Goal: Transaction & Acquisition: Book appointment/travel/reservation

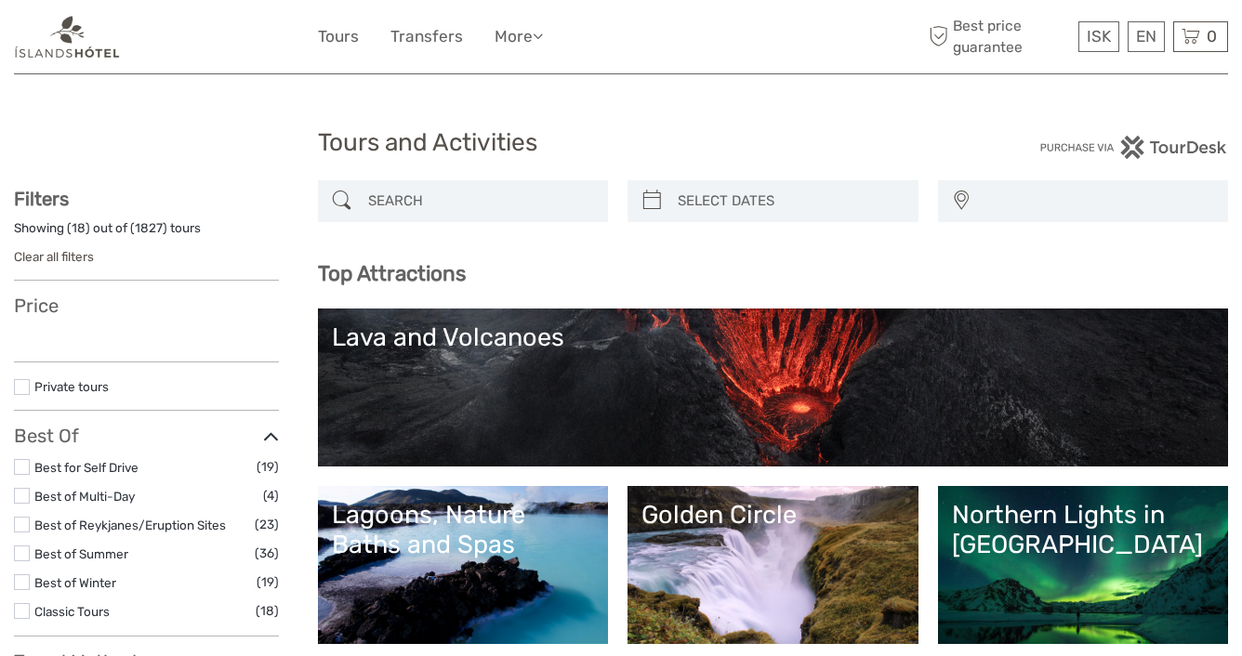
select select
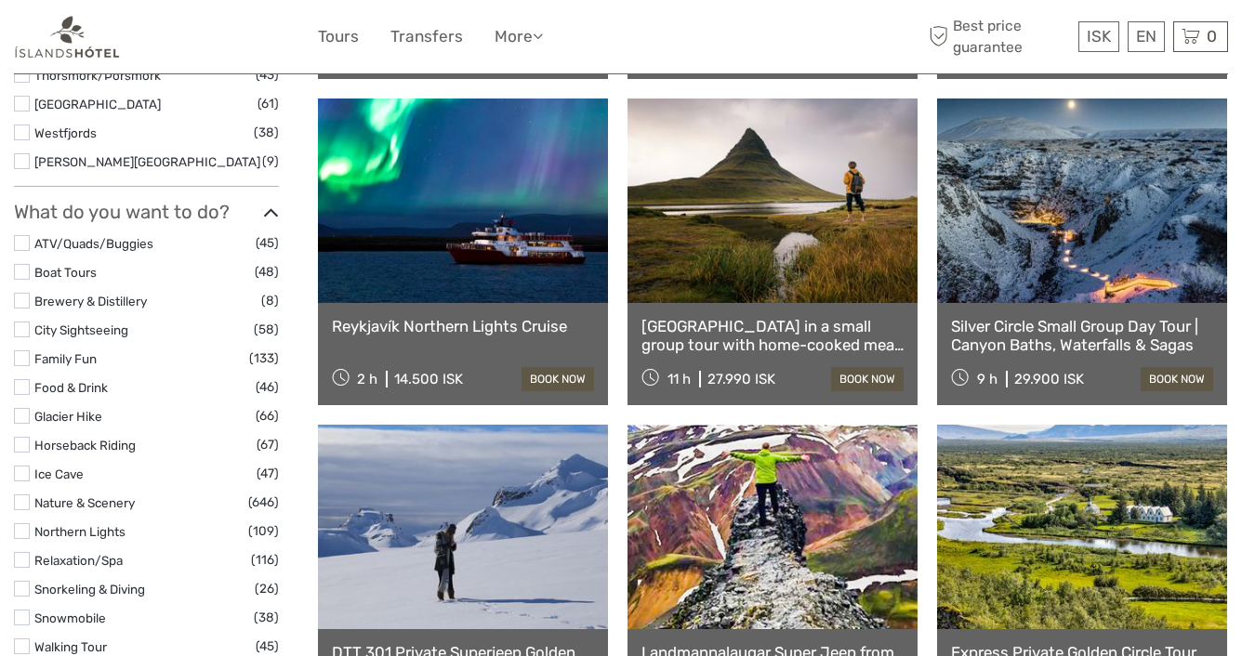
scroll to position [1569, 0]
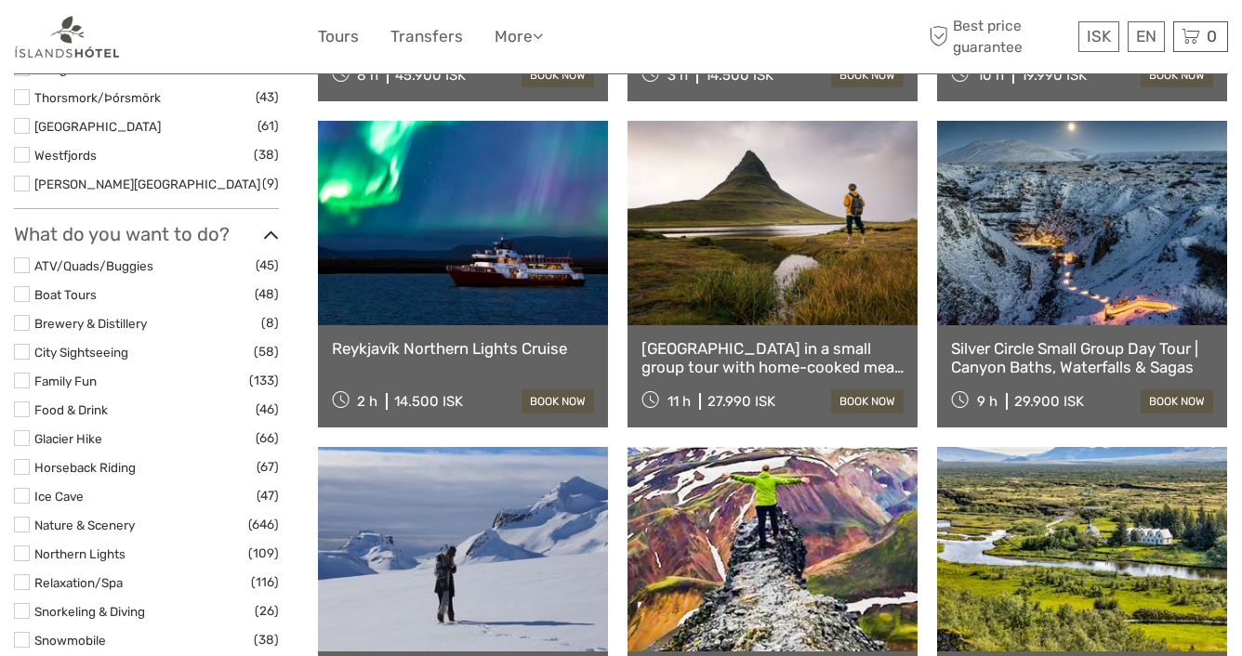
click at [731, 270] on link at bounding box center [772, 223] width 290 height 204
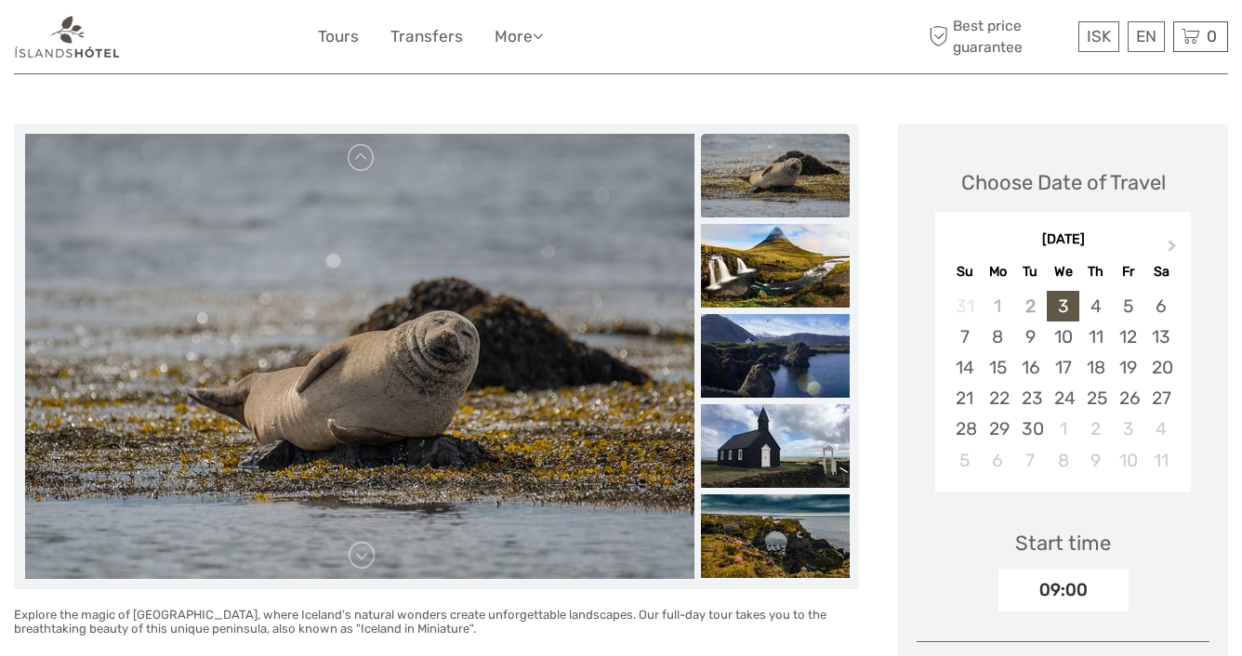
scroll to position [188, 0]
click at [362, 154] on link at bounding box center [362, 159] width 30 height 30
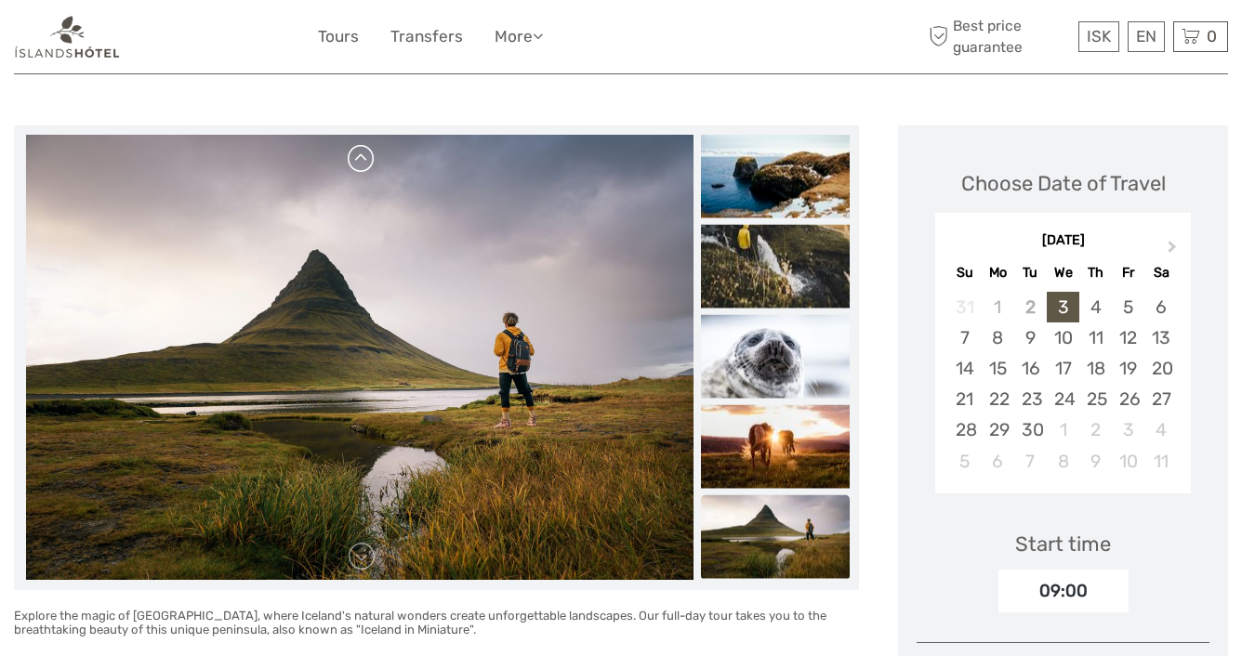
click at [362, 154] on link at bounding box center [362, 159] width 30 height 30
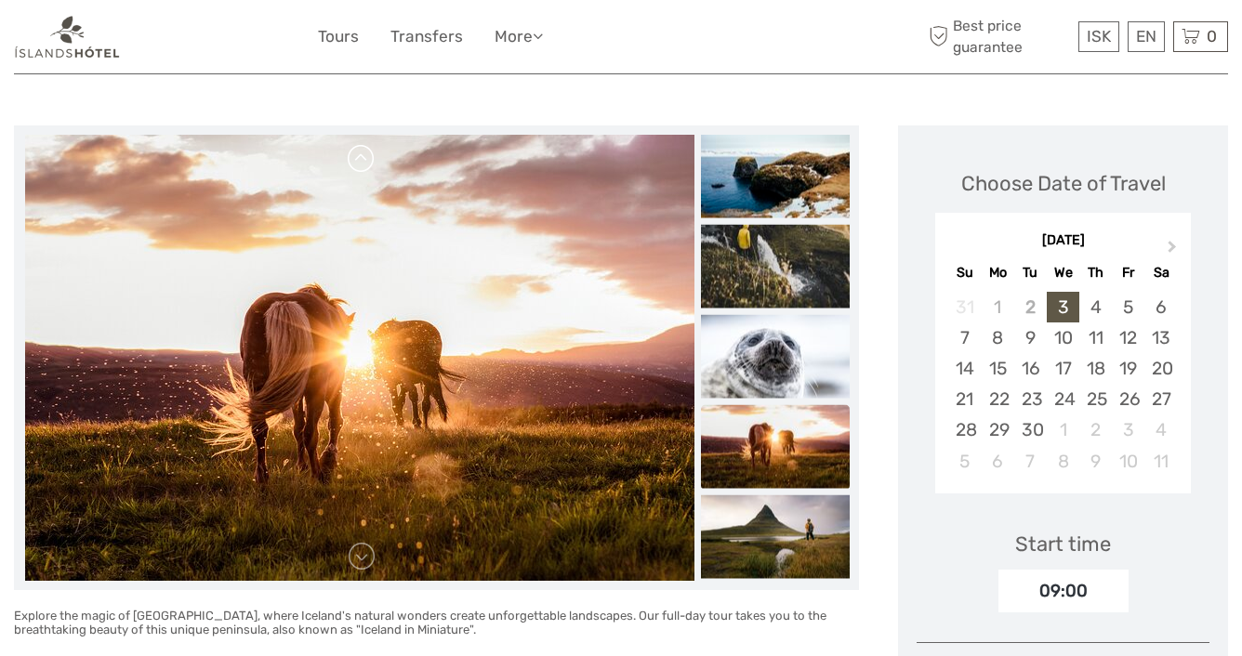
click at [362, 154] on link at bounding box center [362, 159] width 30 height 30
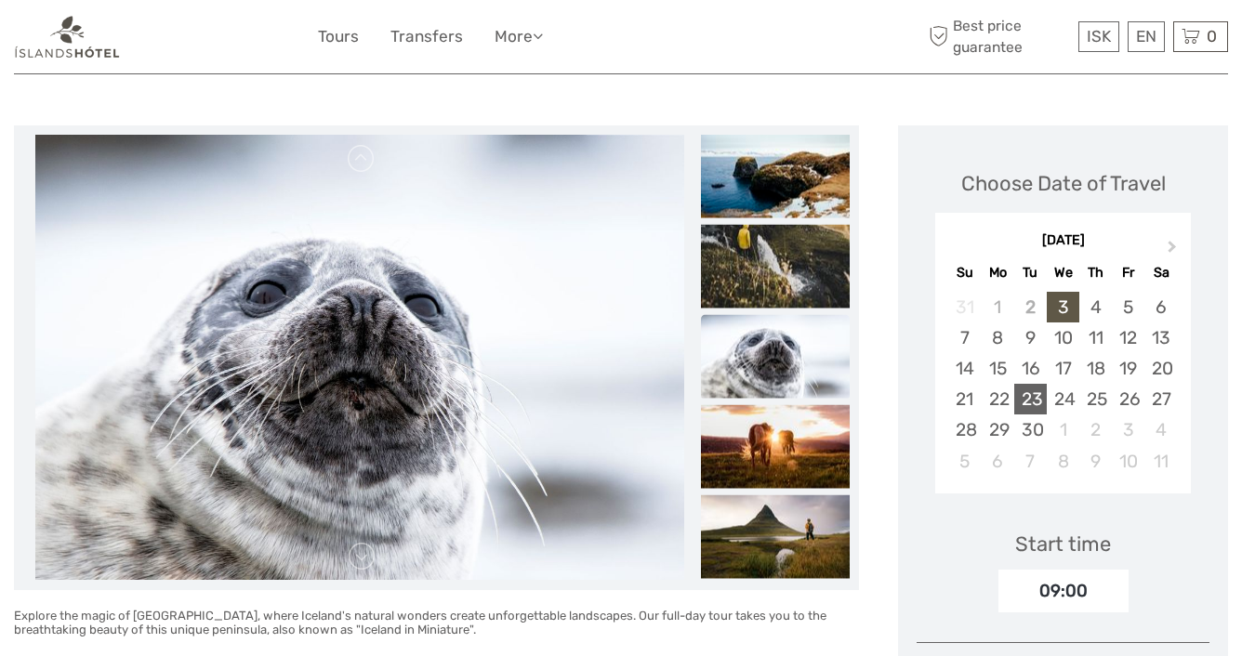
click at [1031, 395] on div "23" at bounding box center [1030, 399] width 33 height 31
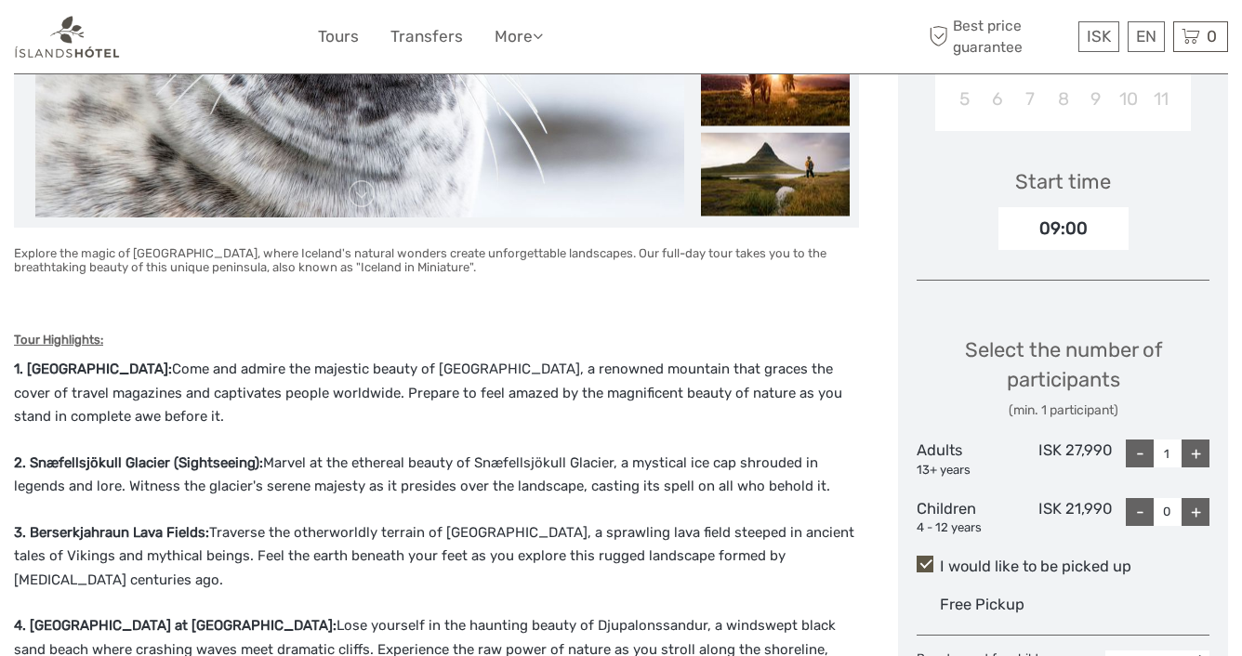
scroll to position [613, 0]
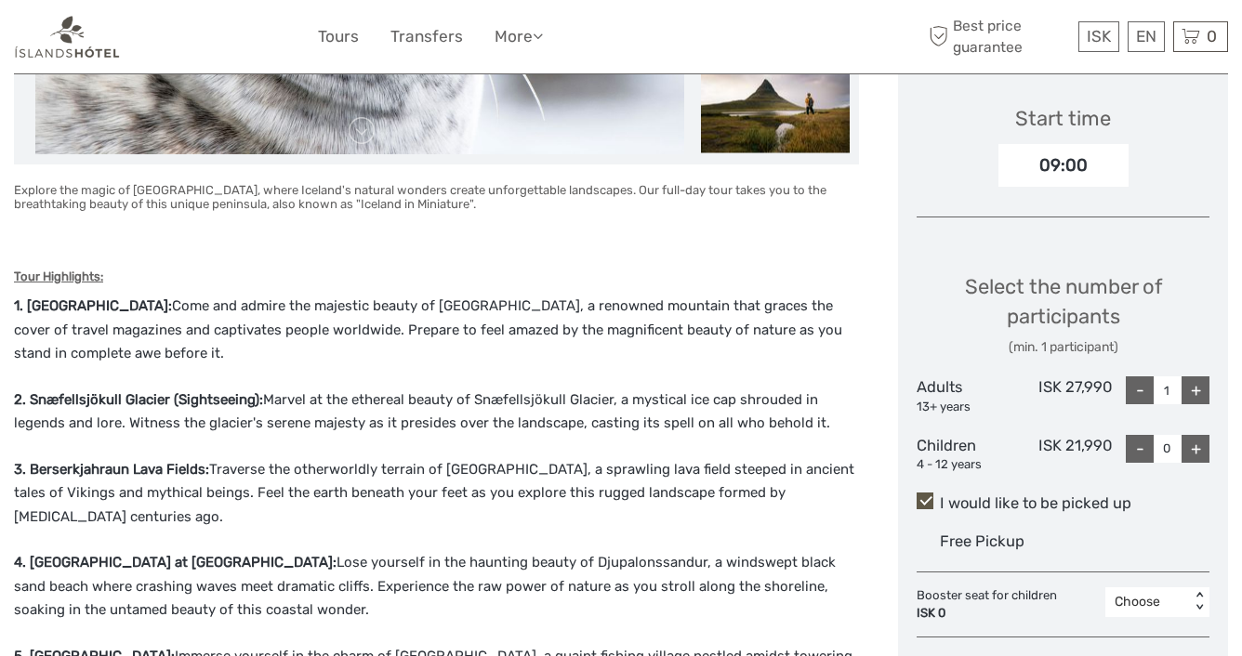
click at [1195, 389] on div "+" at bounding box center [1195, 390] width 28 height 28
type input "2"
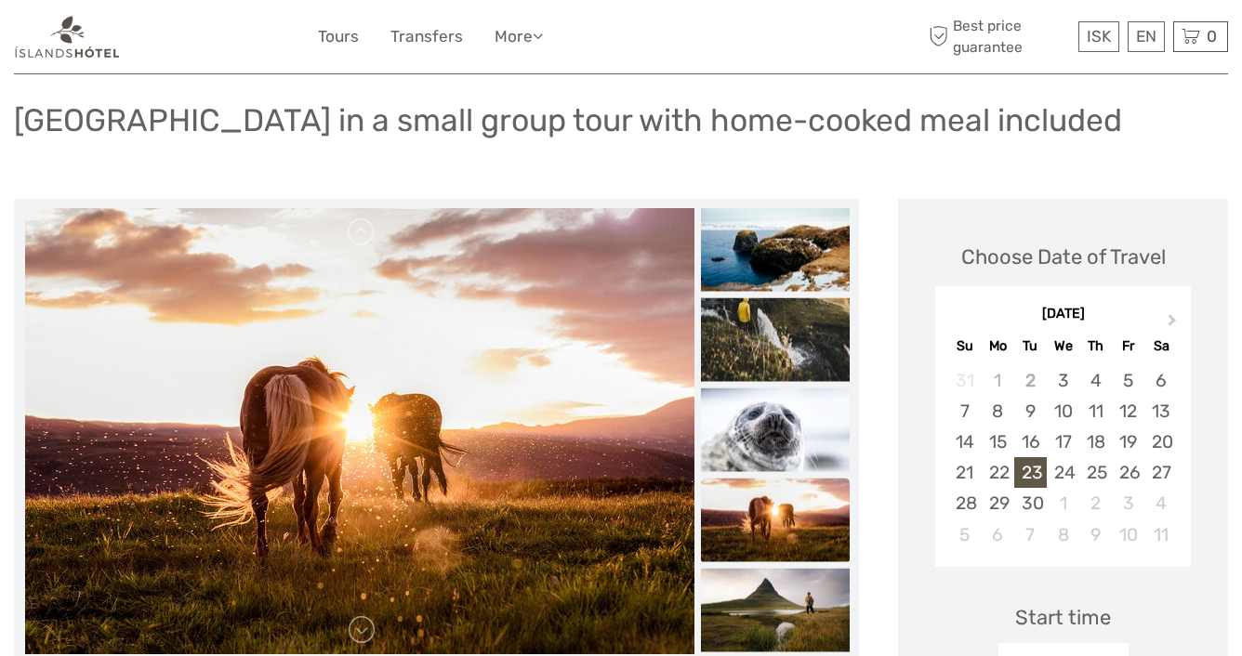
scroll to position [100, 0]
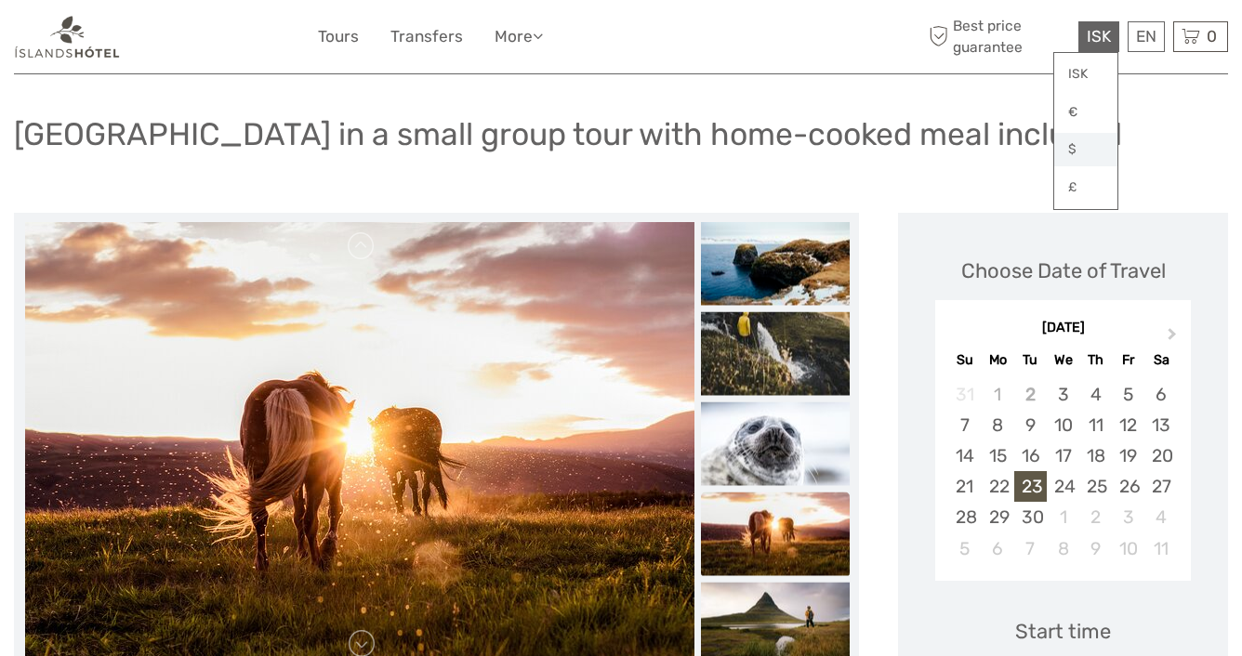
click at [1078, 152] on link "$" at bounding box center [1085, 149] width 63 height 33
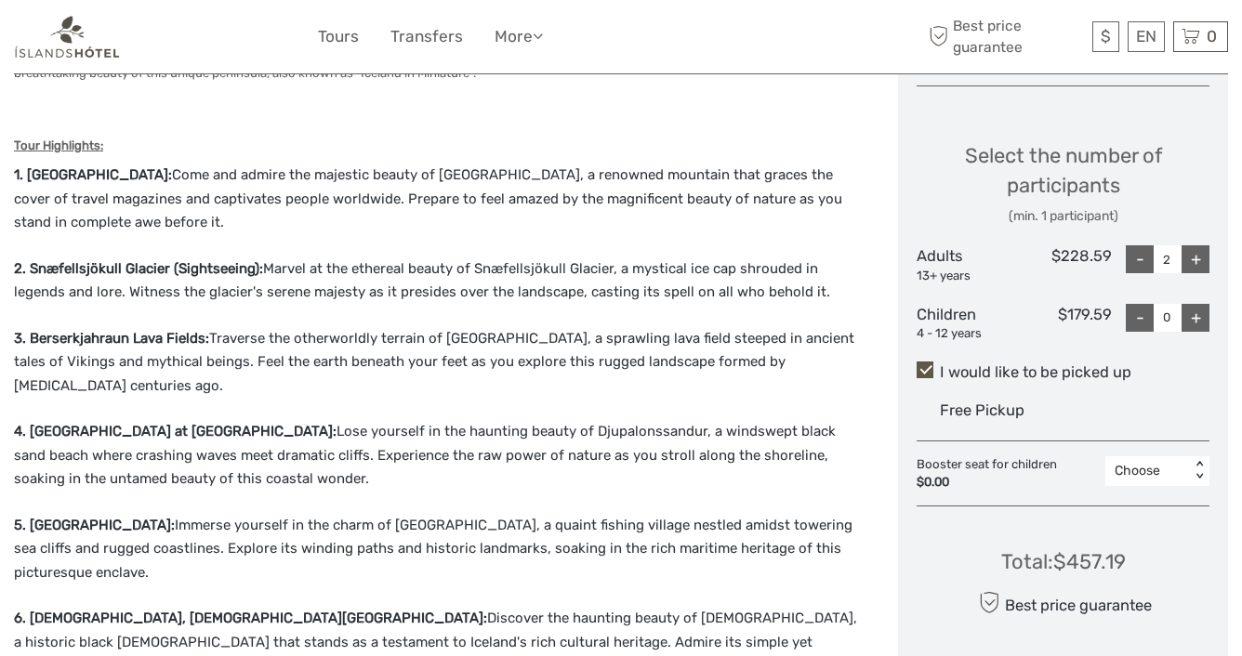
scroll to position [757, 0]
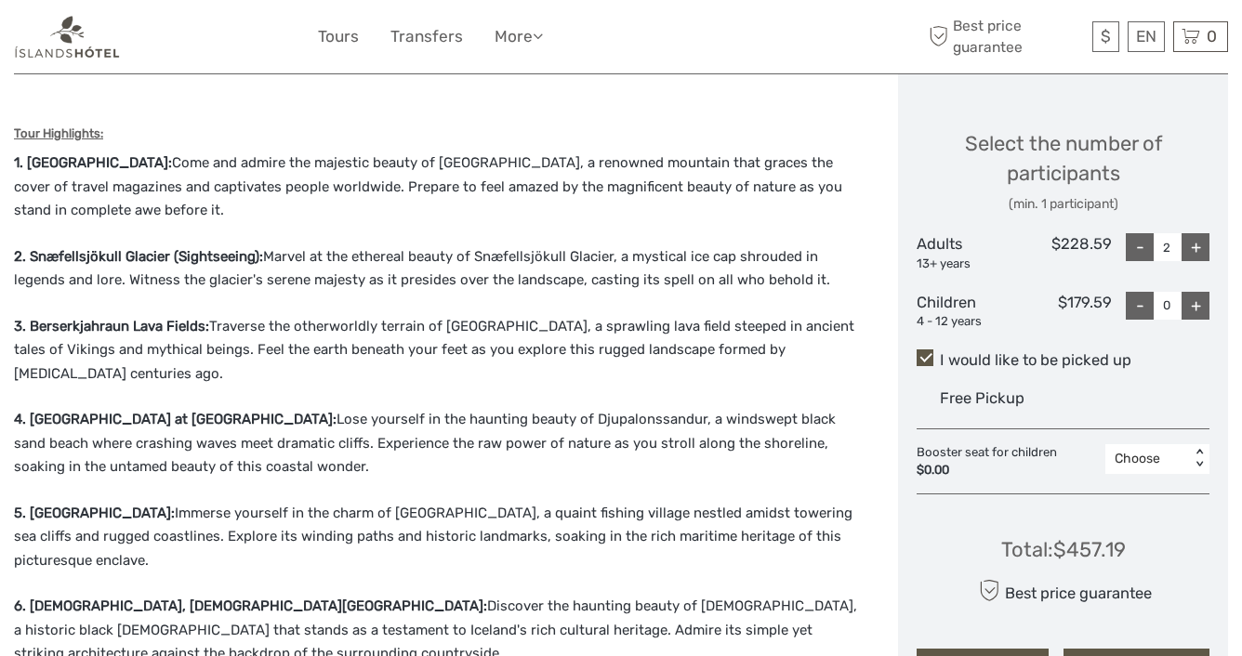
click at [304, 296] on div "Explore the magic of Snæfellsnes, where Iceland's natural wonders create unforg…" at bounding box center [436, 667] width 845 height 1254
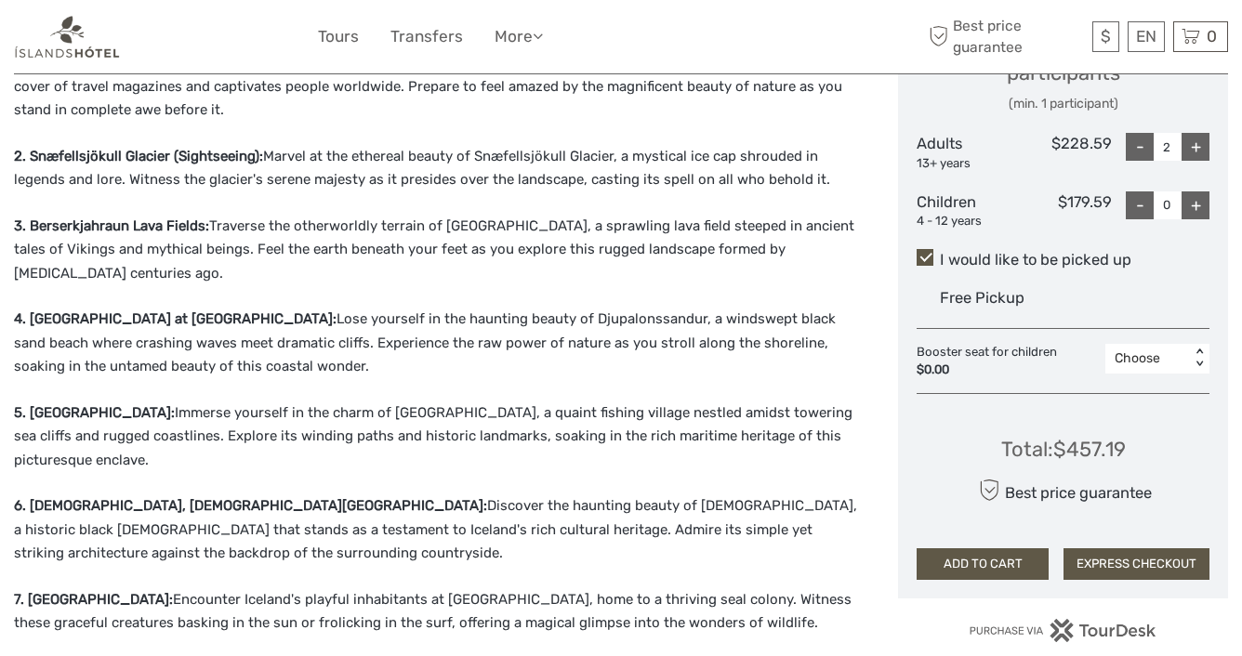
scroll to position [858, 0]
click at [176, 273] on p "3. Berserkjahraun Lava Fields: Traverse the otherworldly terrain of Berserkjahr…" at bounding box center [436, 250] width 845 height 72
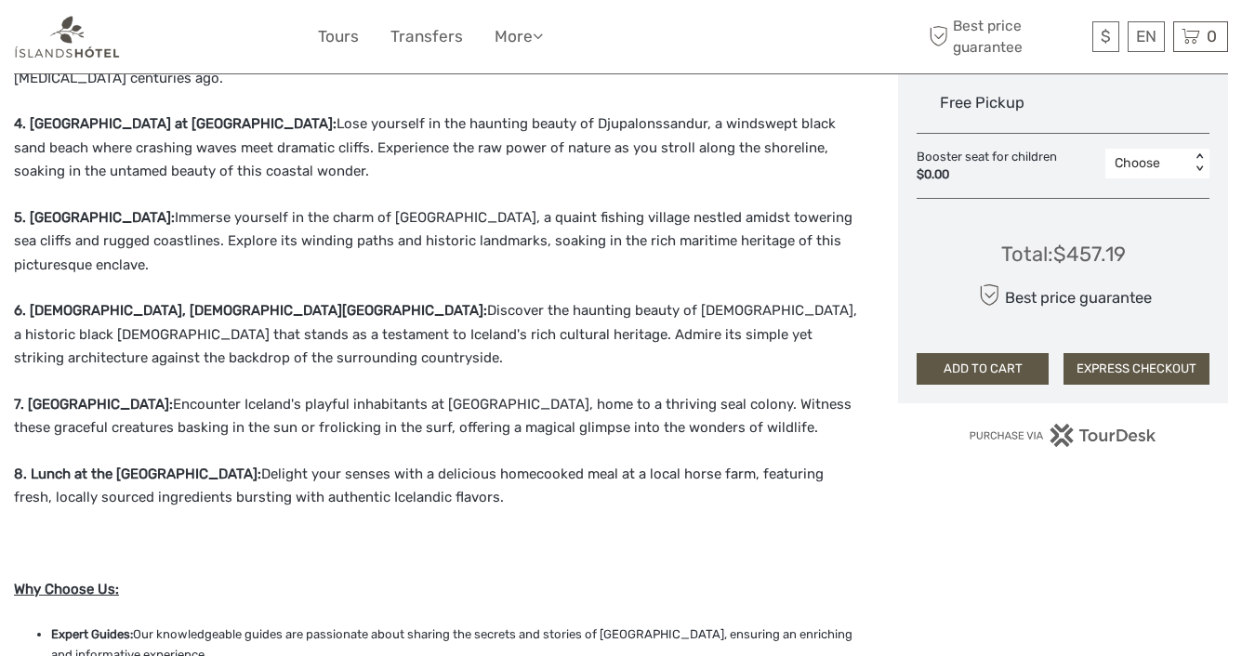
scroll to position [1062, 0]
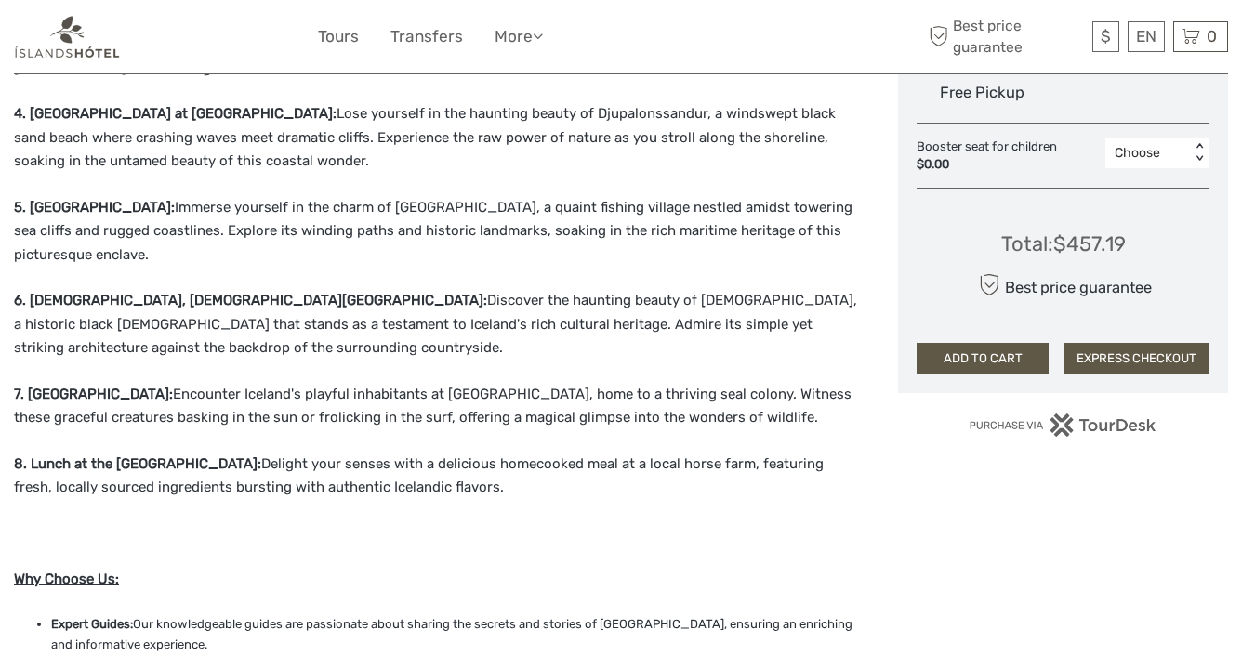
click at [255, 297] on p "6. Buðarkirkja, the Black Church: Discover the haunting beauty of Buðarkirkja, …" at bounding box center [436, 325] width 845 height 72
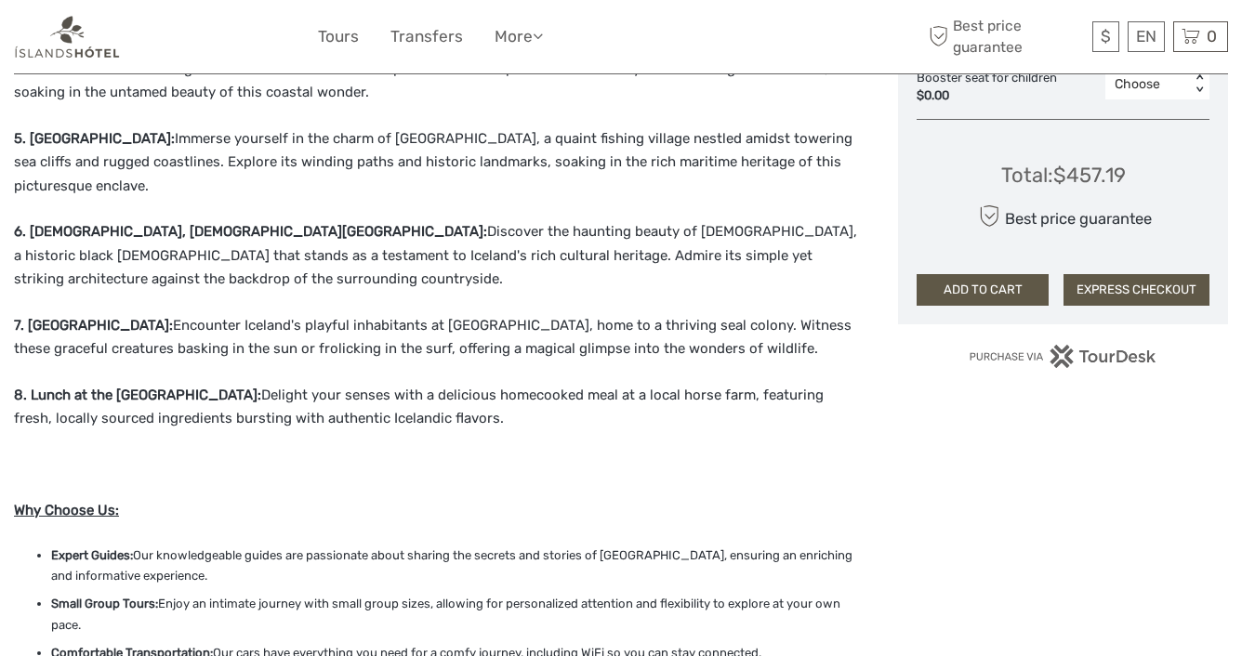
scroll to position [1157, 0]
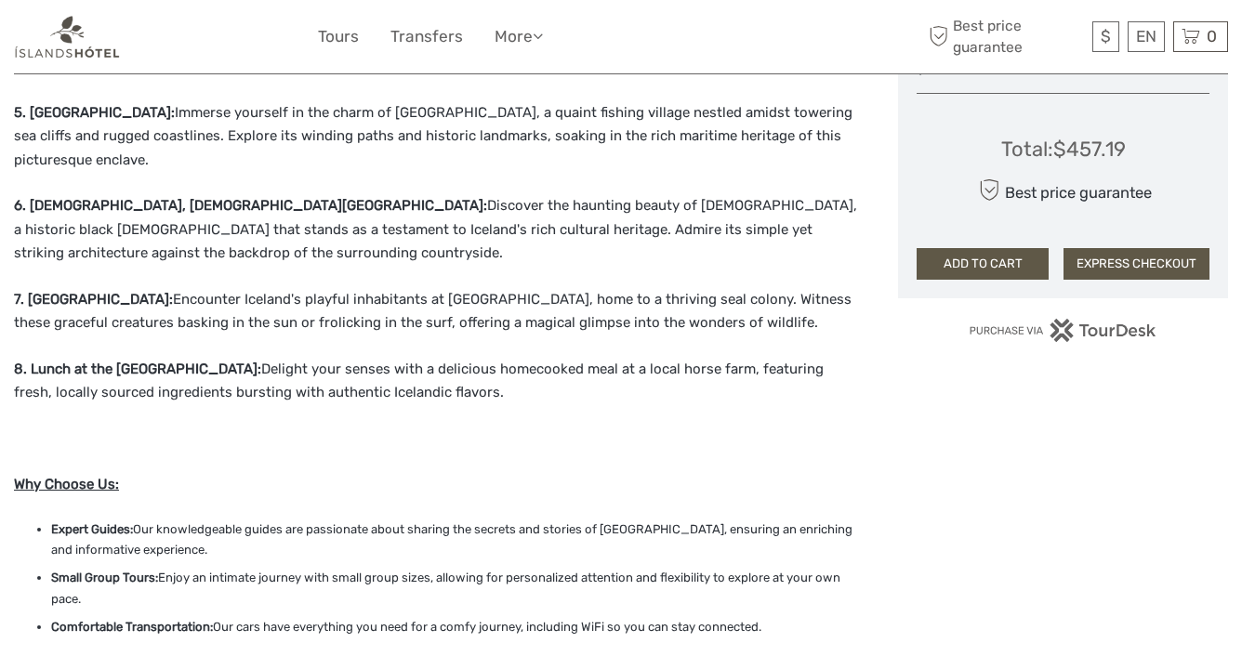
click at [198, 292] on p "7. Ytri Tunga Beach: Encounter Iceland's playful inhabitants at Ytri Tunga Beac…" at bounding box center [436, 311] width 845 height 47
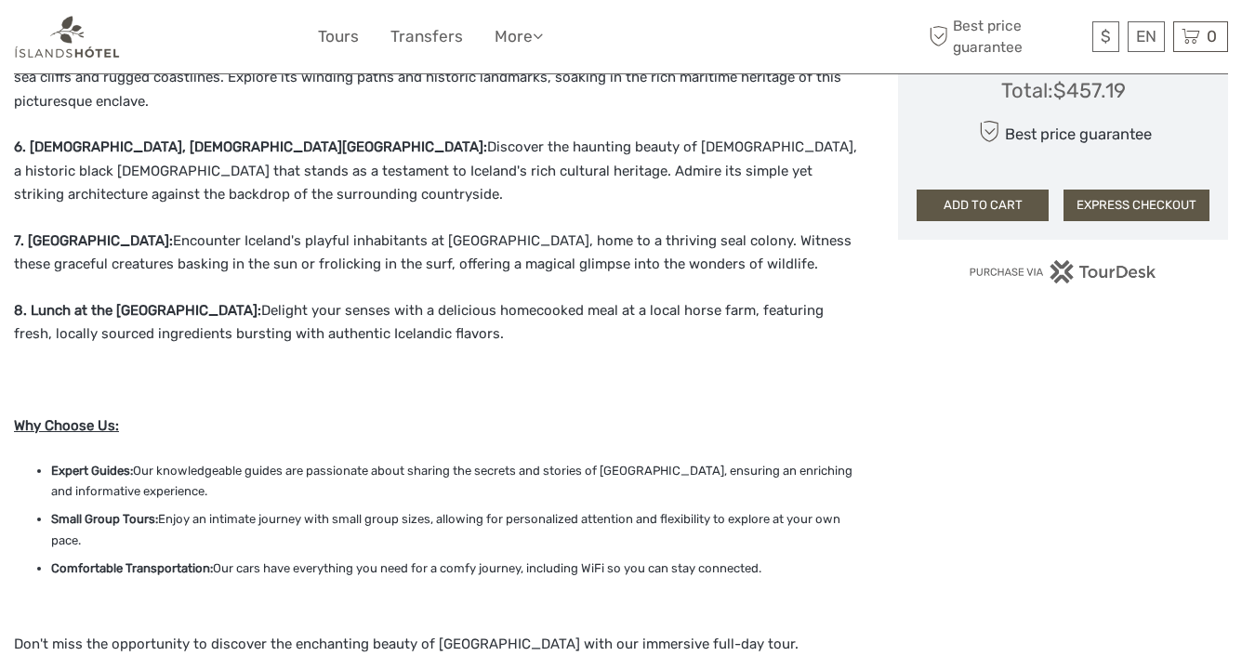
scroll to position [1221, 0]
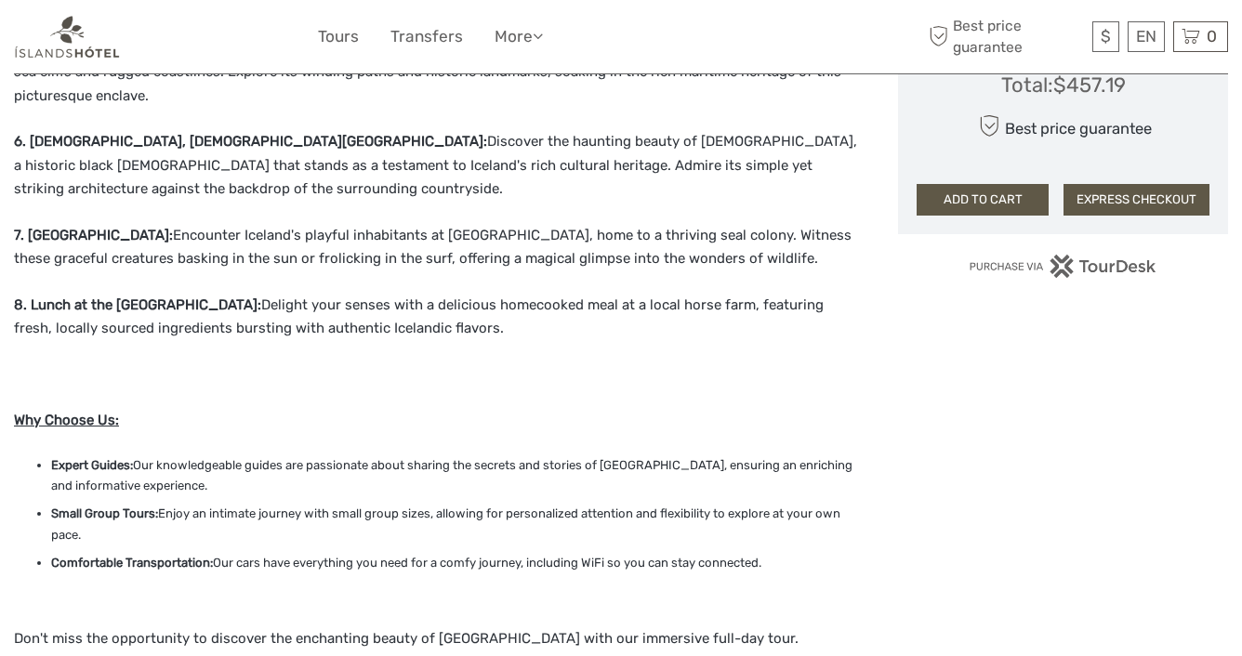
click at [254, 294] on p "8. Lunch at the Horse Farm: Delight your senses with a delicious homecooked mea…" at bounding box center [436, 317] width 845 height 47
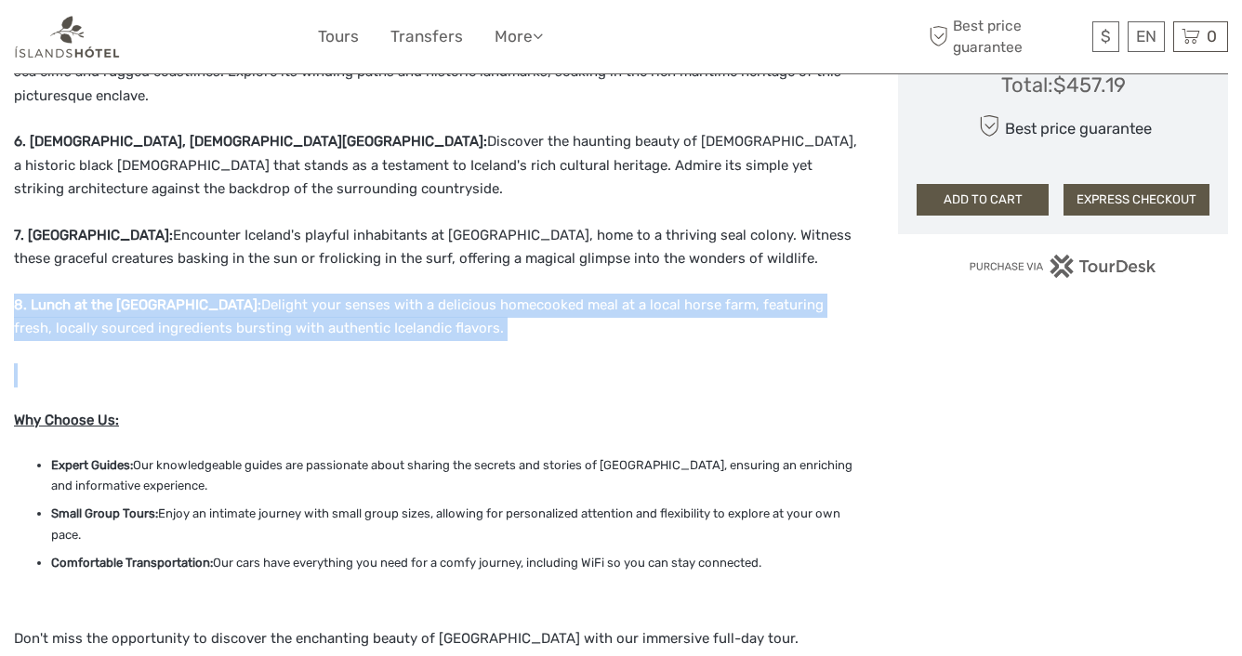
click at [439, 303] on p "8. Lunch at the Horse Farm: Delight your senses with a delicious homecooked mea…" at bounding box center [436, 317] width 845 height 47
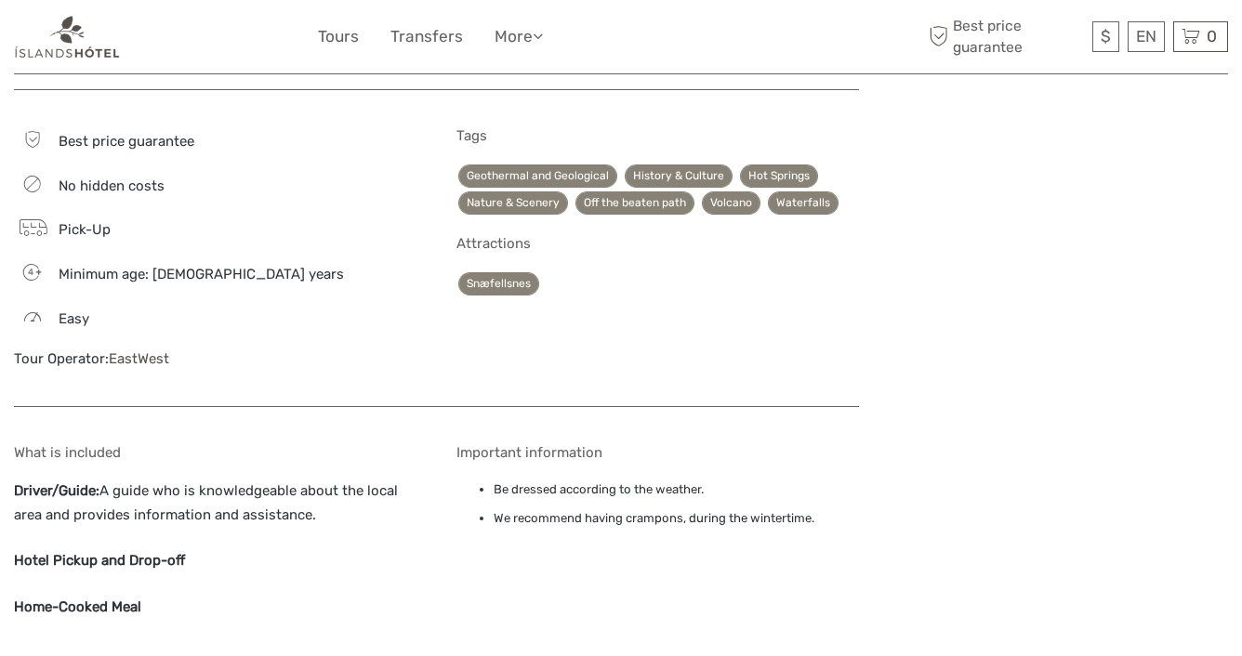
scroll to position [1946, 0]
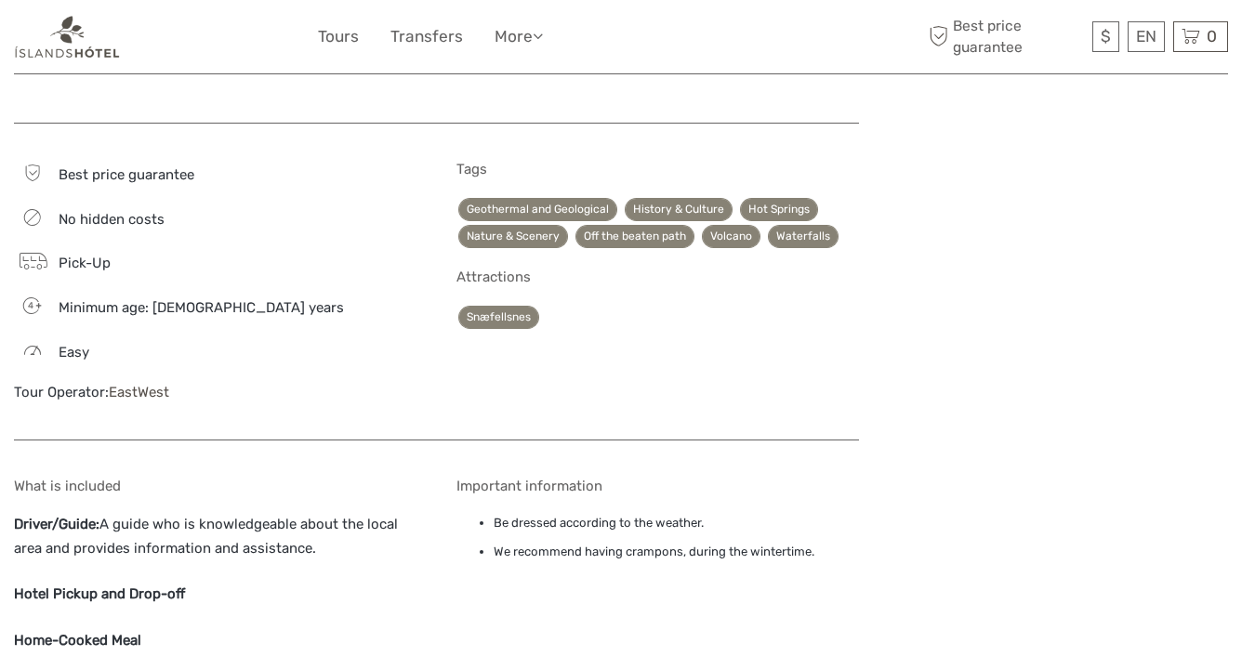
click at [617, 225] on link "Off the beaten path" at bounding box center [634, 236] width 119 height 23
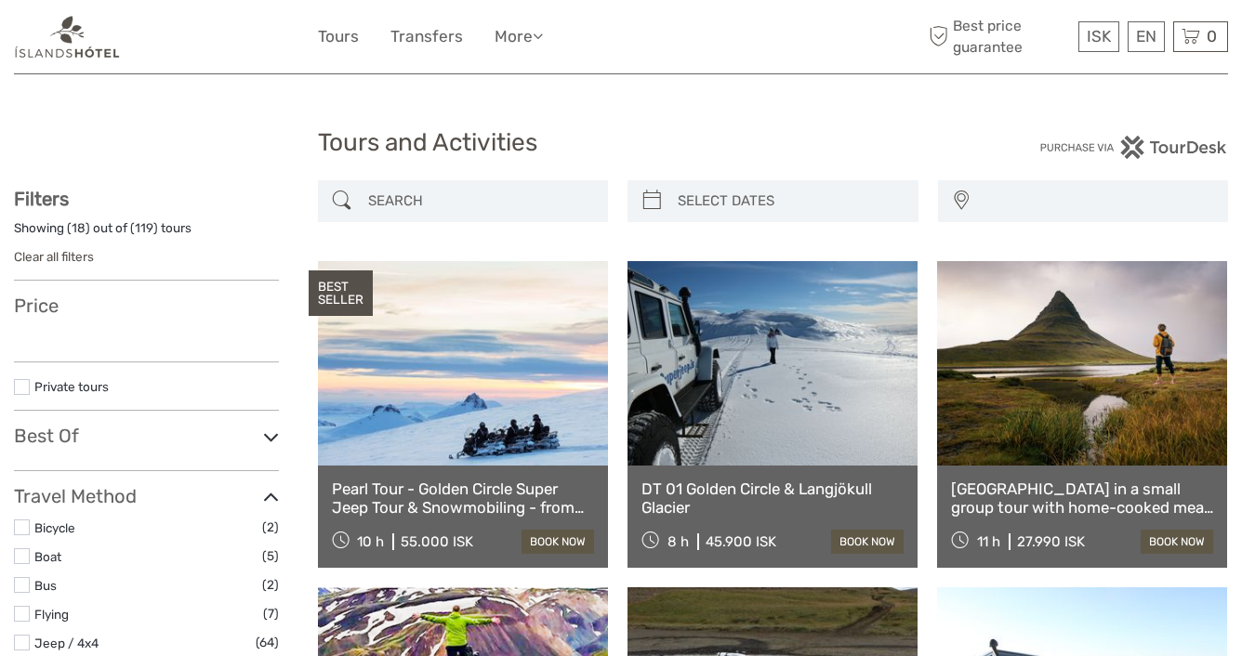
select select
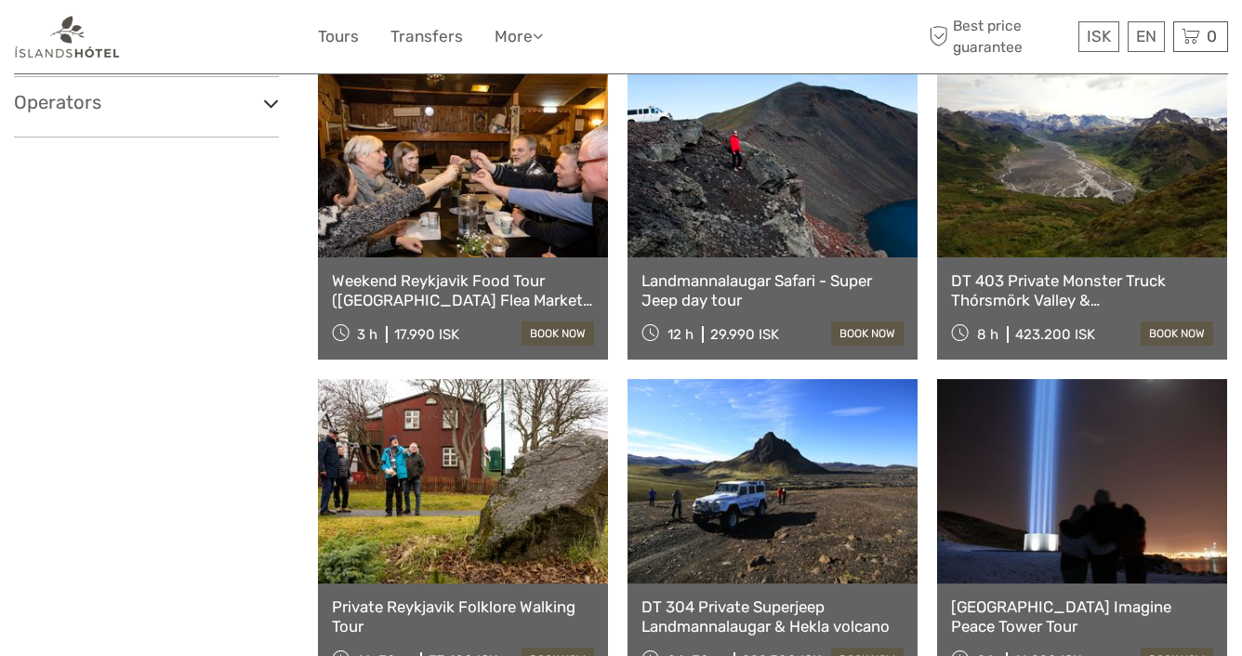
scroll to position [1230, 0]
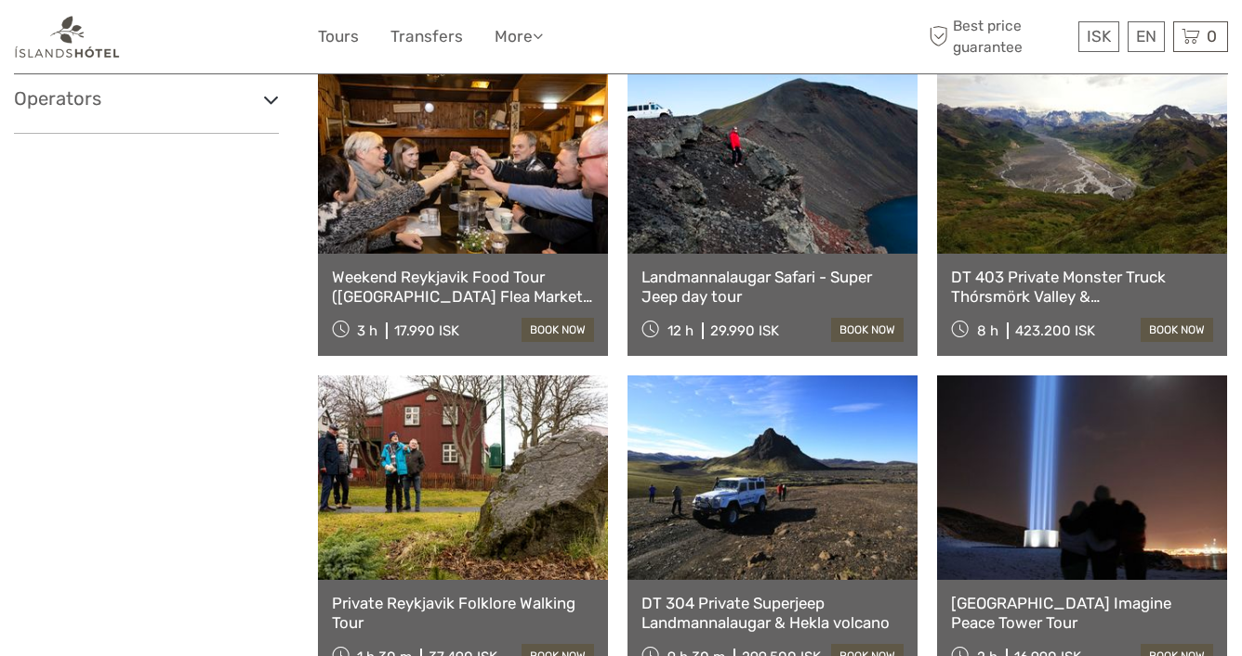
click at [484, 196] on link at bounding box center [463, 151] width 290 height 204
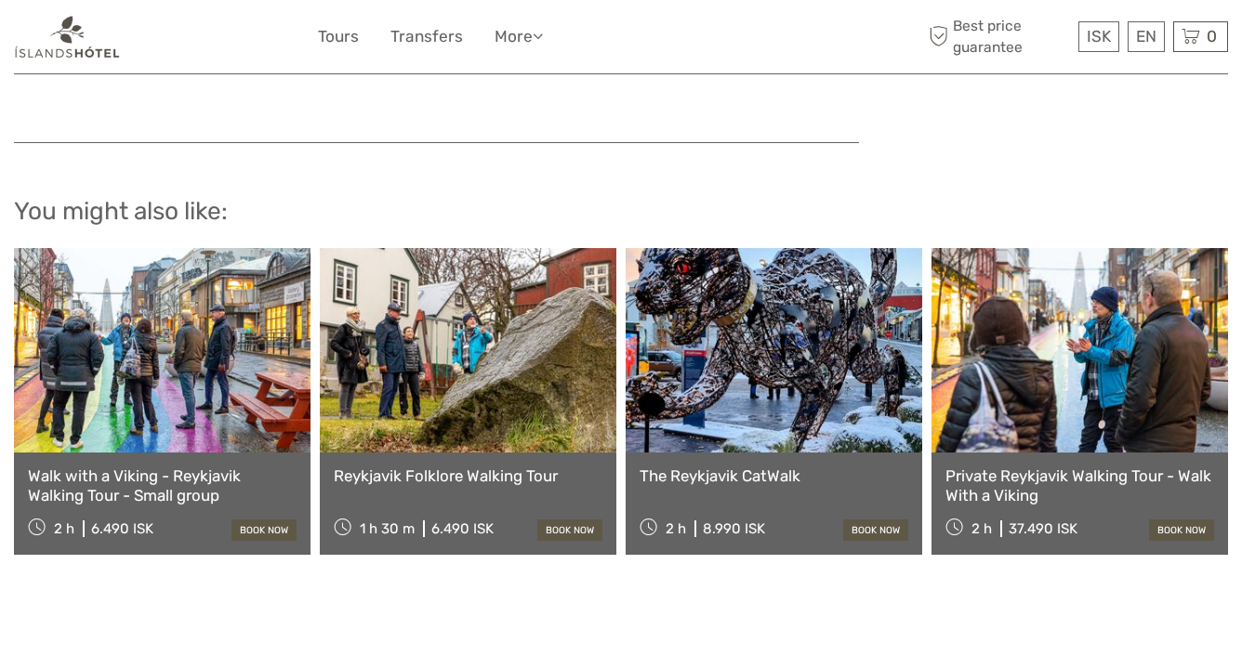
scroll to position [1926, 0]
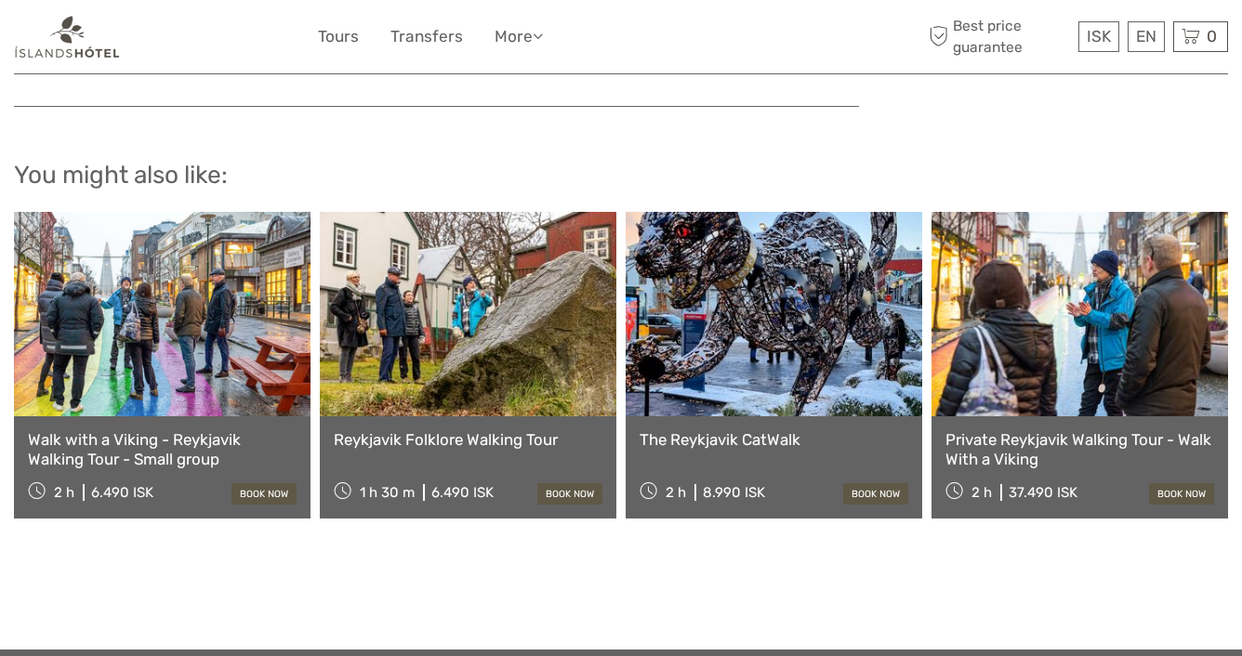
click at [775, 308] on link at bounding box center [774, 314] width 296 height 204
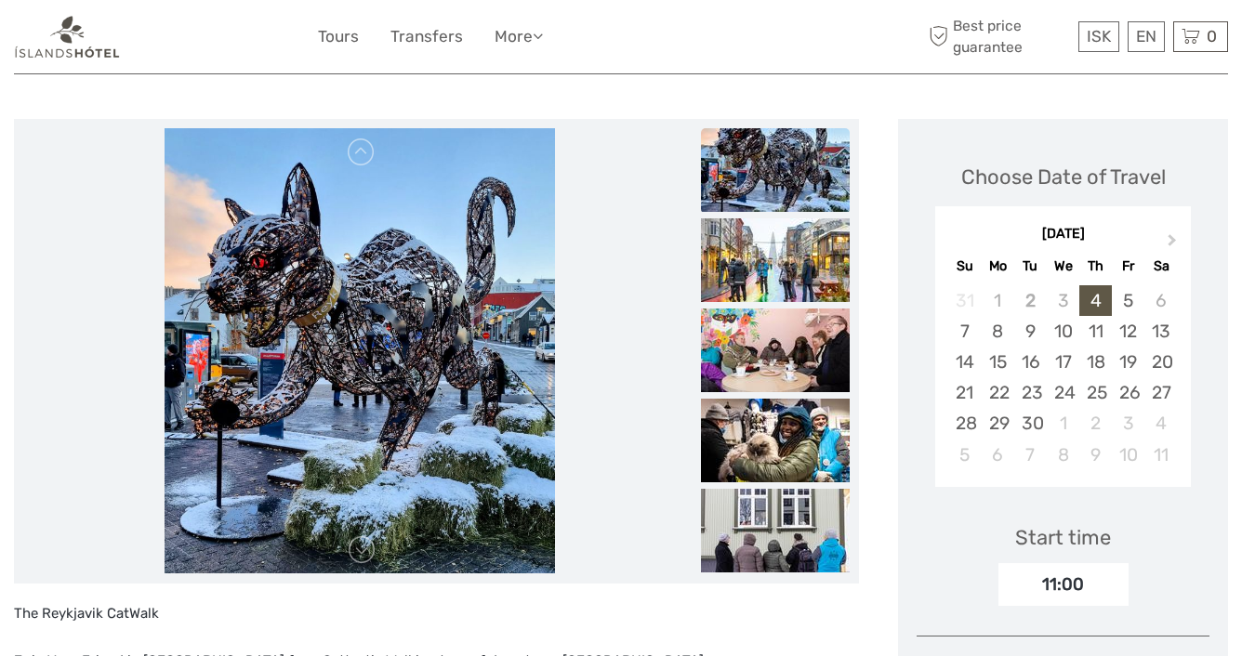
scroll to position [171, 0]
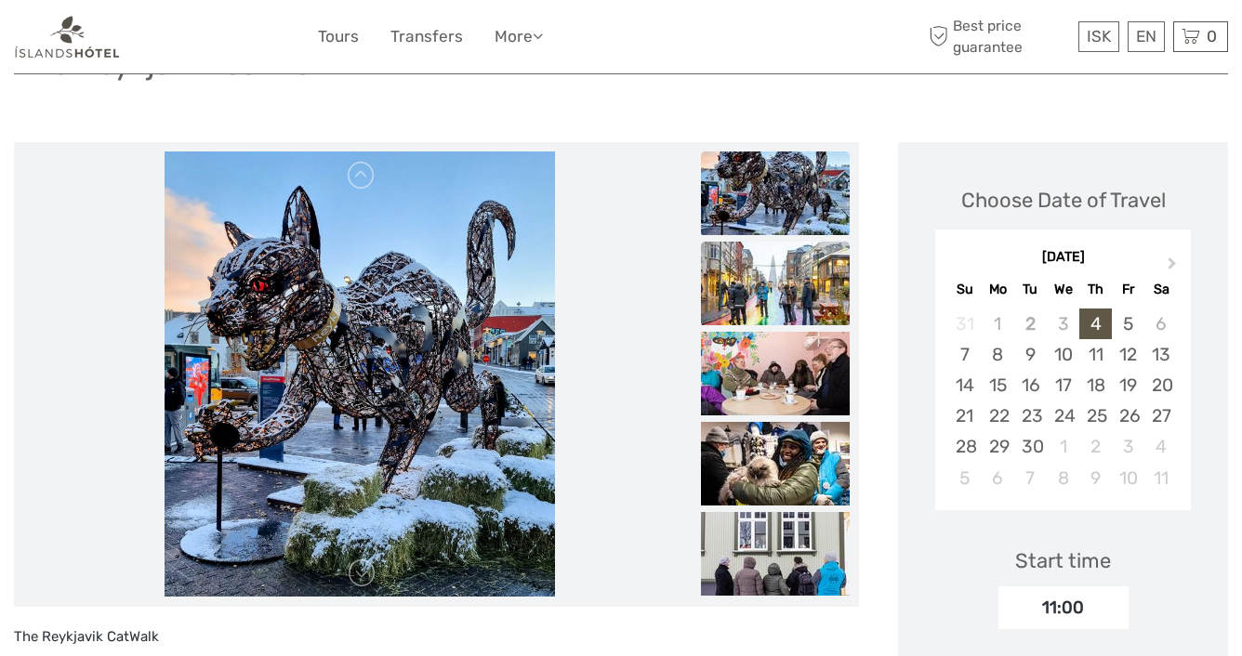
click at [776, 257] on img at bounding box center [775, 284] width 149 height 84
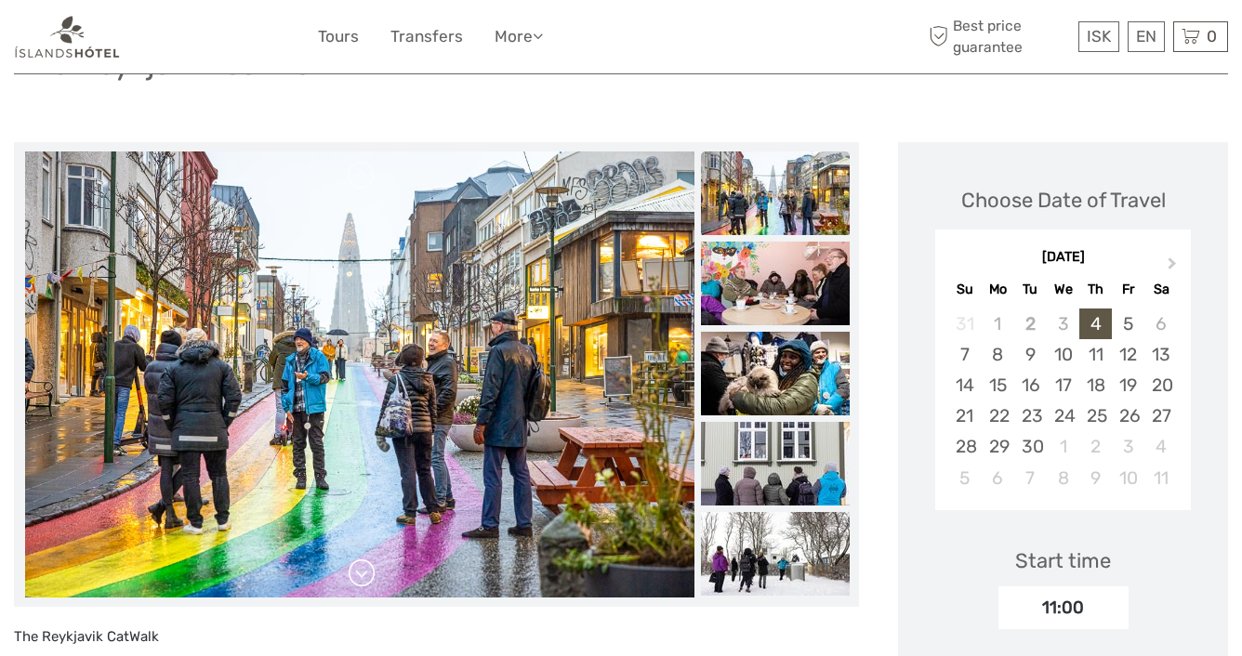
click at [361, 573] on link at bounding box center [362, 574] width 30 height 30
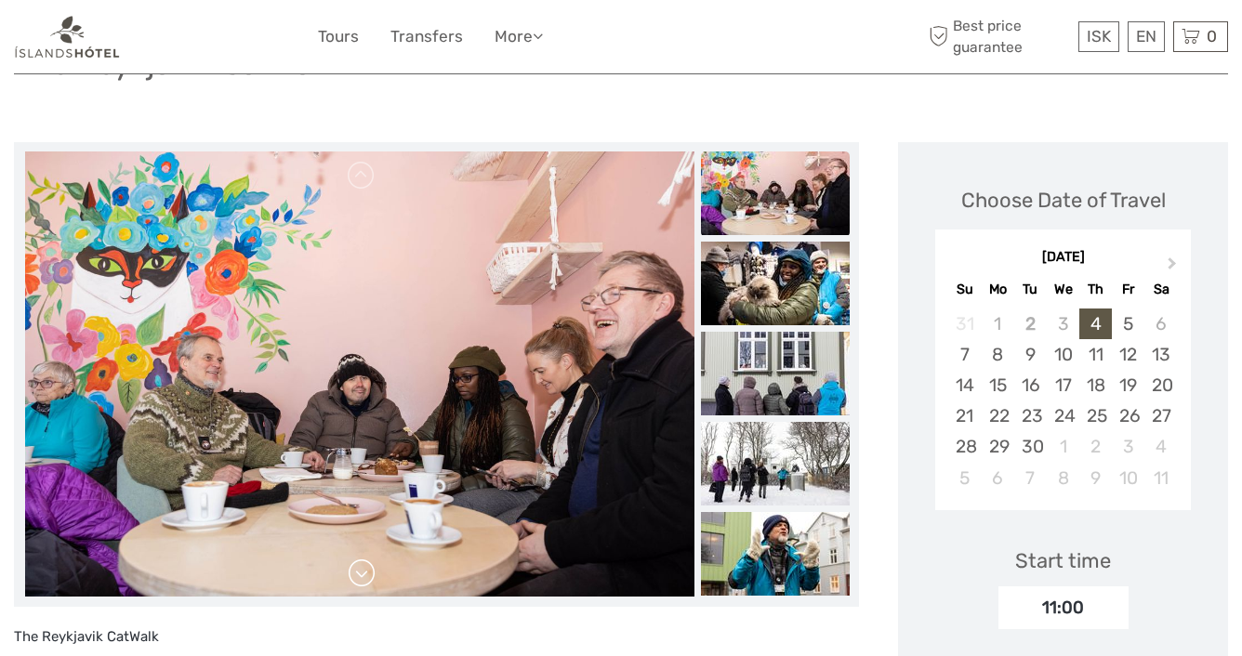
click at [365, 570] on link at bounding box center [362, 574] width 30 height 30
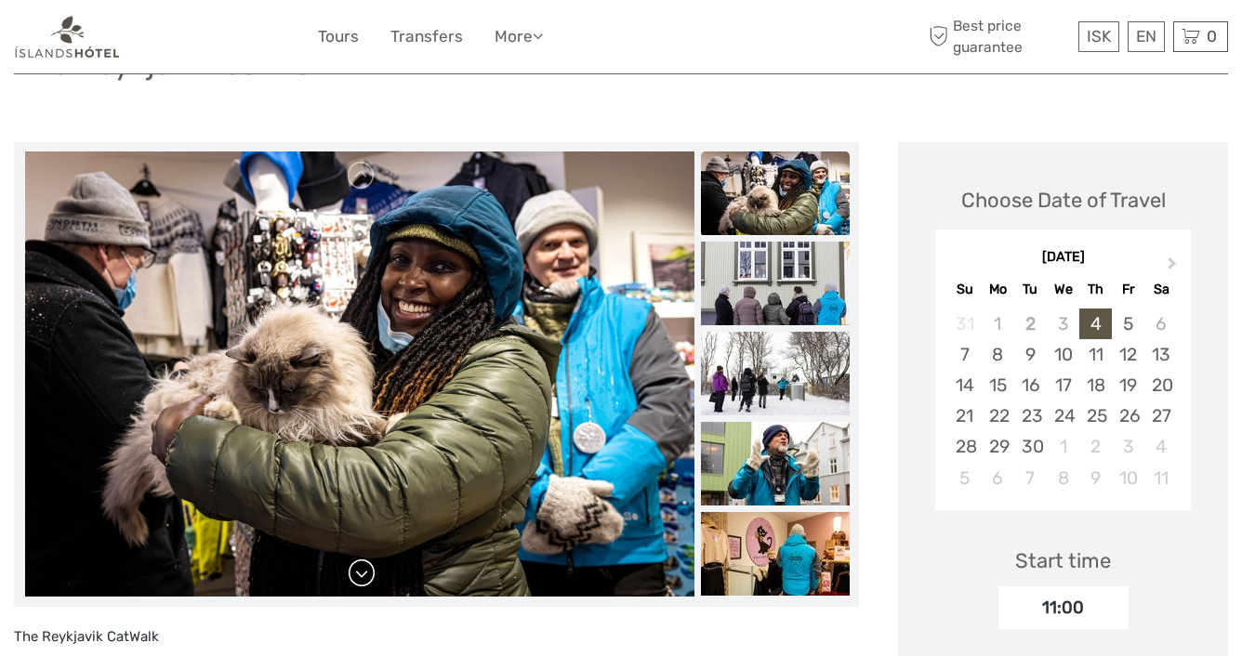
click at [359, 570] on link at bounding box center [362, 574] width 30 height 30
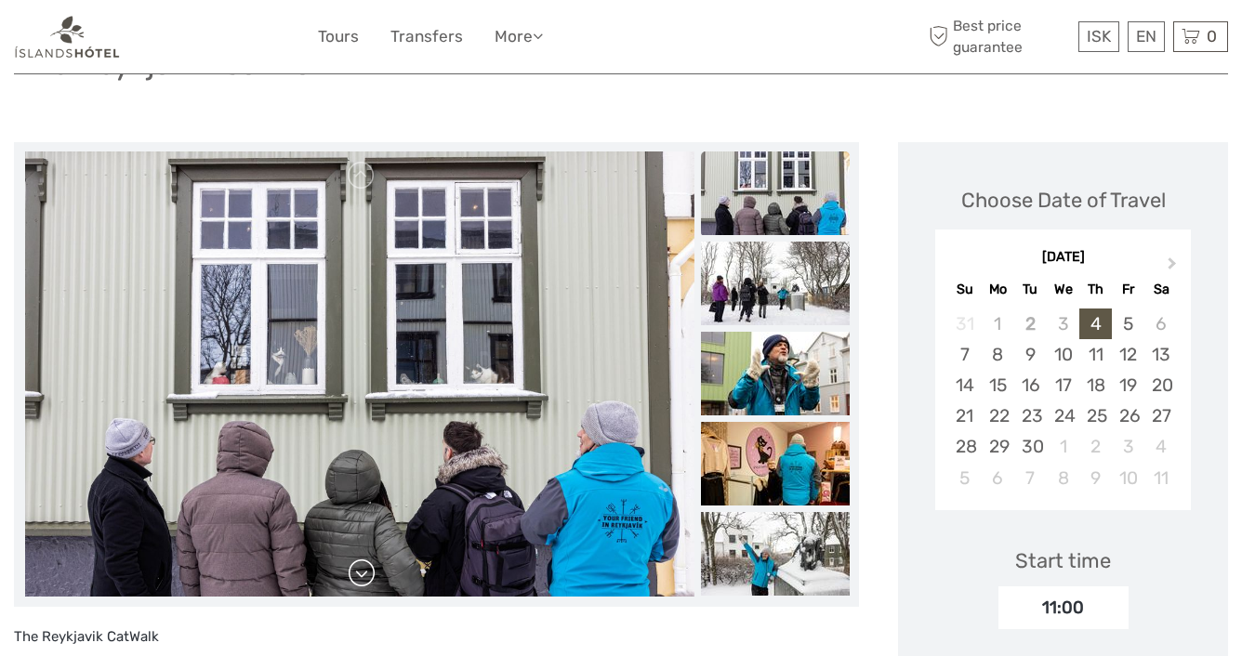
click at [359, 570] on link at bounding box center [362, 574] width 30 height 30
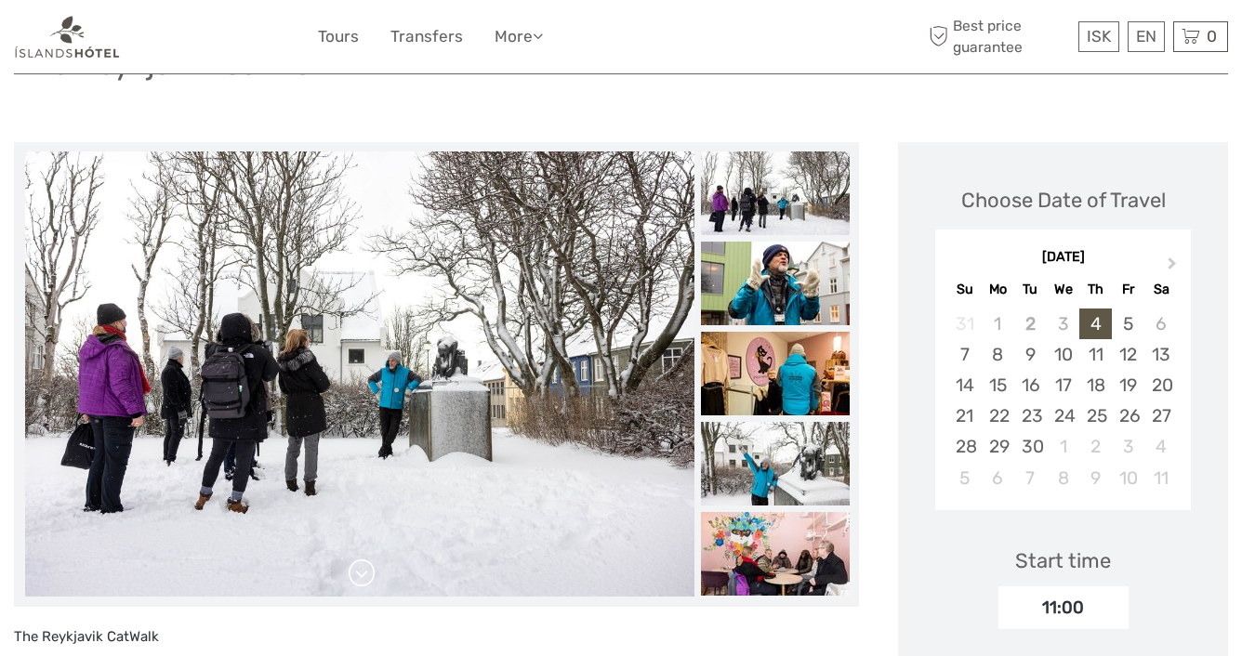
click at [359, 570] on link at bounding box center [362, 574] width 30 height 30
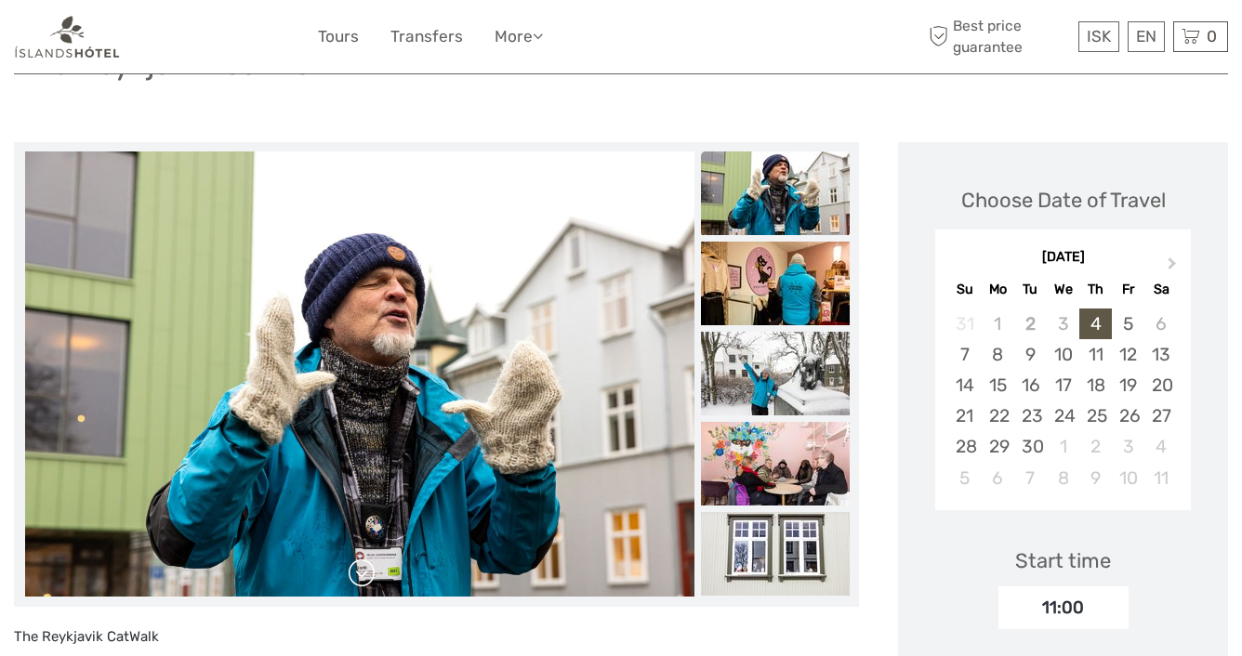
click at [359, 570] on link at bounding box center [362, 574] width 30 height 30
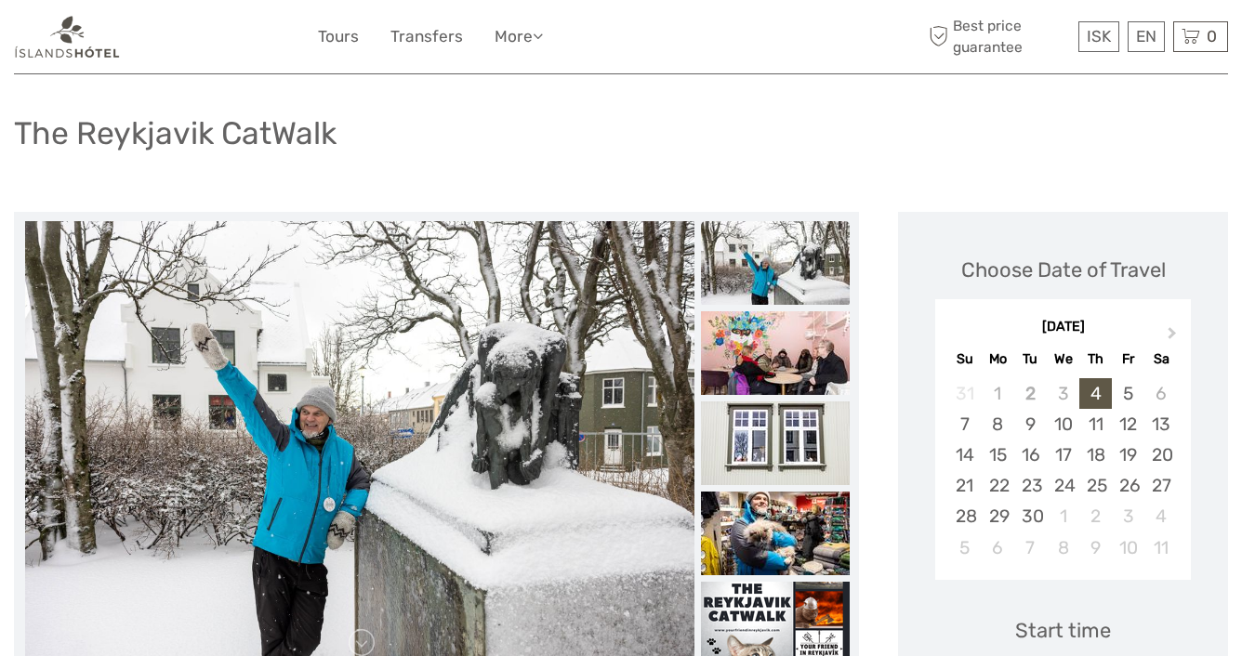
scroll to position [26, 0]
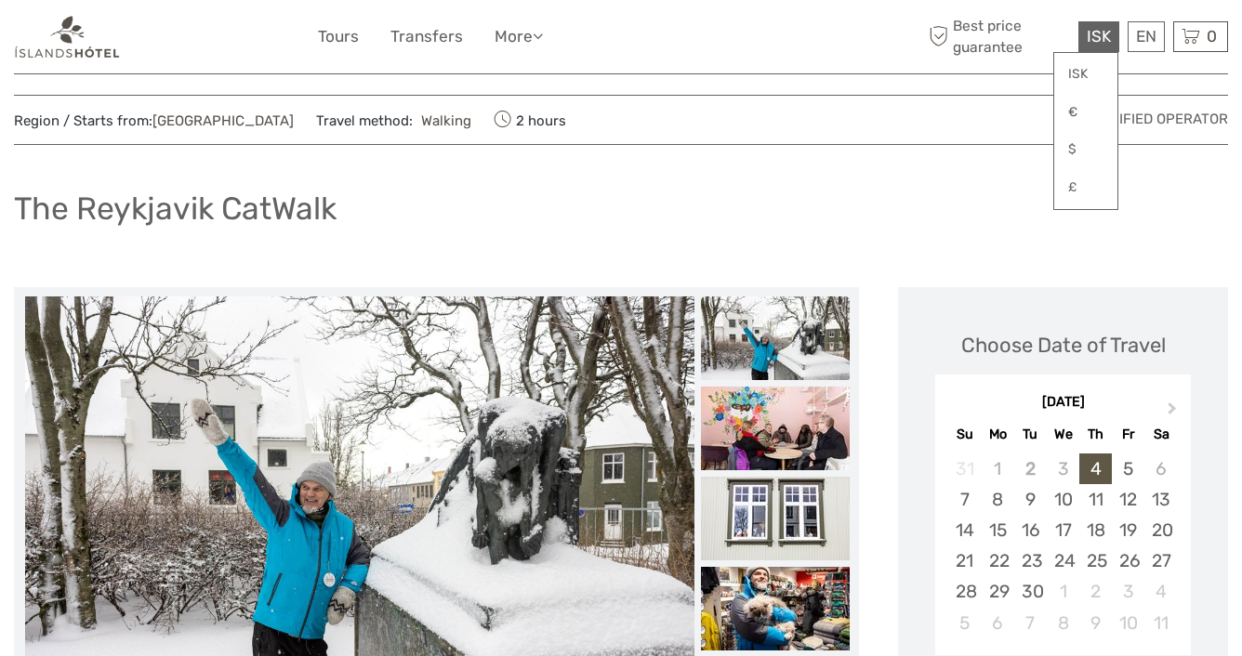
click at [1087, 27] on span "ISK" at bounding box center [1099, 36] width 24 height 19
click at [1063, 147] on link "$" at bounding box center [1085, 149] width 63 height 33
click at [876, 203] on div "The Reykjavik CatWalk" at bounding box center [621, 216] width 1214 height 68
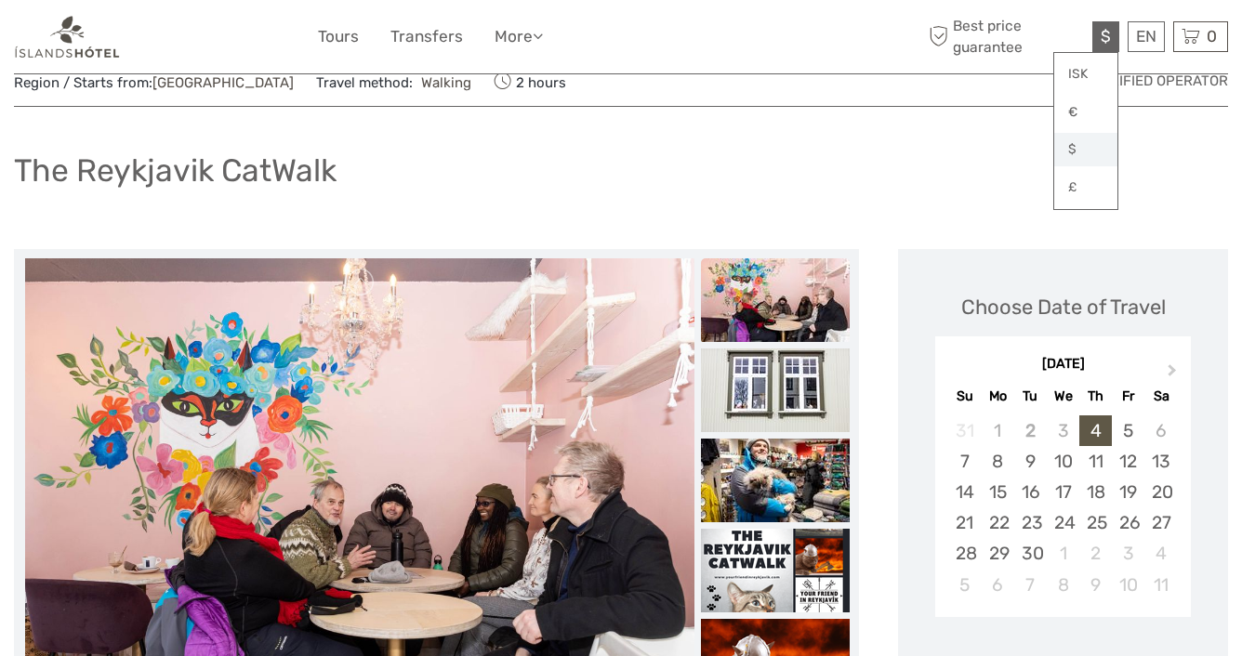
click at [1079, 147] on link "$" at bounding box center [1085, 149] width 63 height 33
click at [874, 193] on div "The Reykjavik CatWalk" at bounding box center [621, 178] width 1214 height 68
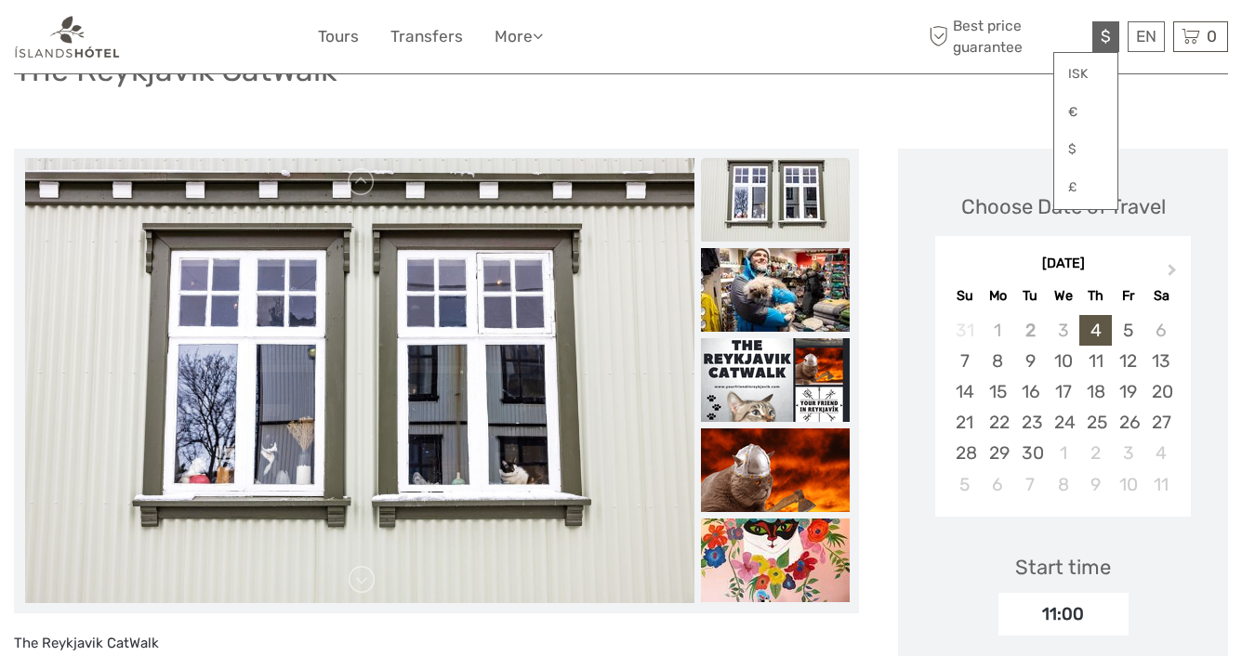
scroll to position [151, 0]
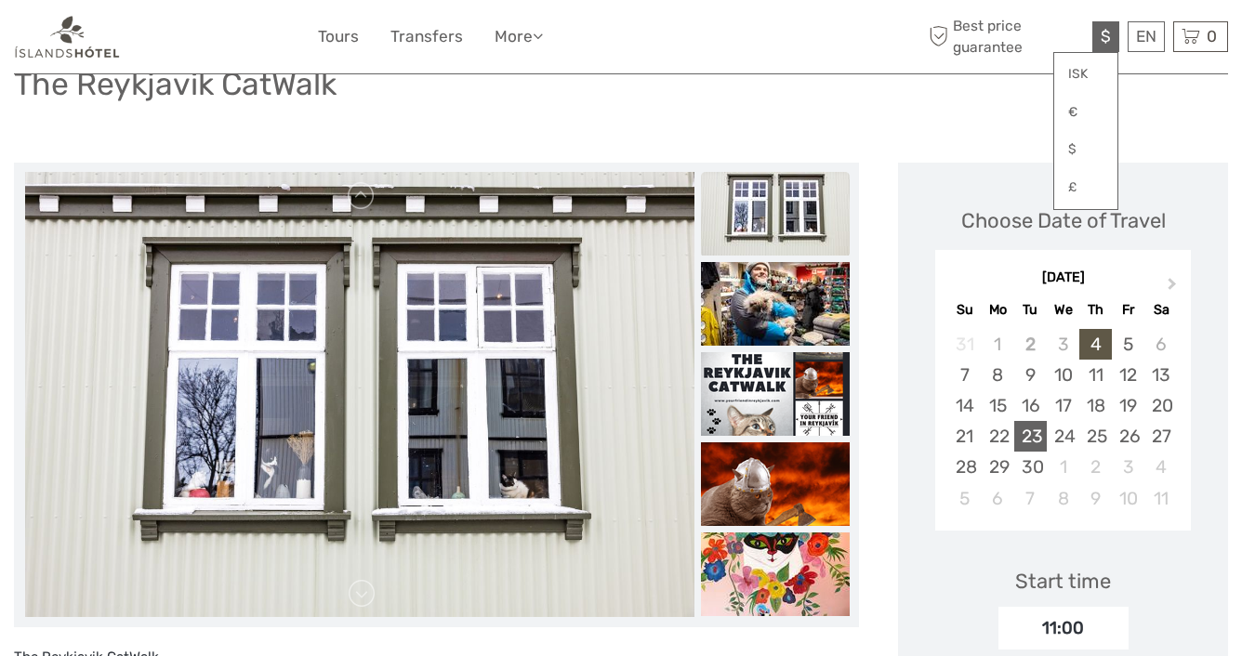
click at [1033, 432] on div "23" at bounding box center [1030, 436] width 33 height 31
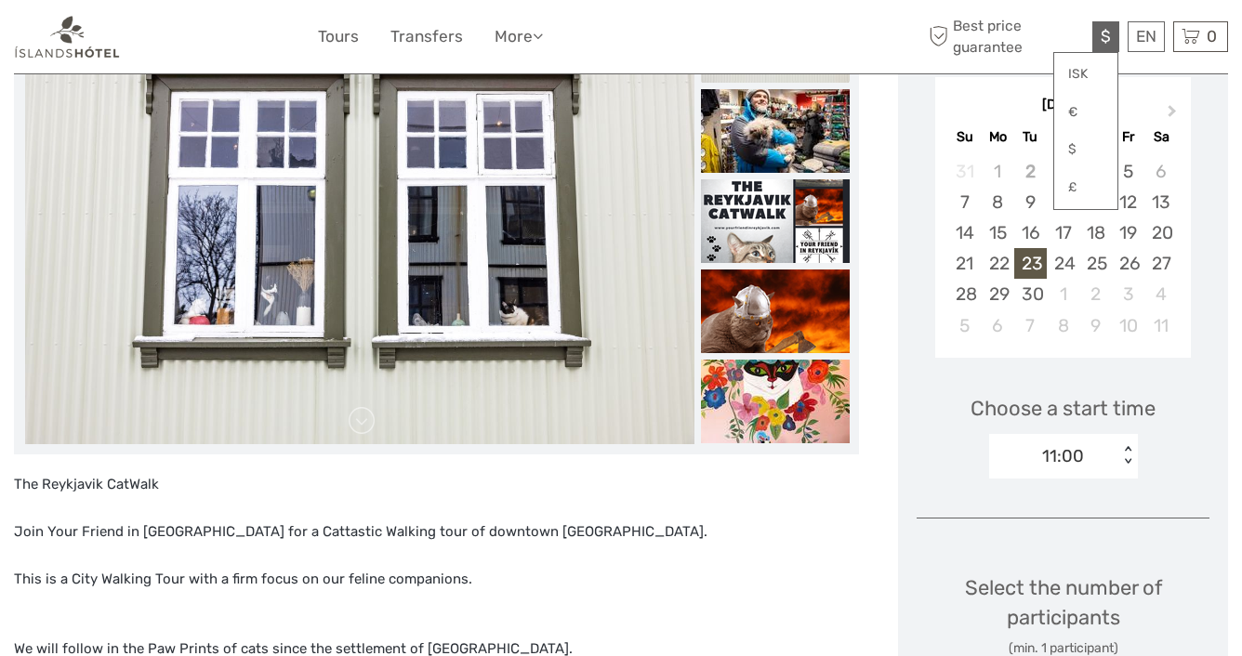
scroll to position [361, 0]
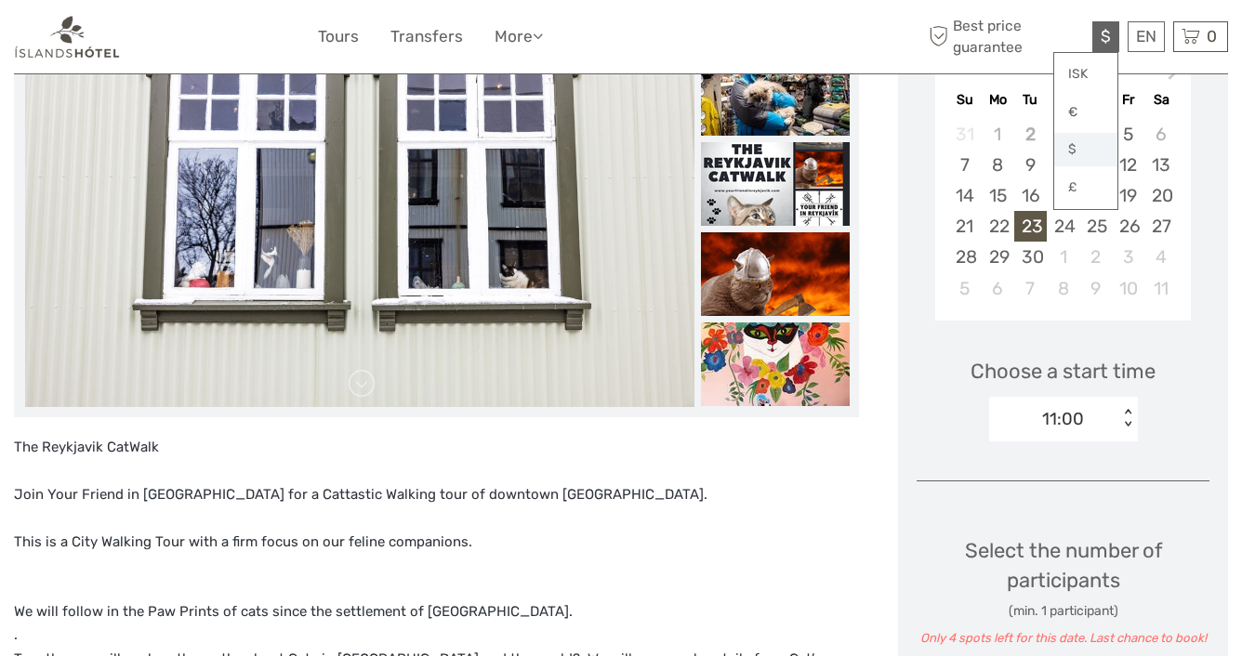
click at [1079, 152] on link "$" at bounding box center [1085, 149] width 63 height 33
click at [1110, 25] on div "$ ISK € $ £" at bounding box center [1105, 36] width 27 height 31
click at [1104, 37] on span "$" at bounding box center [1105, 36] width 10 height 19
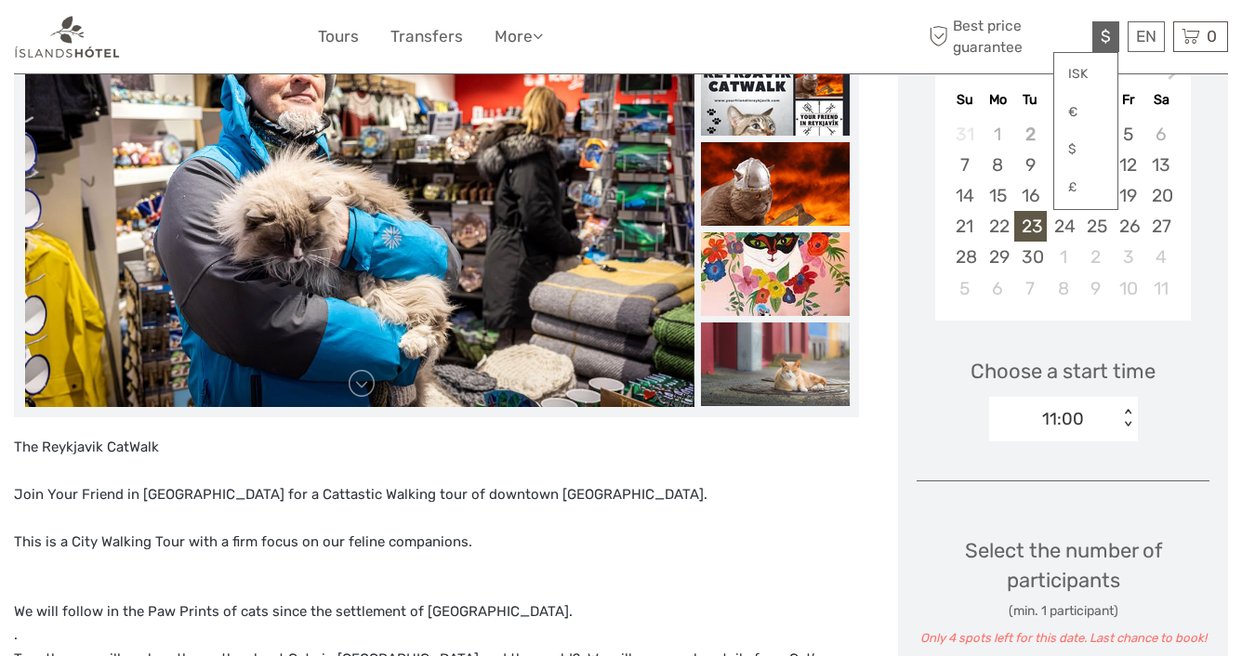
click at [815, 37] on div "$ ISK € $ £ EN English Español Deutsch Tours Transfers More Travel Articles Bac…" at bounding box center [621, 37] width 607 height 46
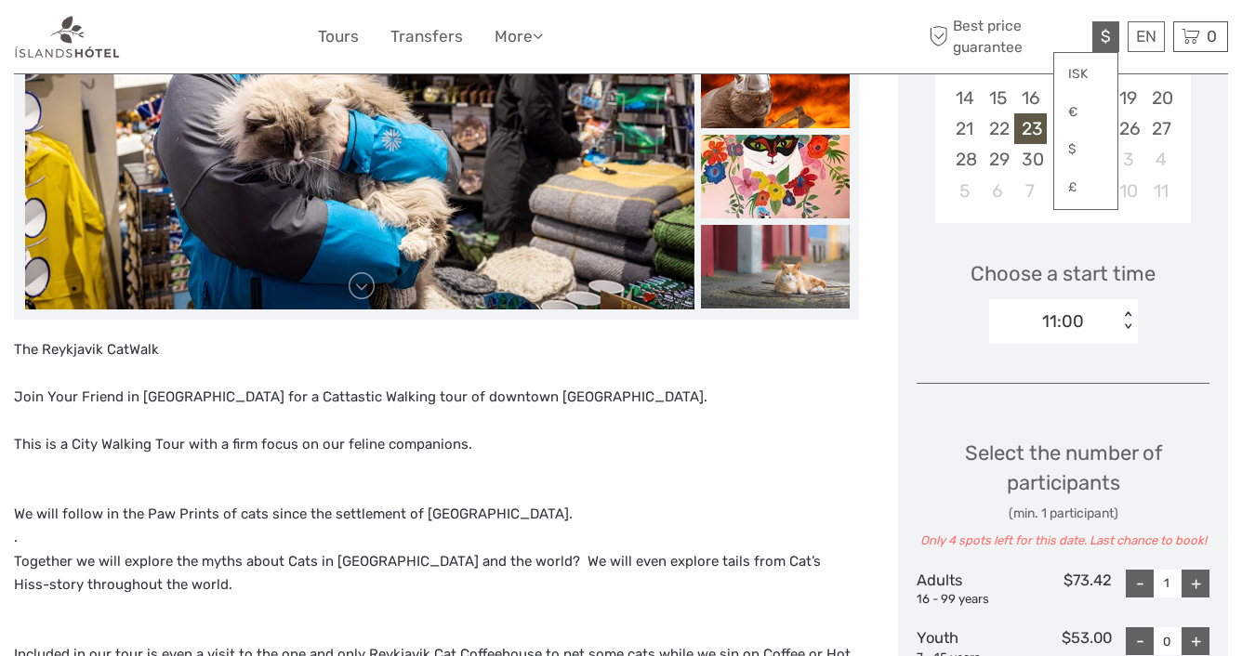
scroll to position [449, 0]
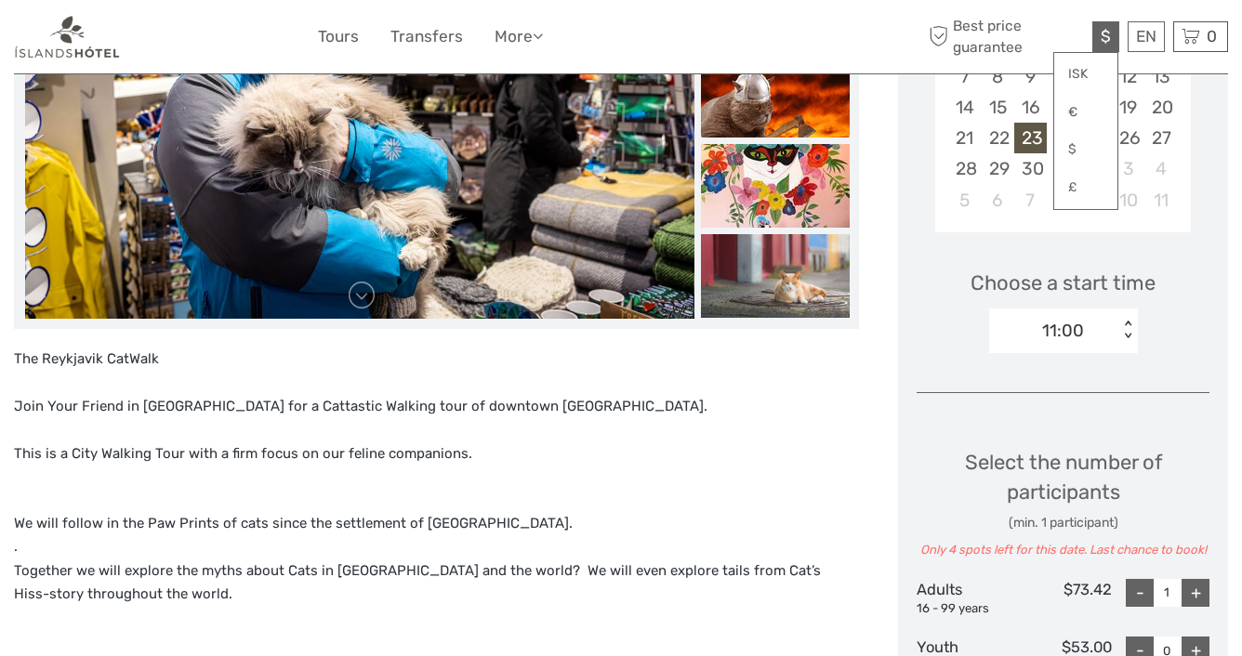
click at [766, 104] on img at bounding box center [775, 96] width 149 height 84
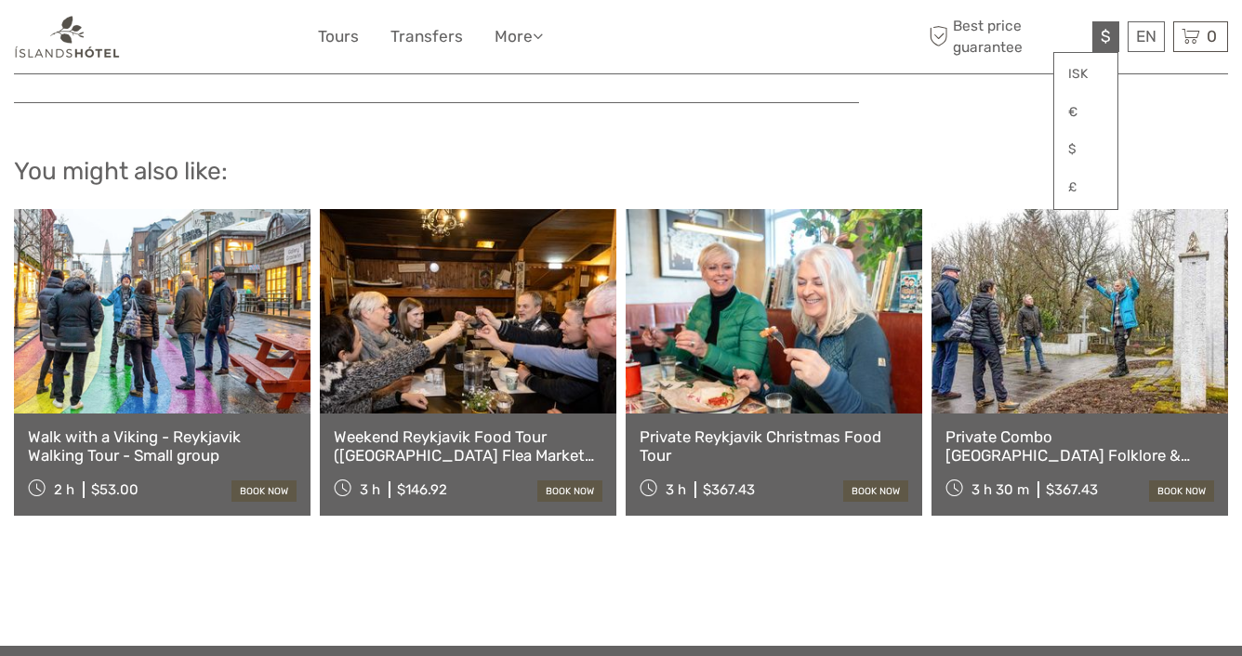
scroll to position [2230, 0]
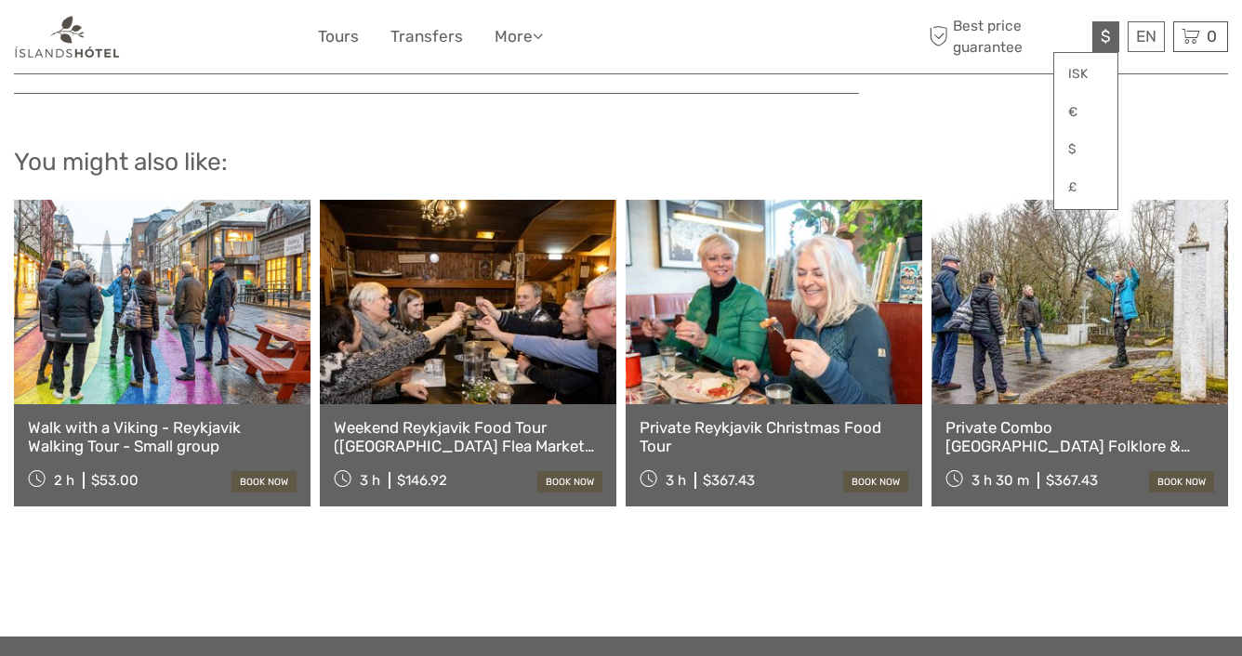
click at [1039, 328] on link at bounding box center [1079, 302] width 296 height 204
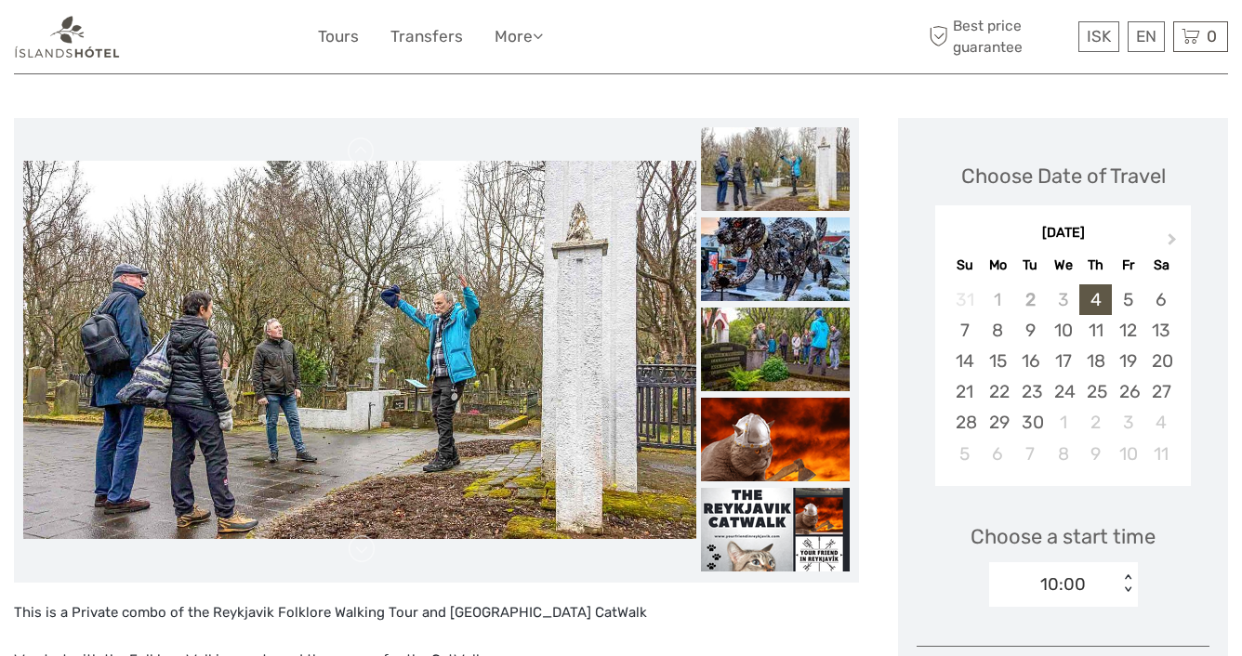
scroll to position [204, 0]
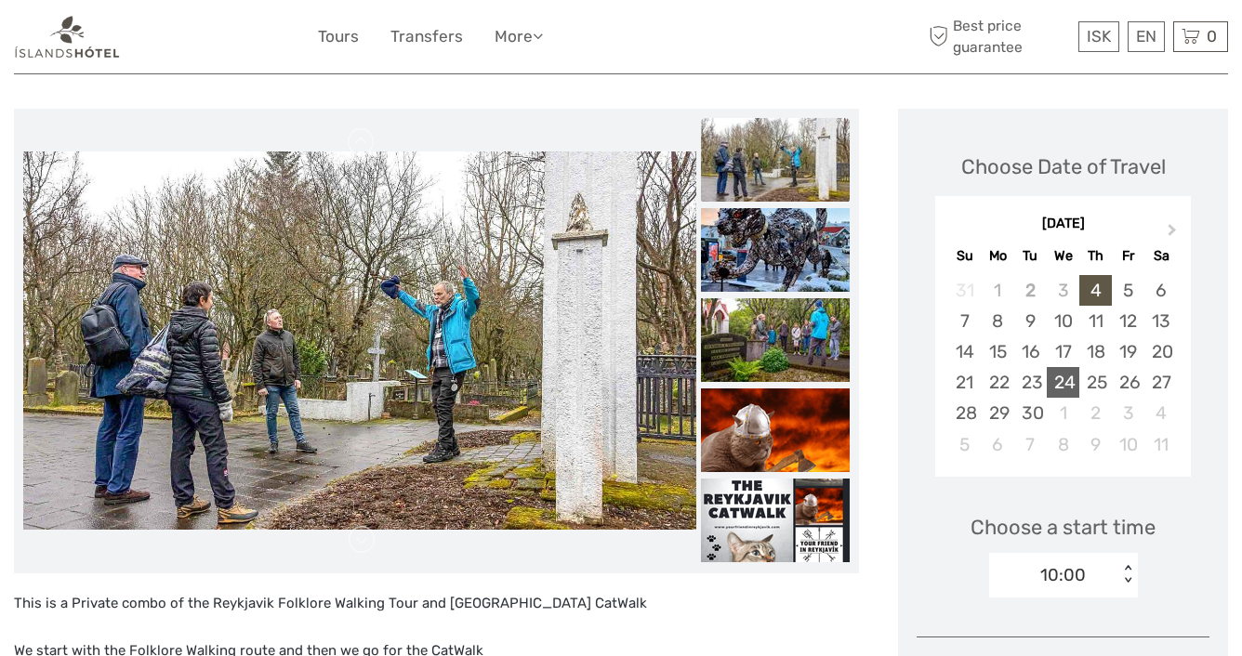
click at [1065, 379] on div "24" at bounding box center [1063, 382] width 33 height 31
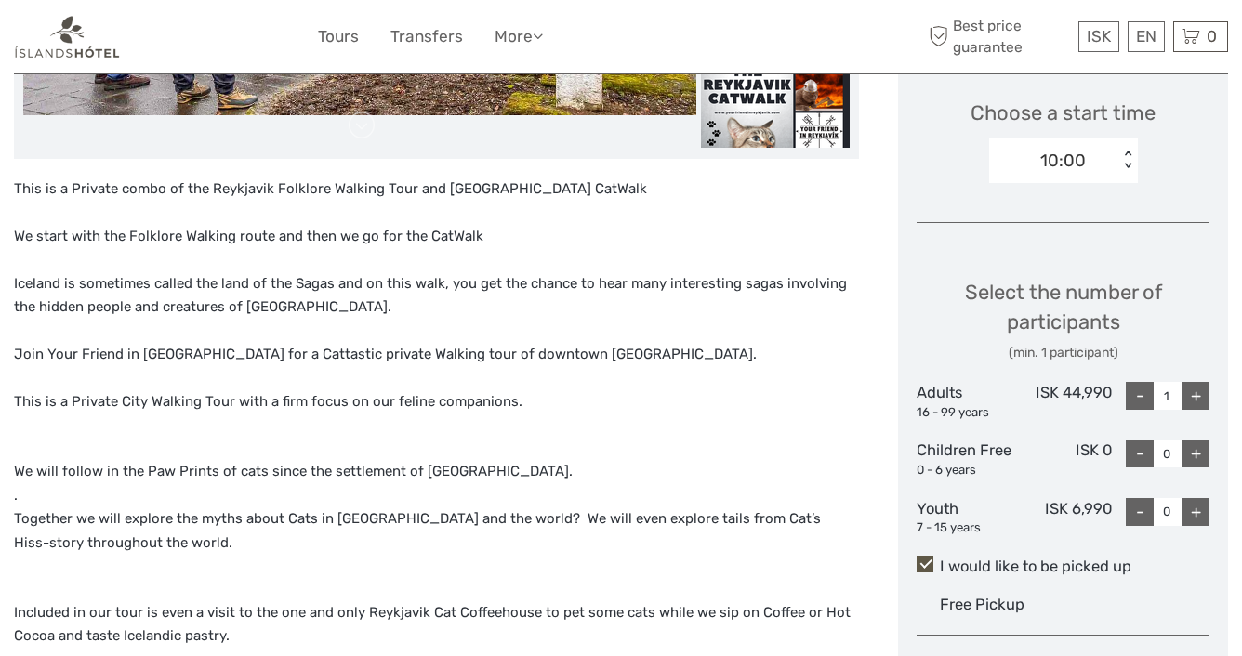
scroll to position [631, 0]
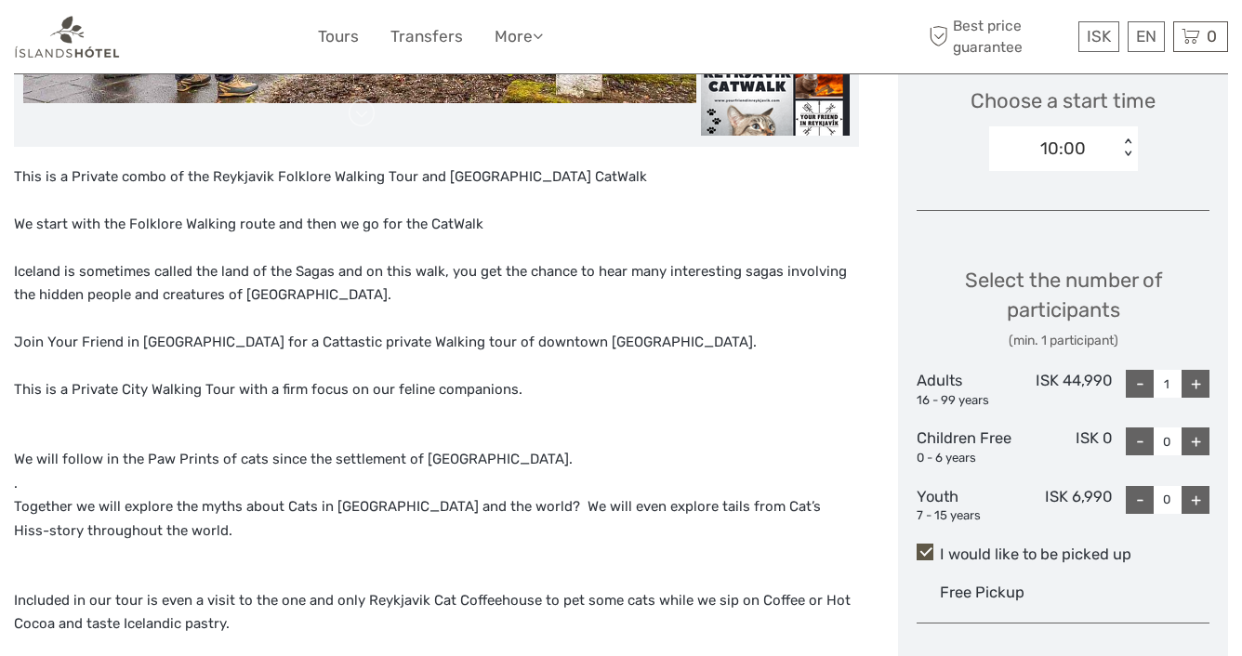
click at [1200, 385] on div "+" at bounding box center [1195, 384] width 28 height 28
type input "2"
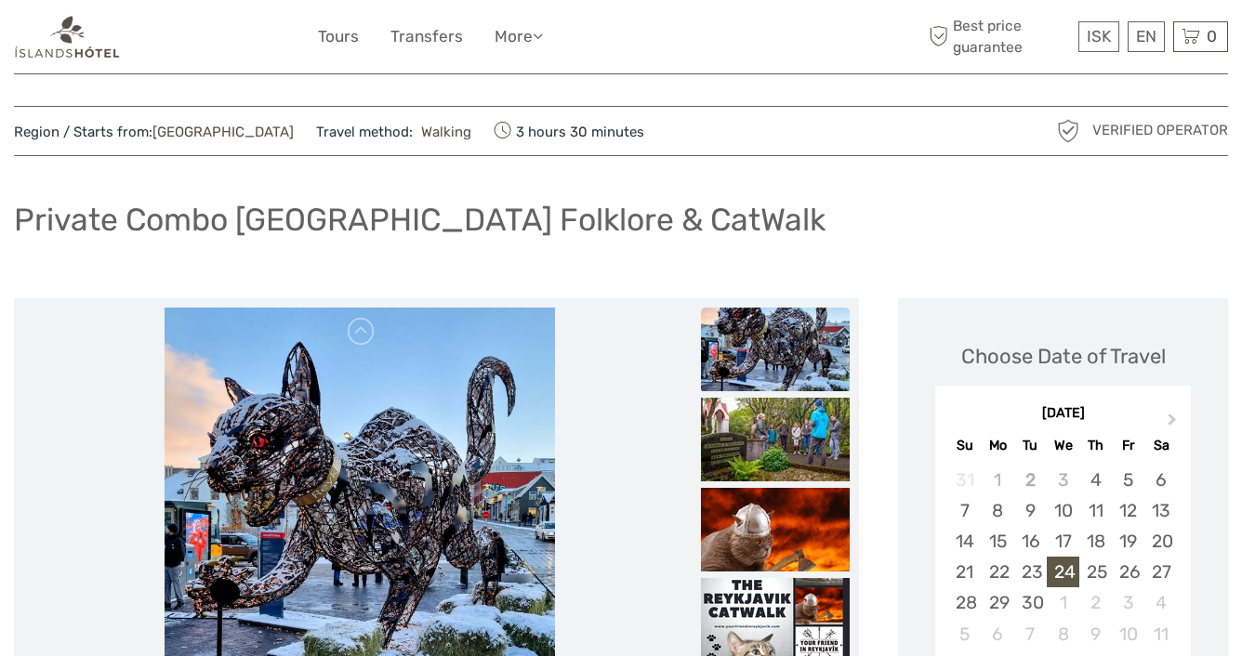
scroll to position [0, 0]
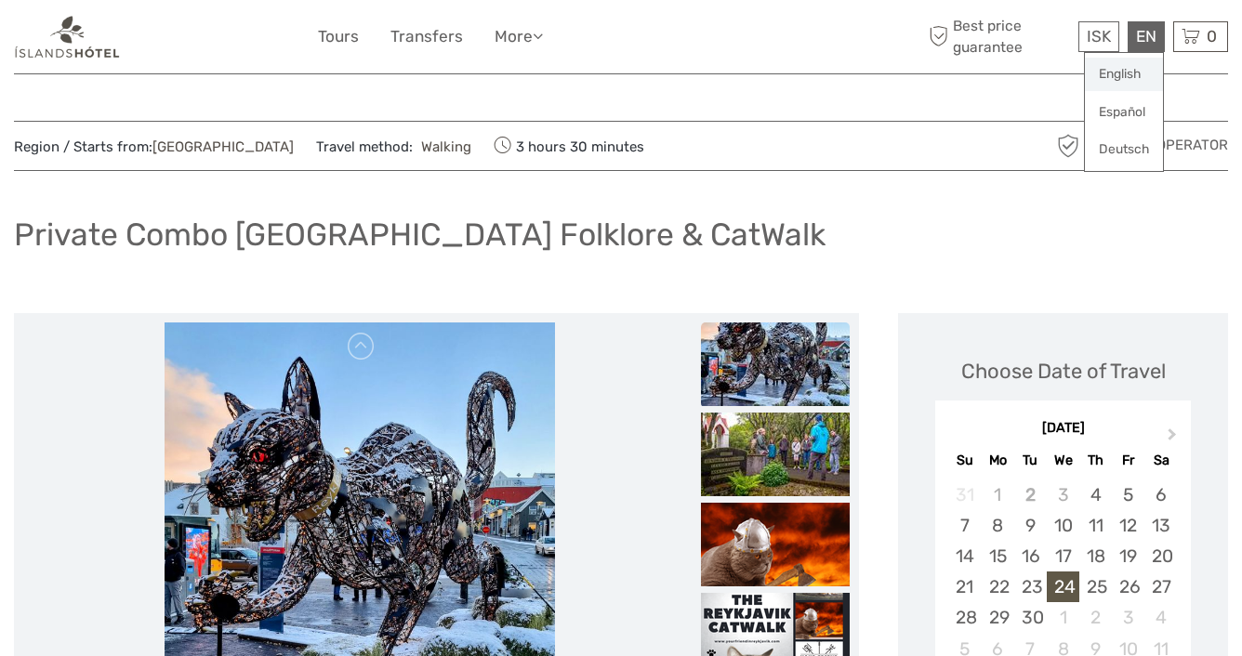
click at [1130, 74] on link "English" at bounding box center [1124, 74] width 78 height 33
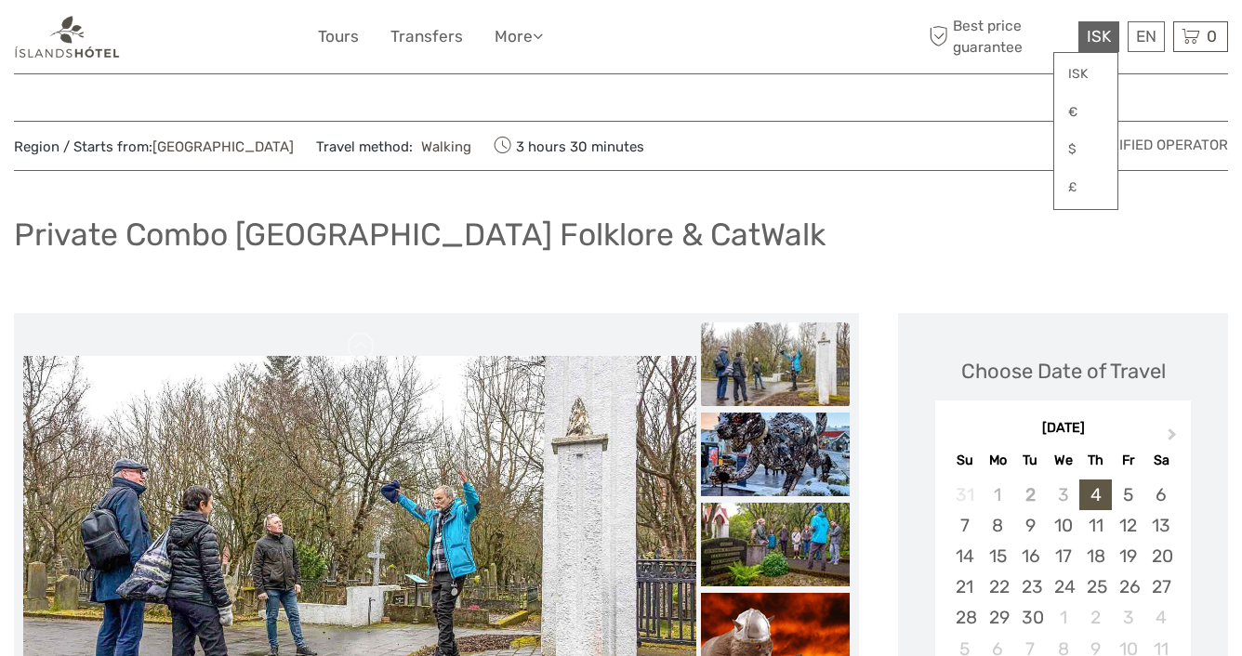
click at [1103, 40] on span "ISK" at bounding box center [1099, 36] width 24 height 19
click at [1074, 145] on link "$" at bounding box center [1085, 149] width 63 height 33
click at [1065, 144] on link "$" at bounding box center [1085, 149] width 63 height 33
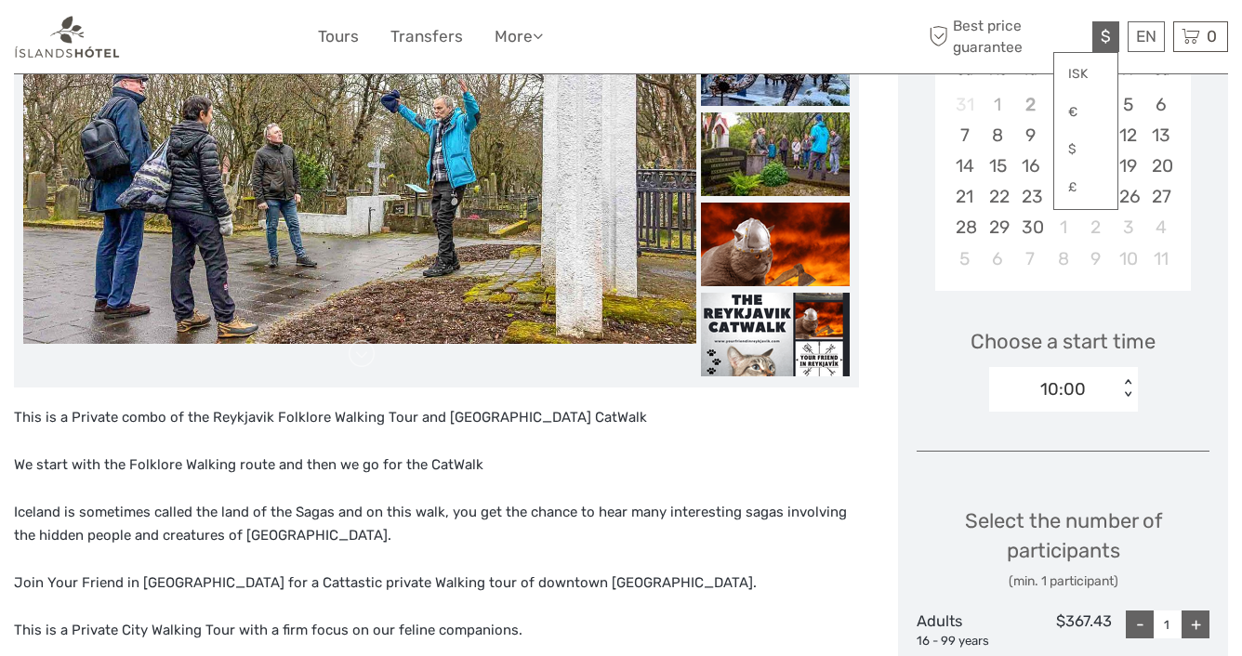
scroll to position [398, 0]
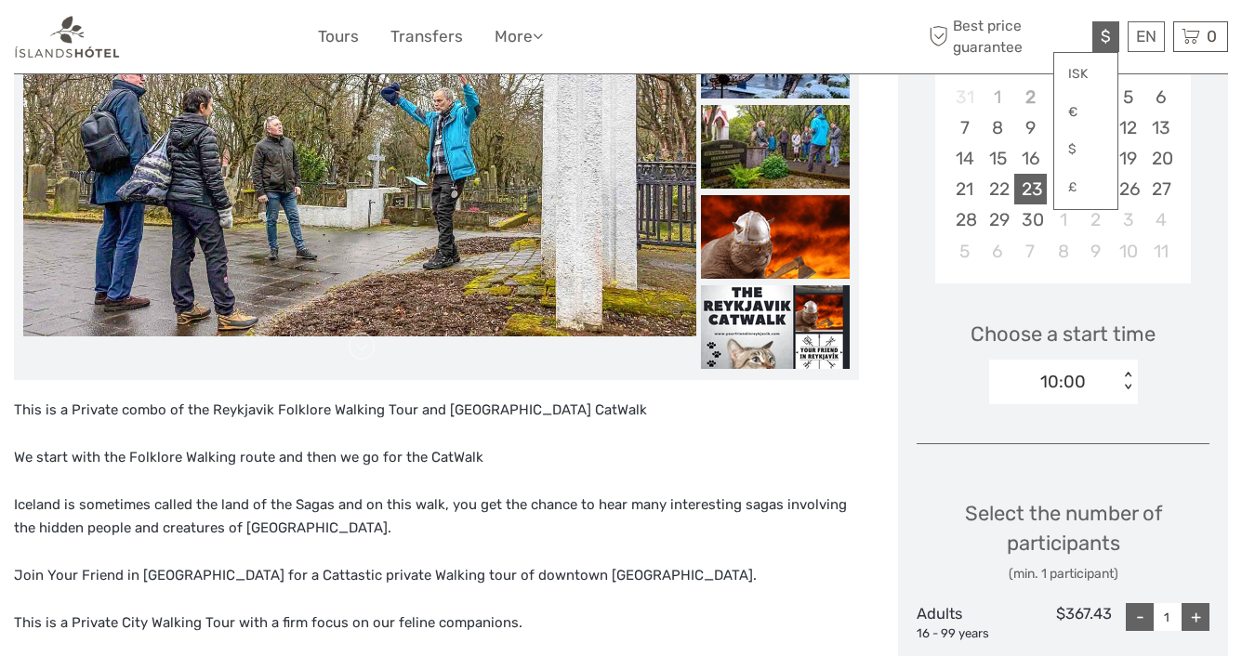
click at [1043, 192] on div "23" at bounding box center [1030, 189] width 33 height 31
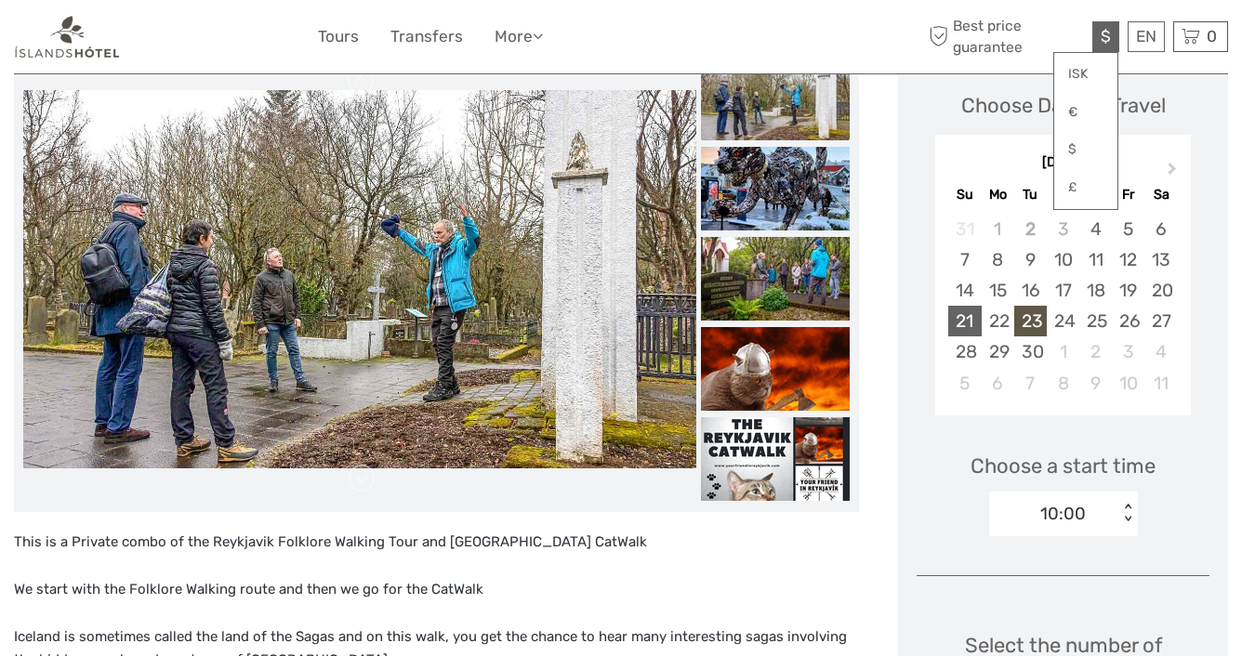
scroll to position [262, 0]
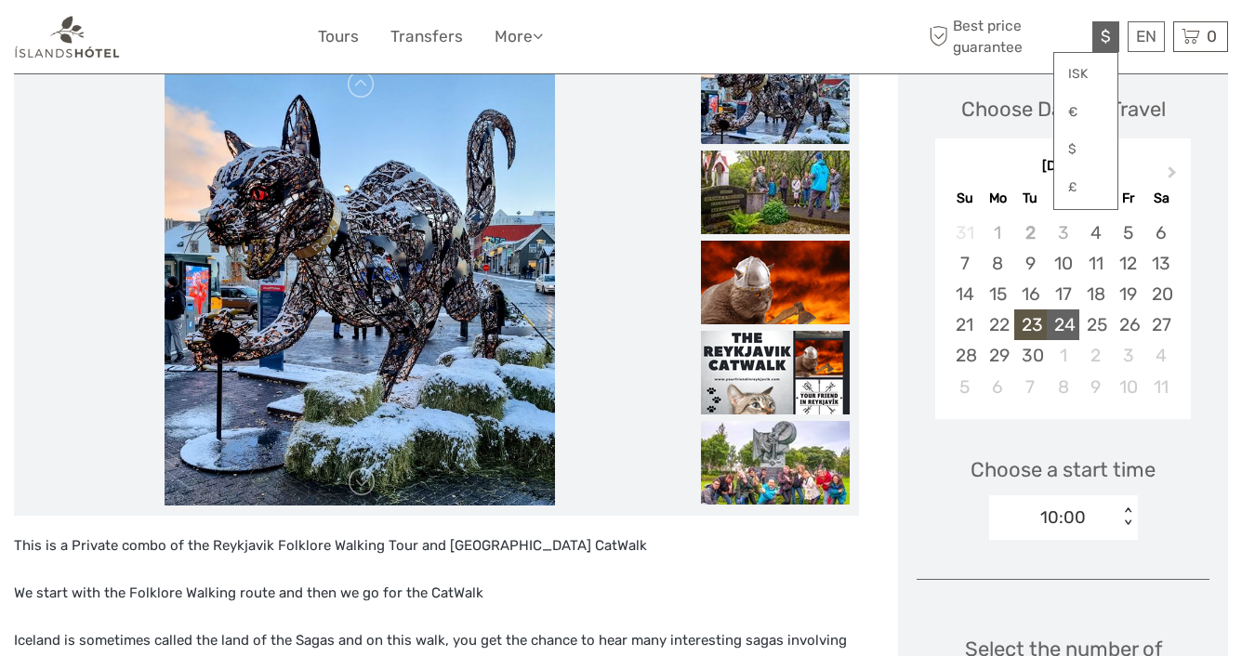
click at [1066, 318] on div "24" at bounding box center [1063, 325] width 33 height 31
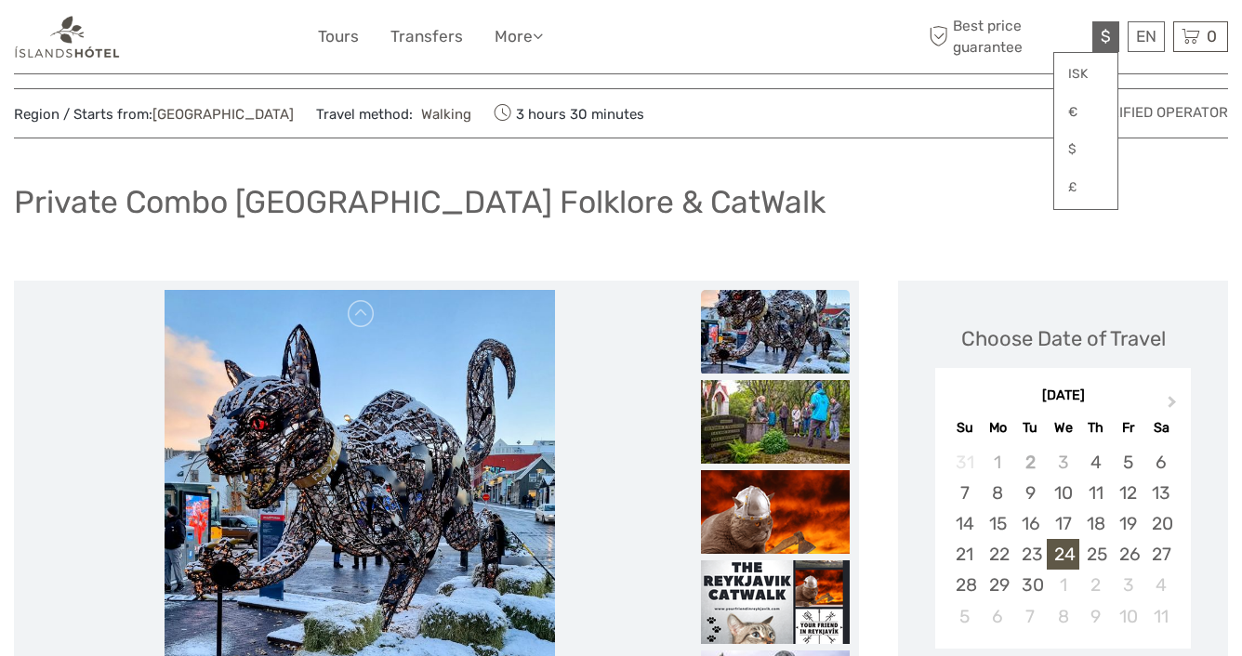
scroll to position [0, 0]
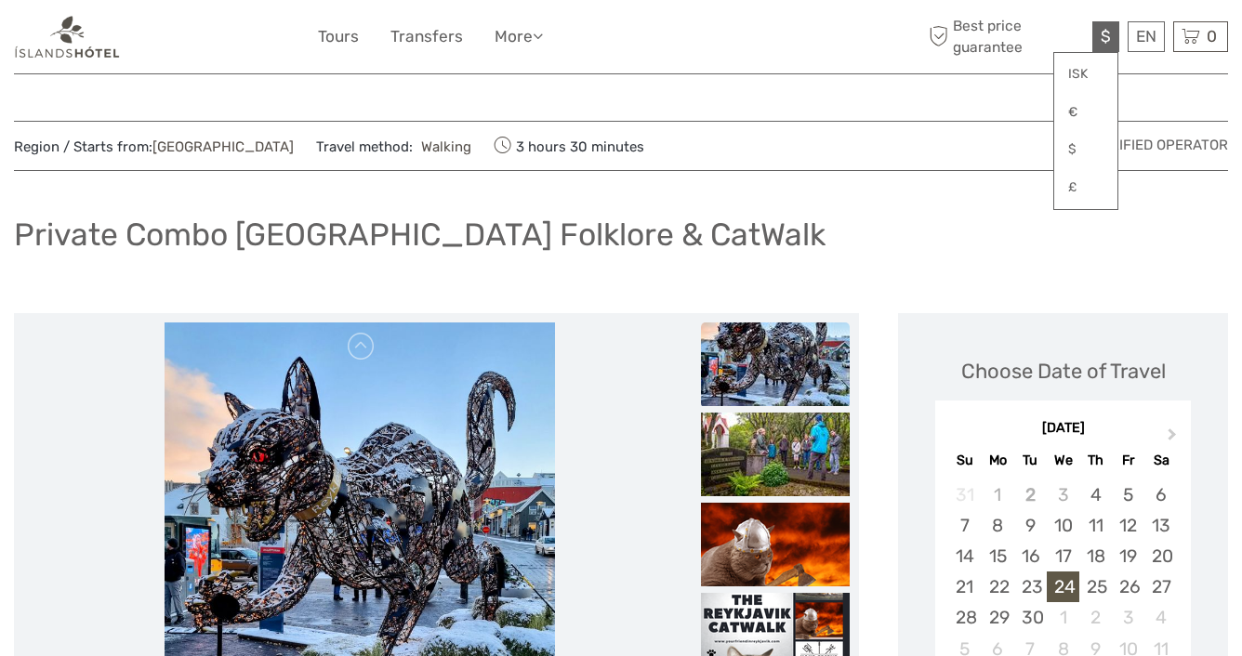
click at [1104, 30] on span "$" at bounding box center [1105, 36] width 10 height 19
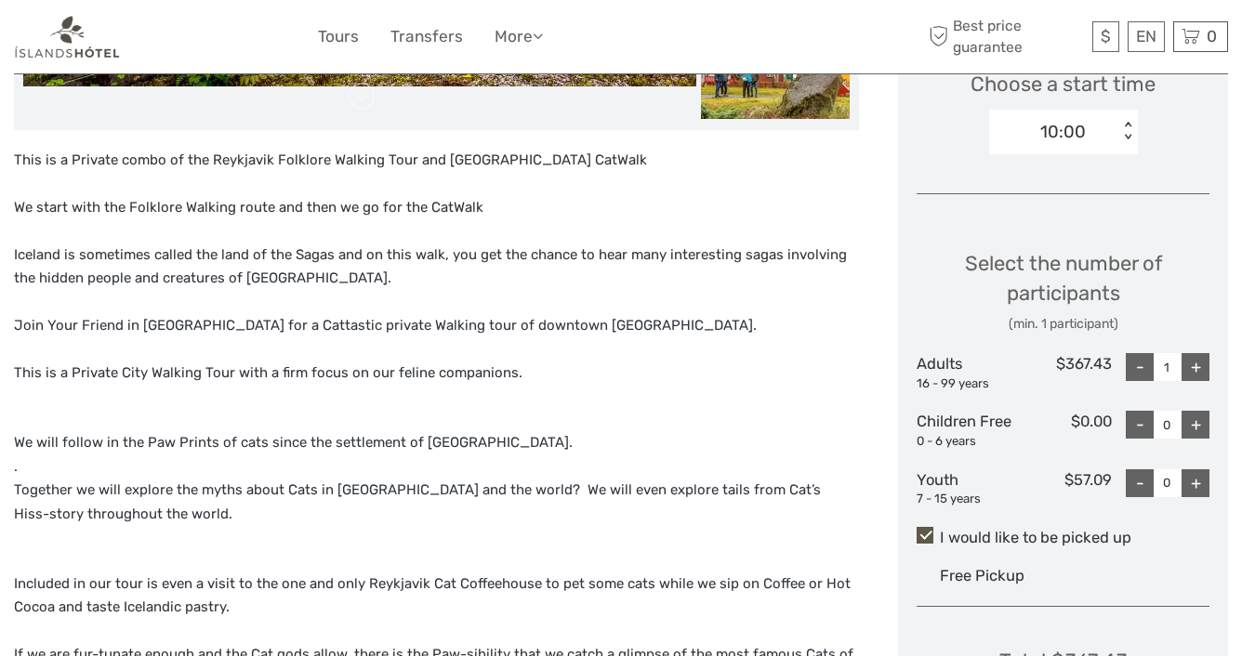
scroll to position [657, 0]
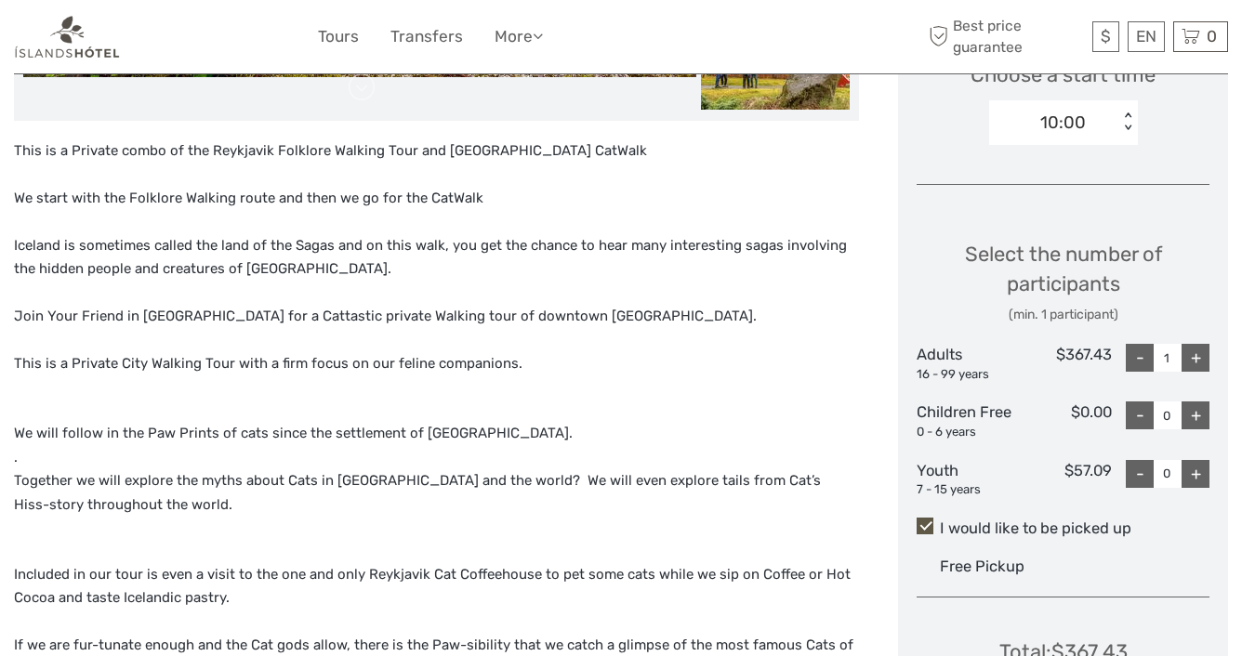
click at [1198, 348] on div "+" at bounding box center [1195, 358] width 28 height 28
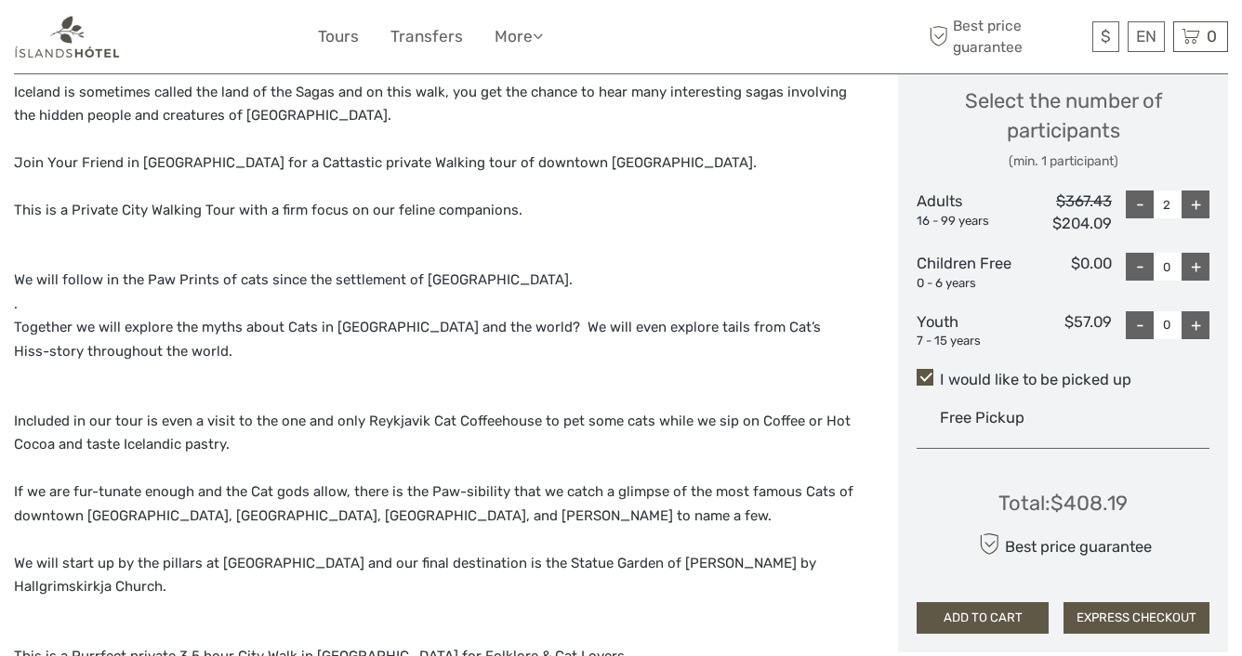
scroll to position [807, 0]
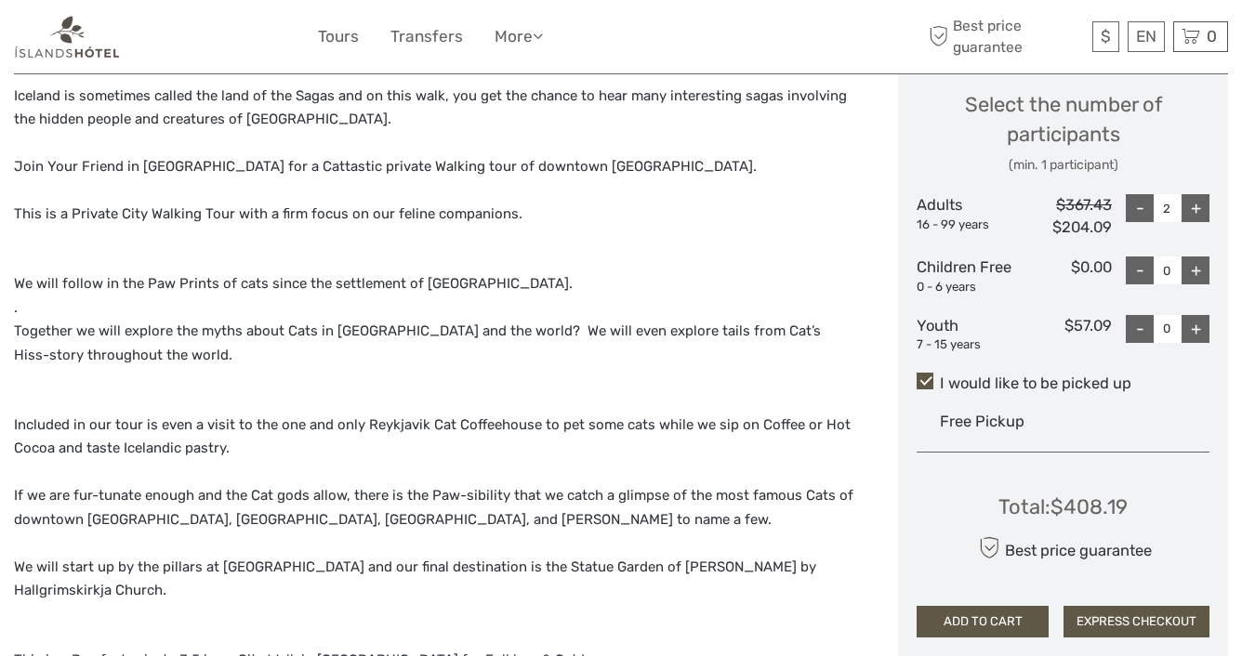
click at [1199, 205] on div "+" at bounding box center [1195, 208] width 28 height 28
click at [1199, 204] on div "+" at bounding box center [1195, 208] width 28 height 28
click at [1200, 204] on div "+" at bounding box center [1195, 208] width 28 height 28
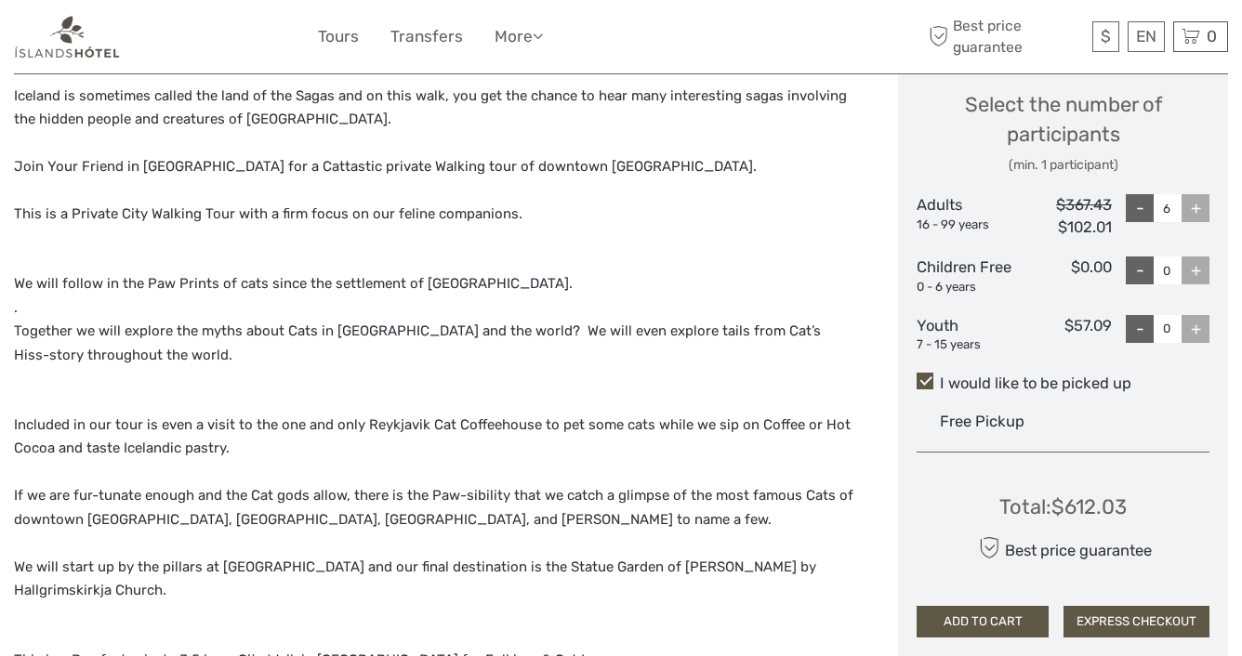
click at [1140, 213] on div "-" at bounding box center [1140, 208] width 28 height 28
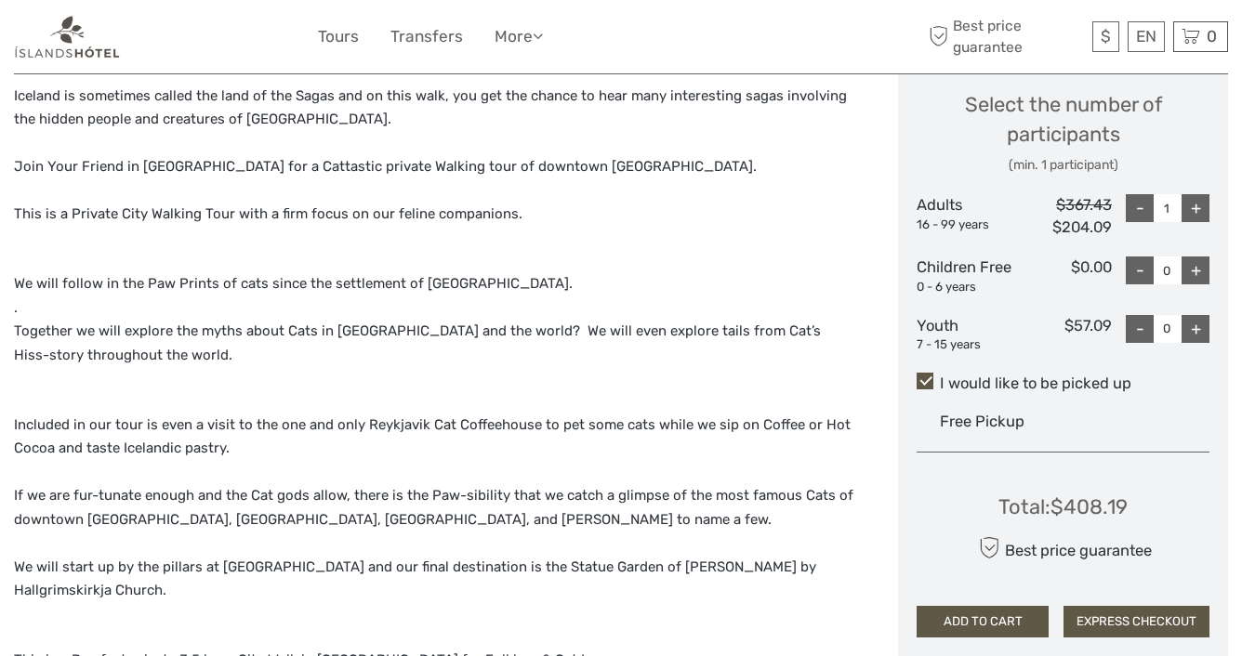
click at [1140, 213] on div "-" at bounding box center [1140, 208] width 28 height 28
type input "0"
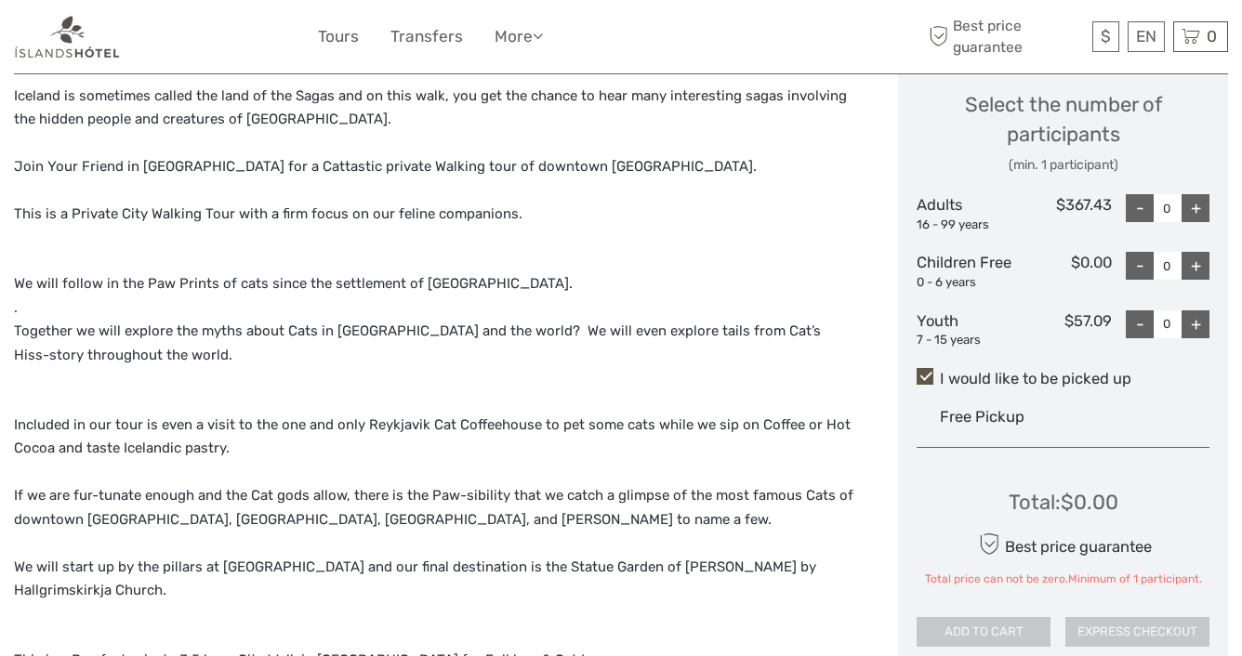
click at [1140, 213] on div "-" at bounding box center [1140, 208] width 28 height 28
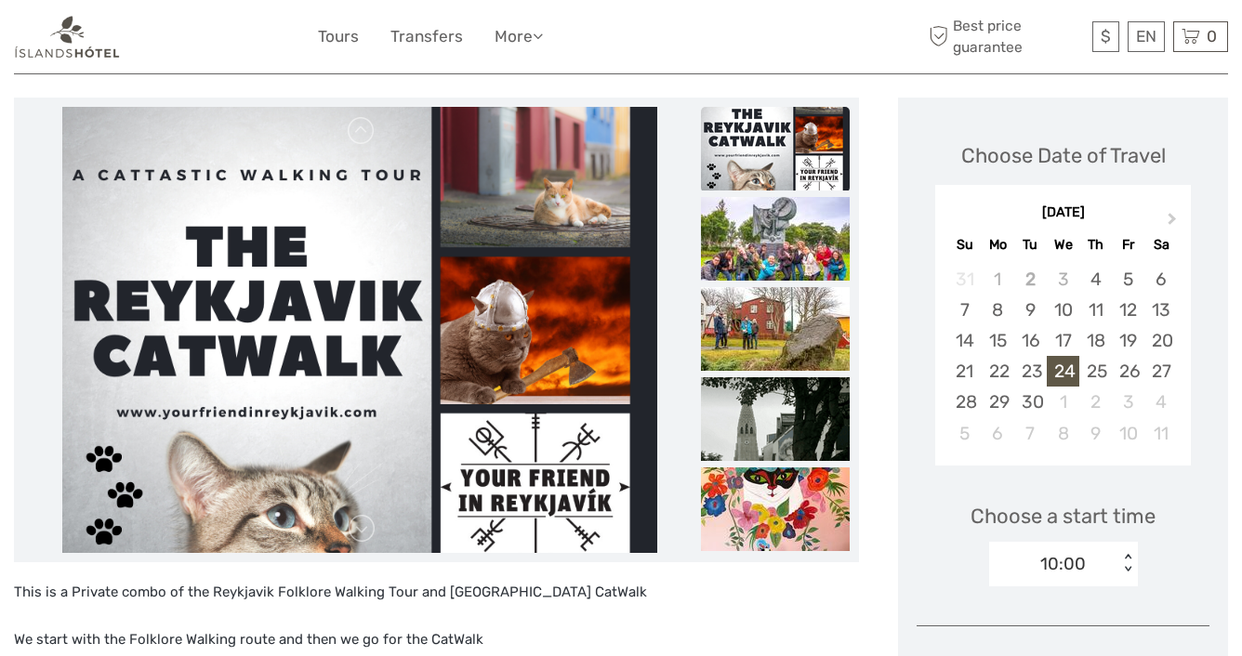
scroll to position [0, 0]
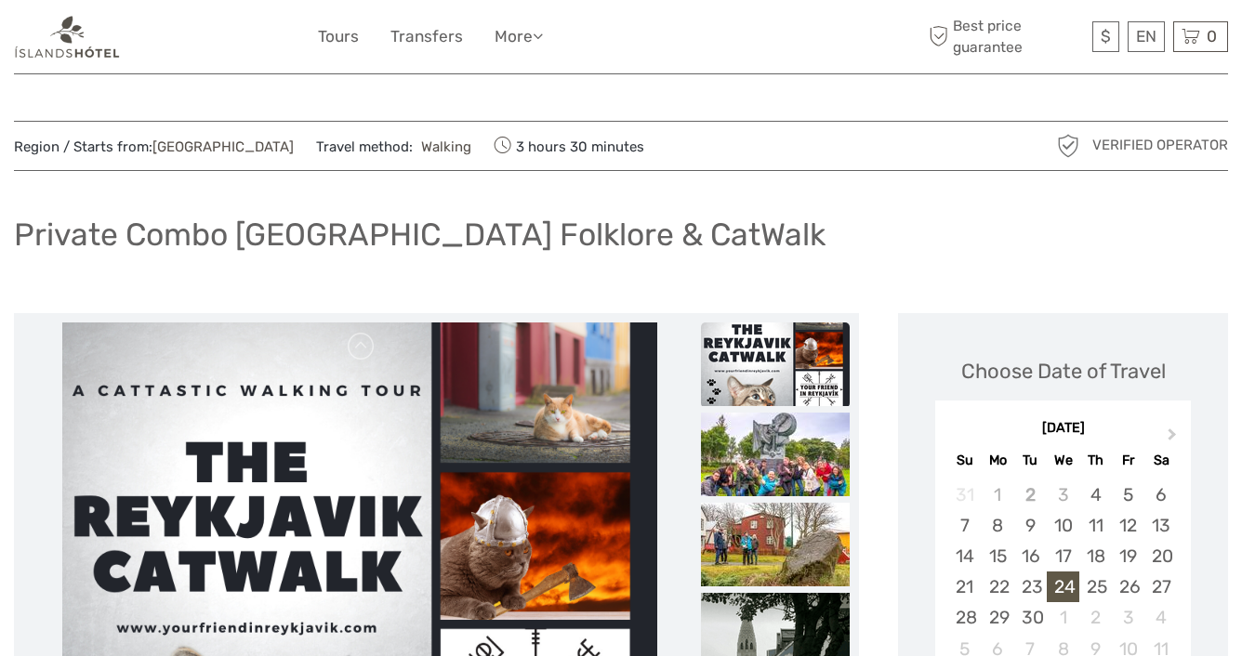
click at [157, 150] on link "Capital Region" at bounding box center [222, 146] width 141 height 17
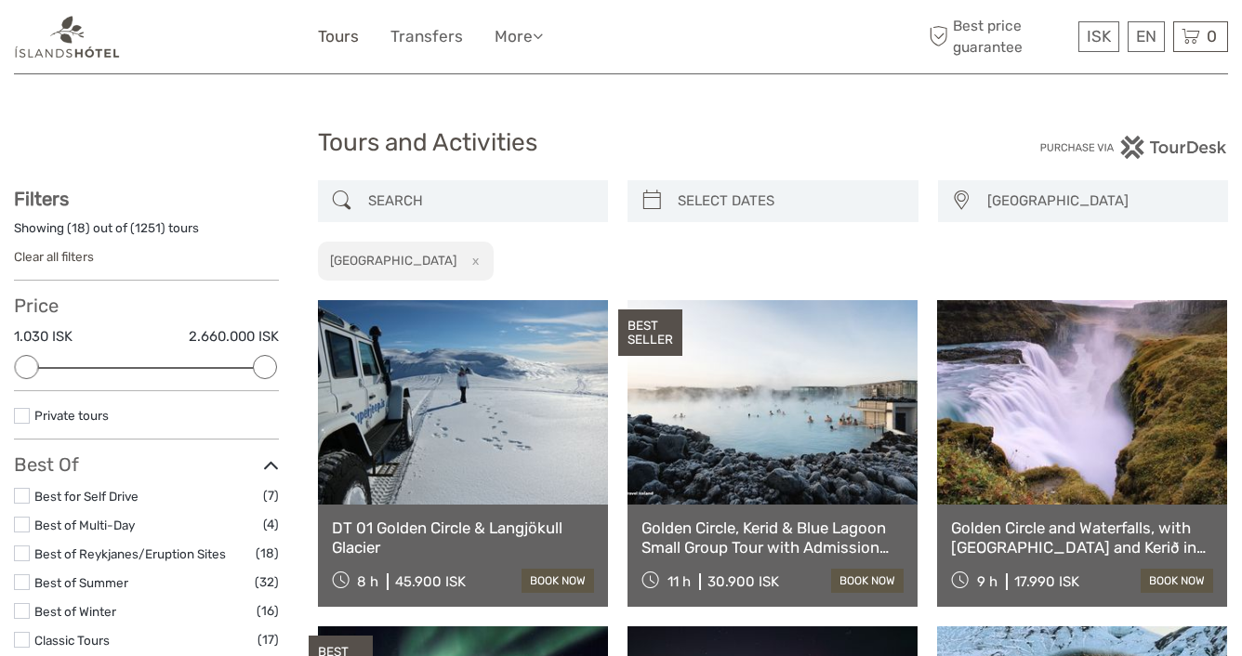
click at [339, 40] on link "Tours" at bounding box center [338, 36] width 41 height 27
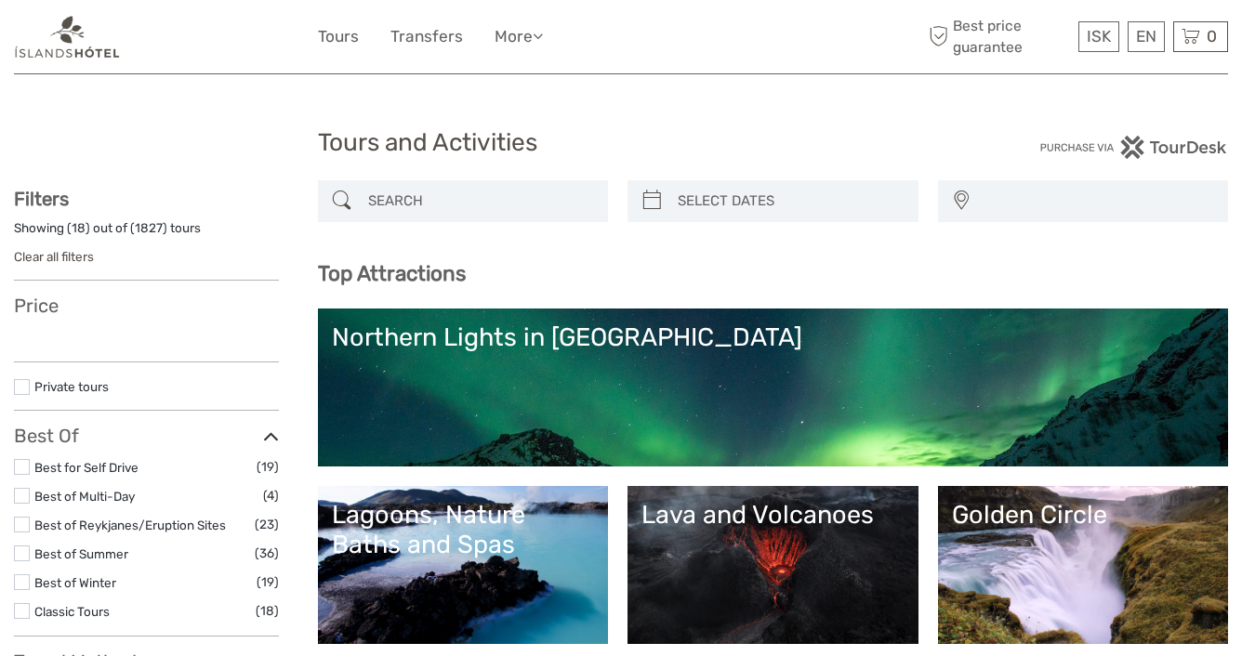
select select
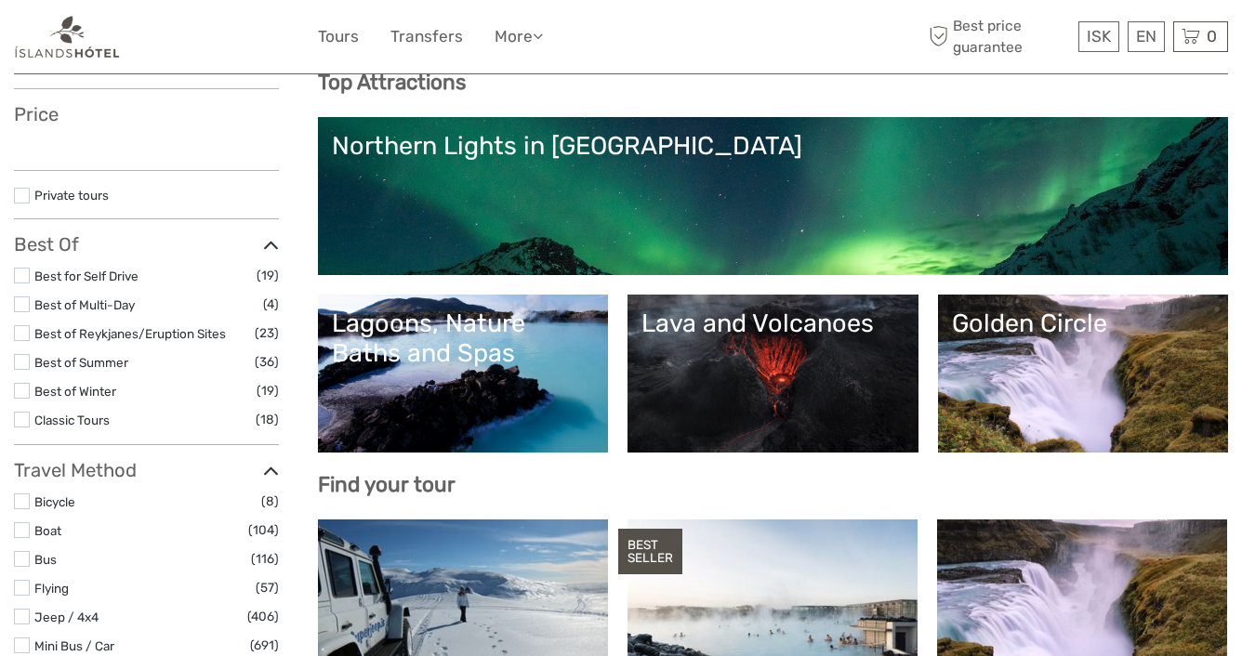
select select
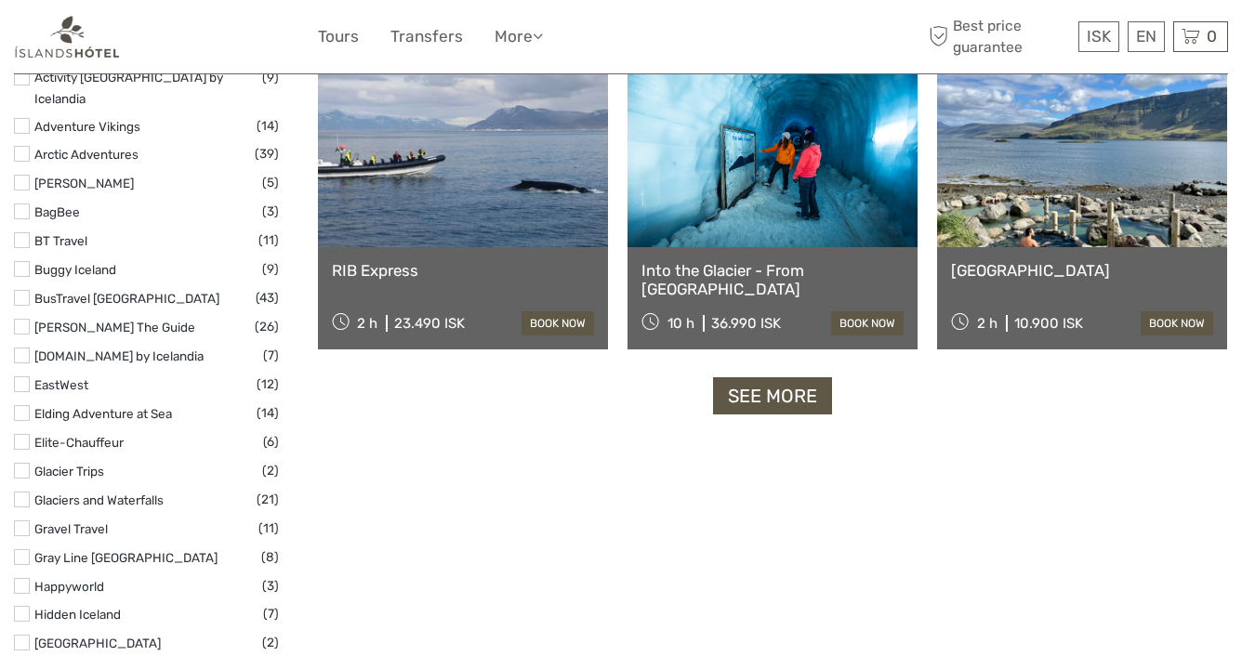
scroll to position [2320, 0]
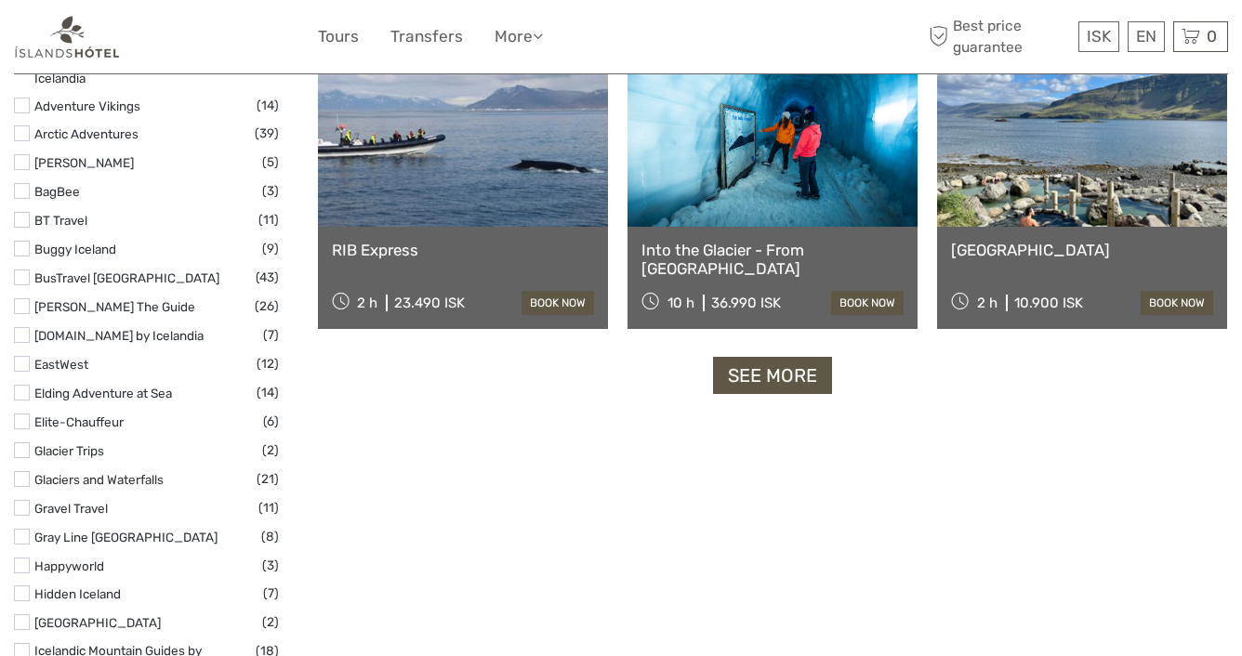
click at [1121, 175] on link at bounding box center [1082, 124] width 290 height 204
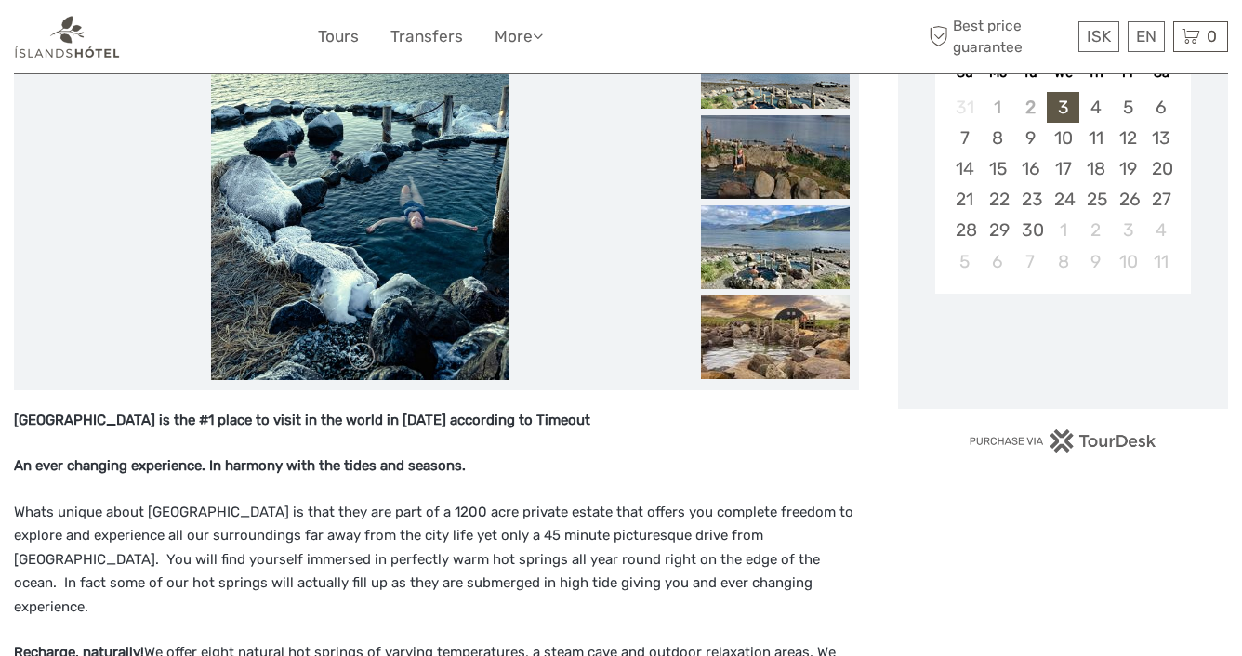
scroll to position [428, 0]
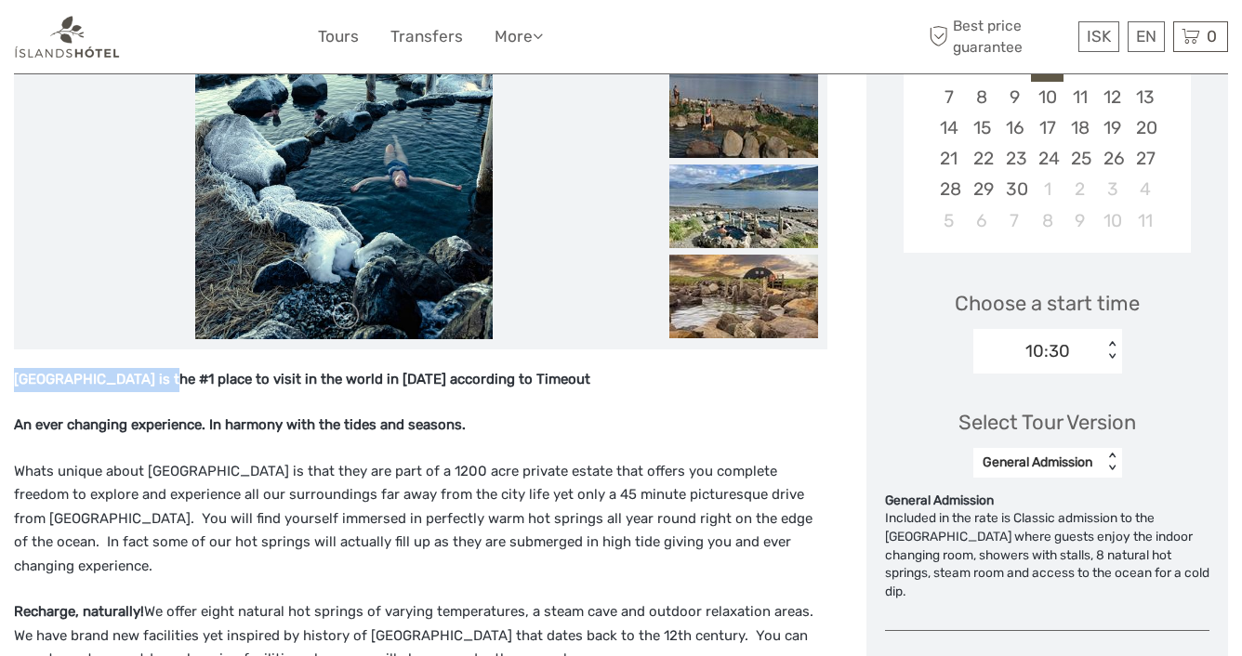
drag, startPoint x: 17, startPoint y: 378, endPoint x: 172, endPoint y: 376, distance: 155.2
click at [172, 376] on strong "[GEOGRAPHIC_DATA] is the #1 place to visit in the world in [DATE] according to …" at bounding box center [302, 379] width 576 height 17
copy strong "[GEOGRAPHIC_DATA]"
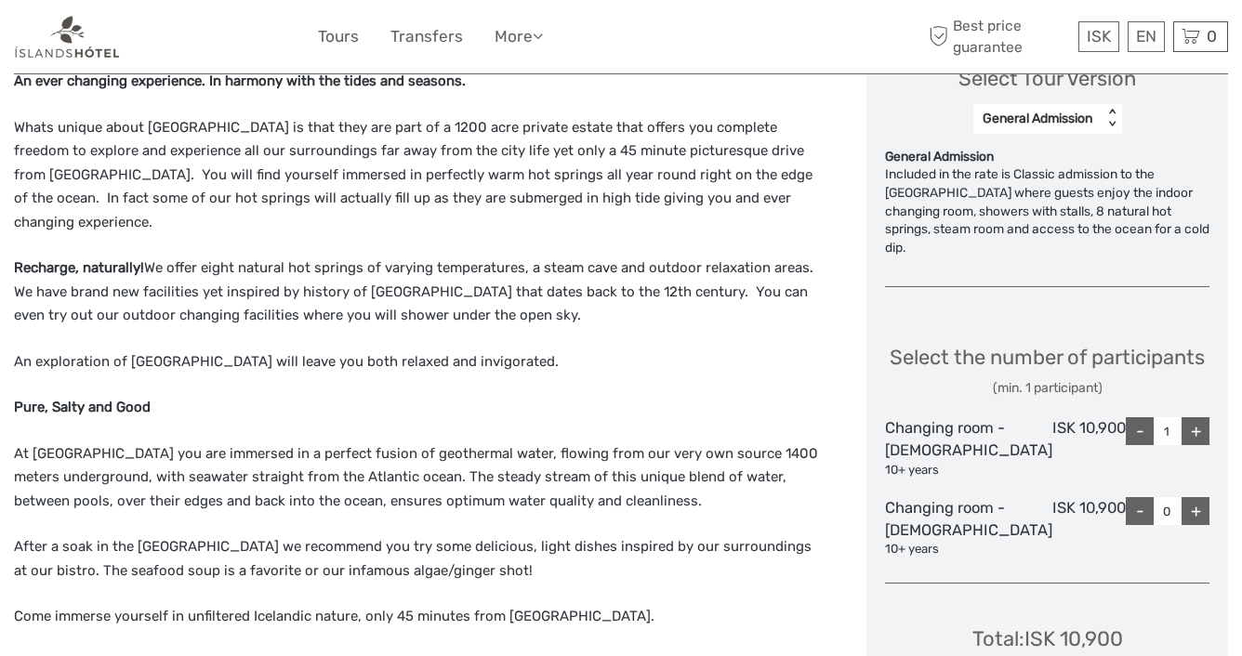
scroll to position [810, 0]
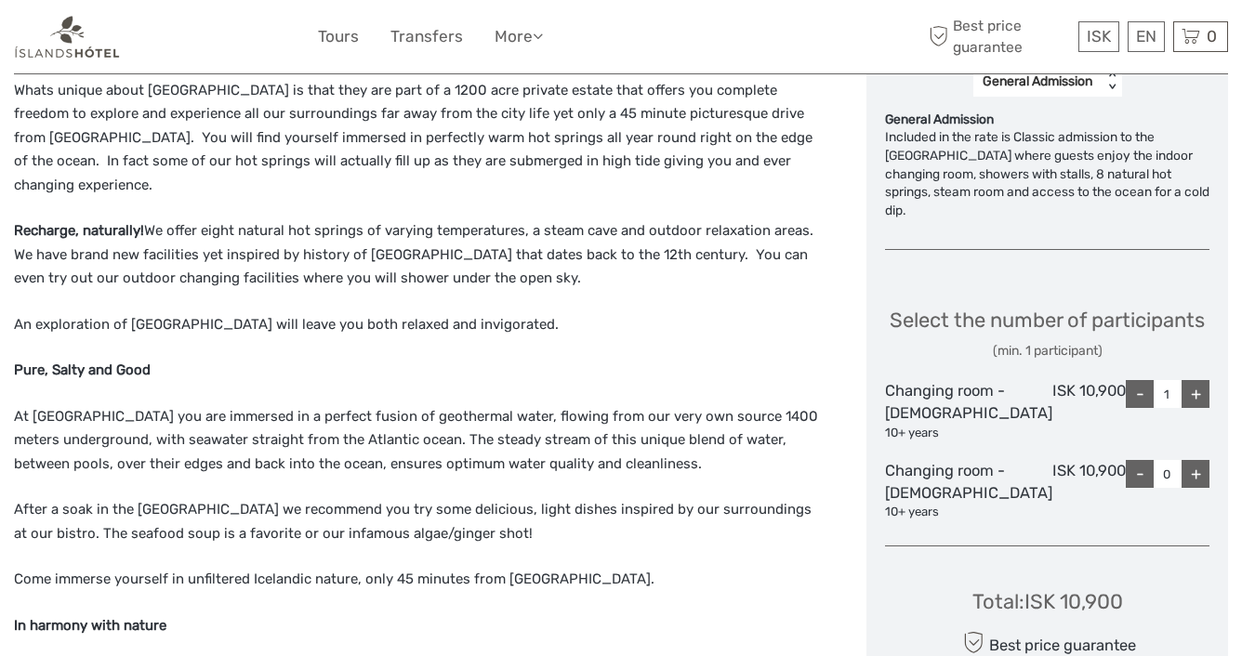
click at [520, 252] on p "Recharge, naturally! We offer eight natural hot springs of varying temperatures…" at bounding box center [420, 255] width 813 height 72
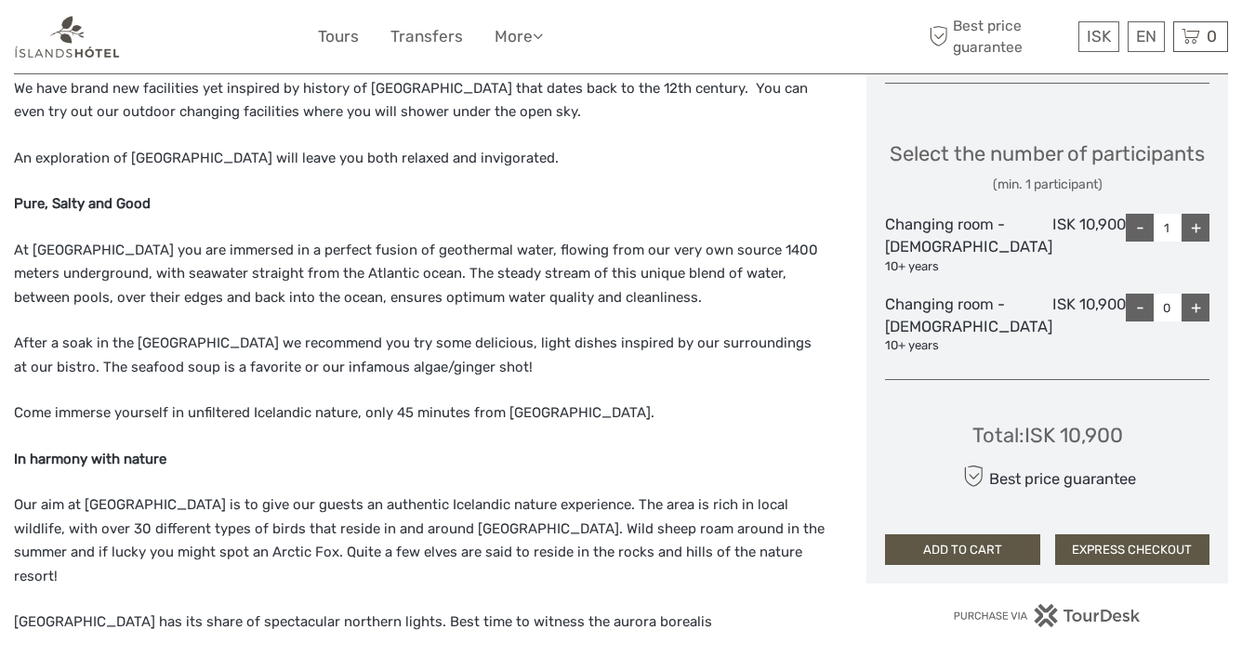
scroll to position [993, 0]
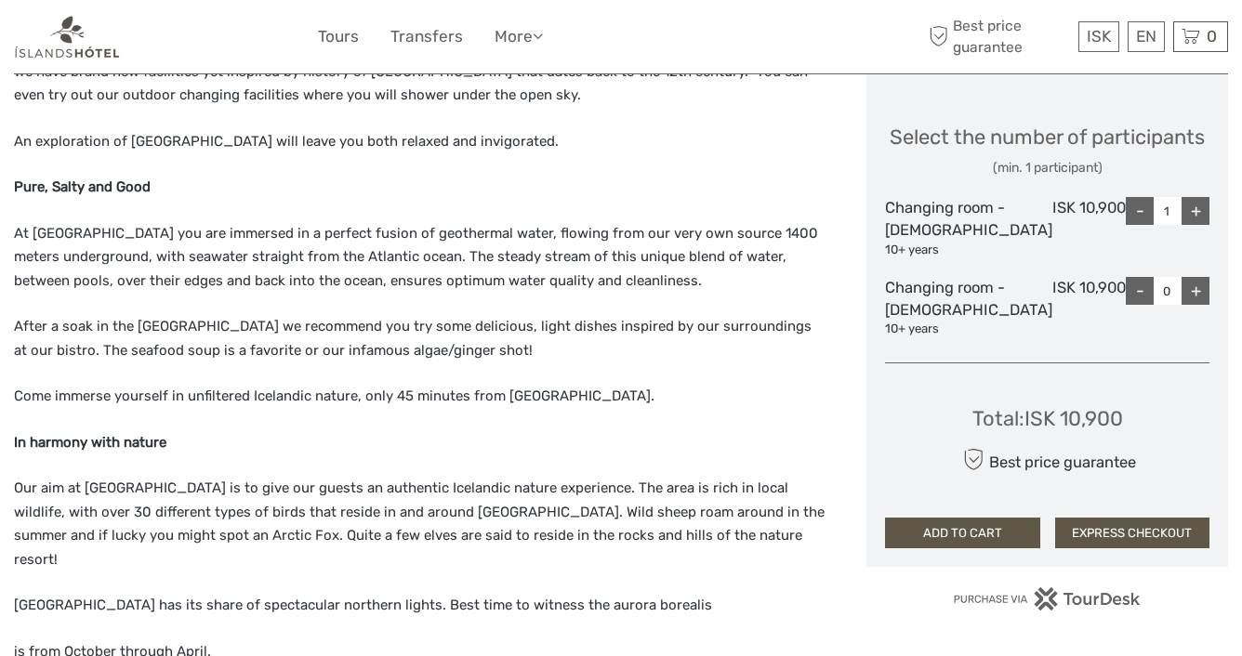
click at [231, 176] on p "Pure, Salty and Good" at bounding box center [420, 188] width 813 height 24
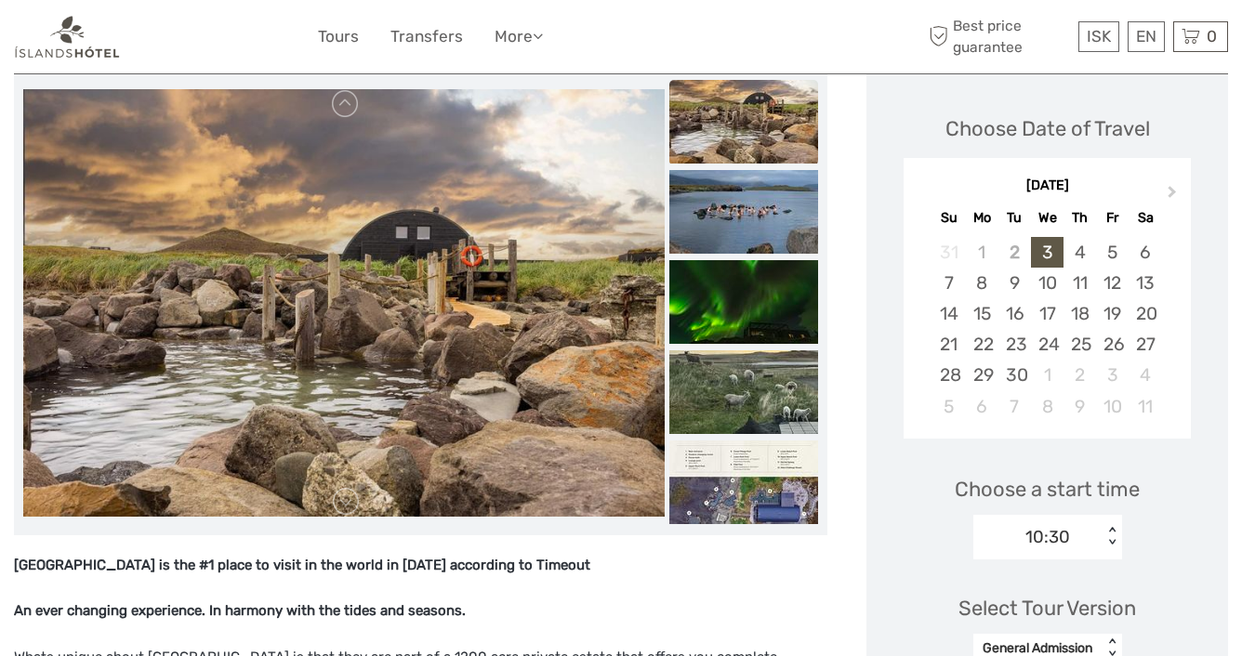
scroll to position [252, 0]
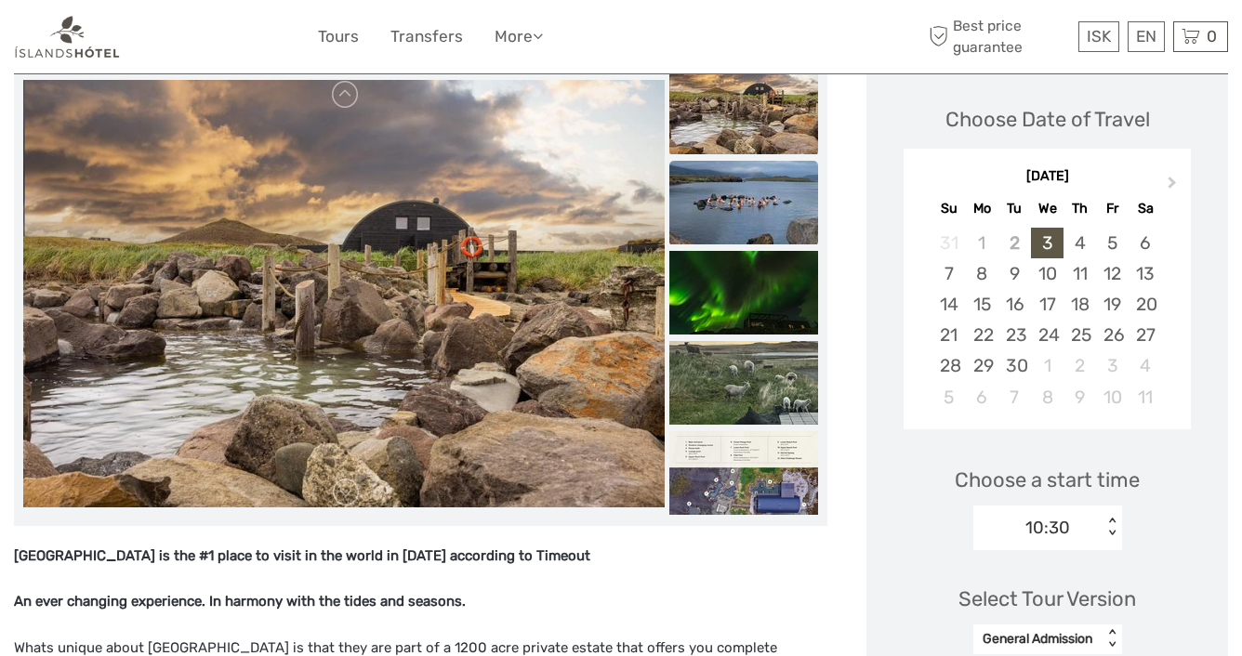
click at [746, 218] on img at bounding box center [743, 203] width 149 height 84
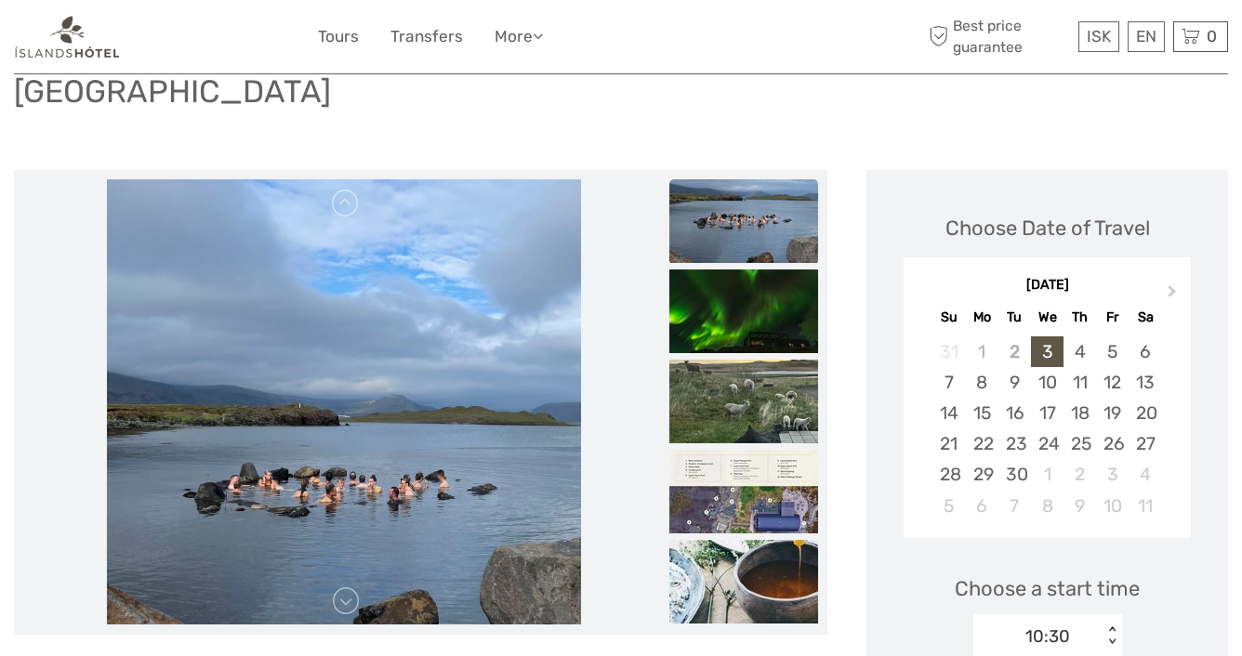
scroll to position [291, 0]
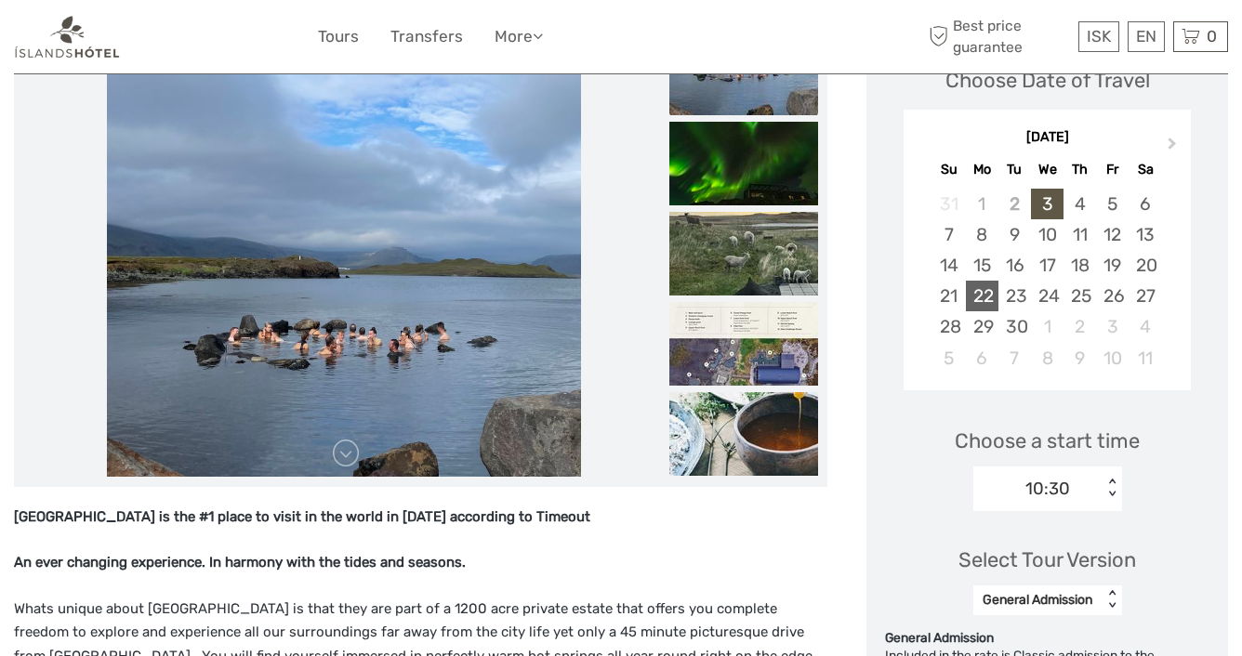
click at [998, 296] on div "22" at bounding box center [982, 296] width 33 height 31
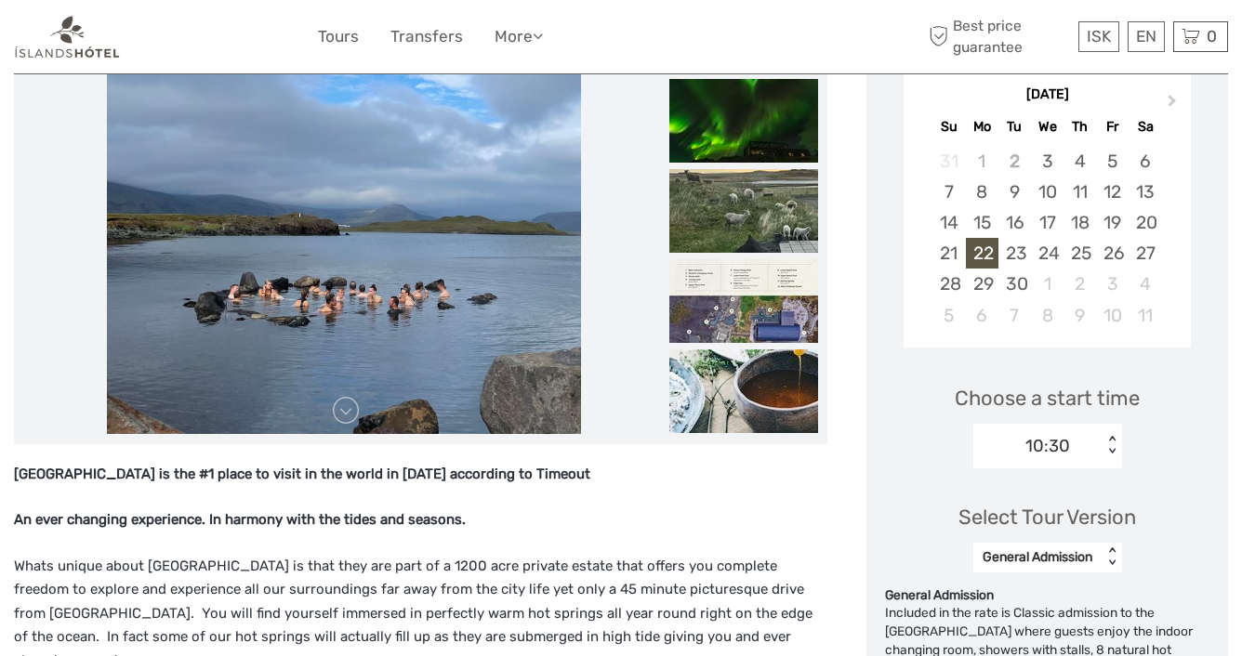
scroll to position [336, 0]
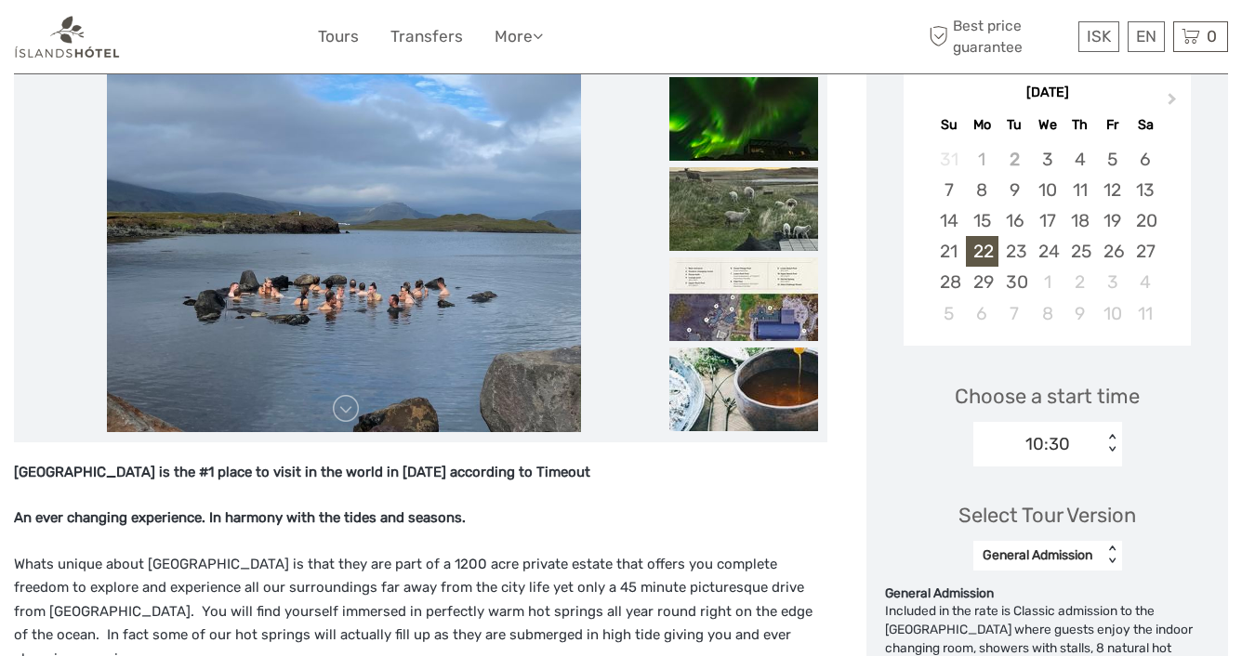
click at [1063, 437] on div "10:30" at bounding box center [1047, 444] width 45 height 24
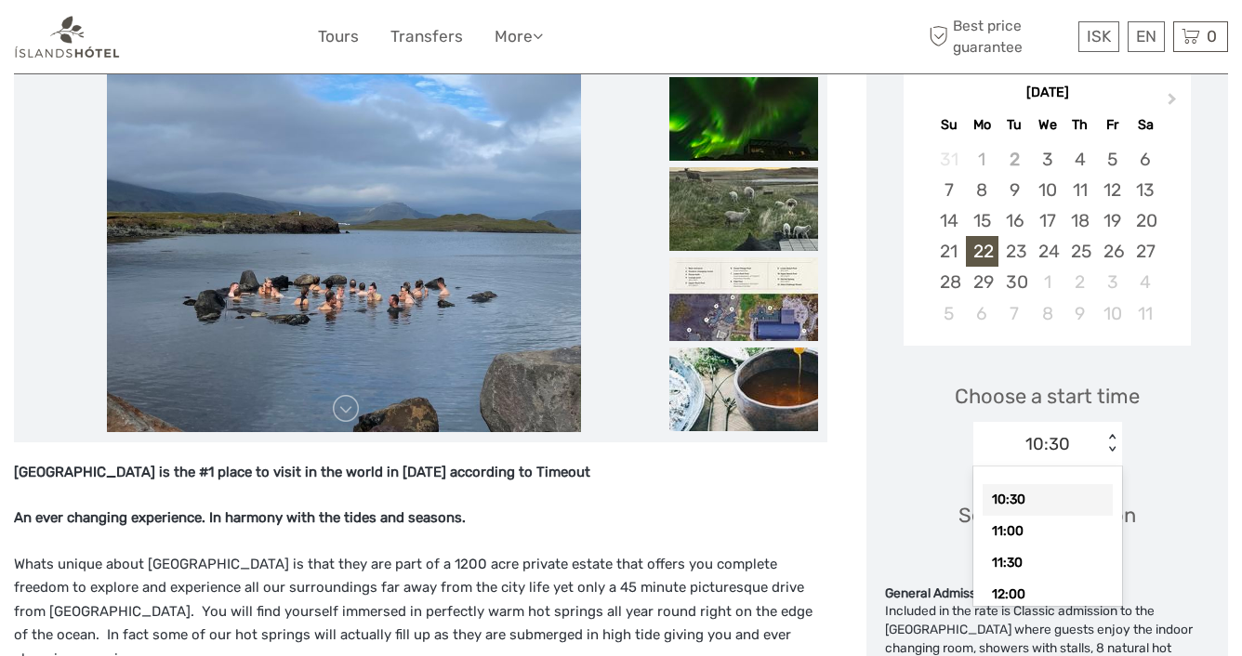
click at [1027, 509] on div "10:30" at bounding box center [1047, 500] width 130 height 32
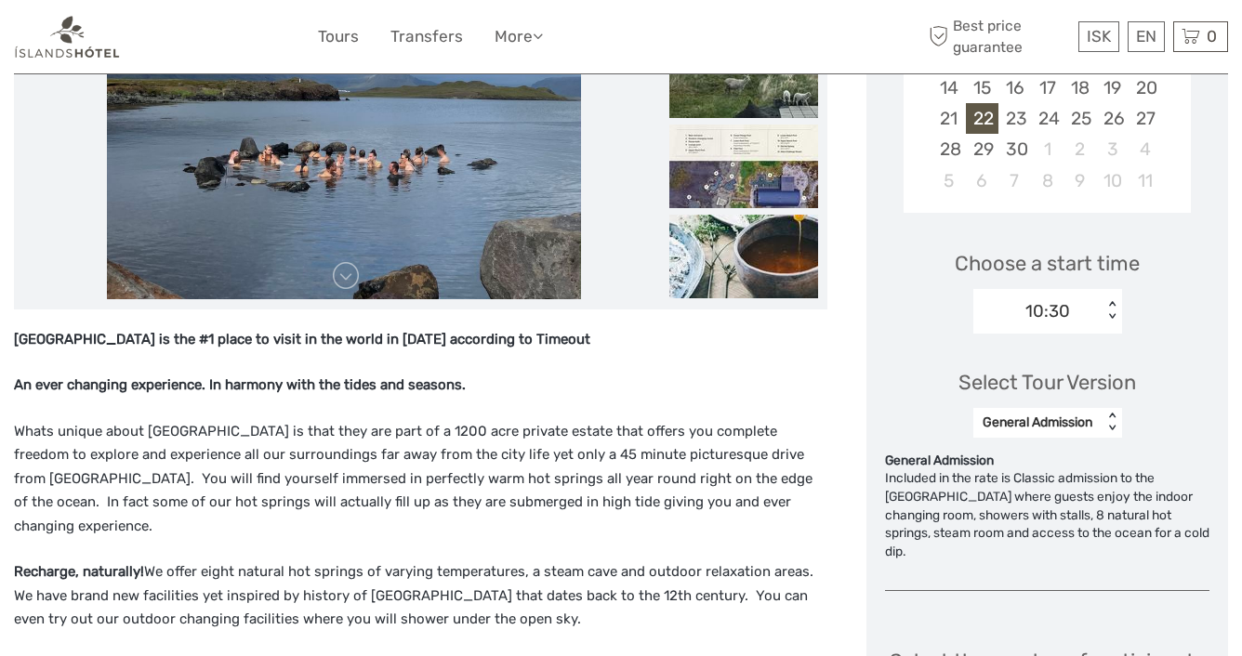
scroll to position [474, 0]
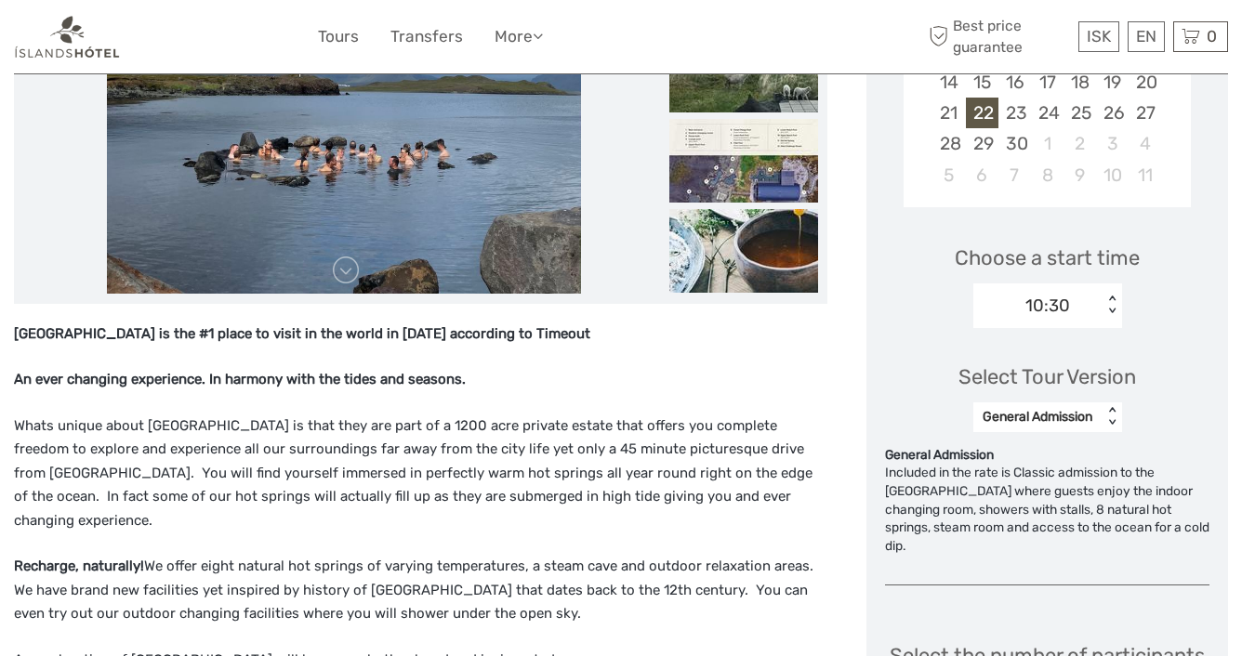
click at [1061, 424] on div "General Admission" at bounding box center [1037, 417] width 111 height 19
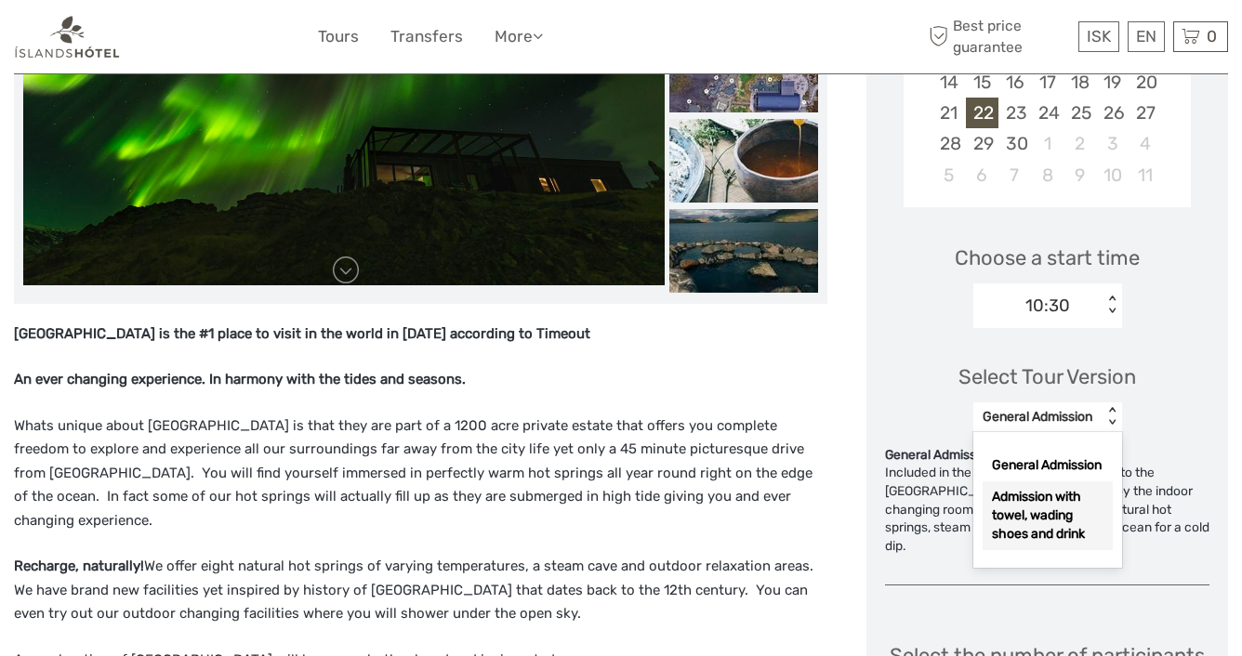
click at [1060, 527] on div "Admission with towel, wading shoes and drink" at bounding box center [1047, 515] width 130 height 69
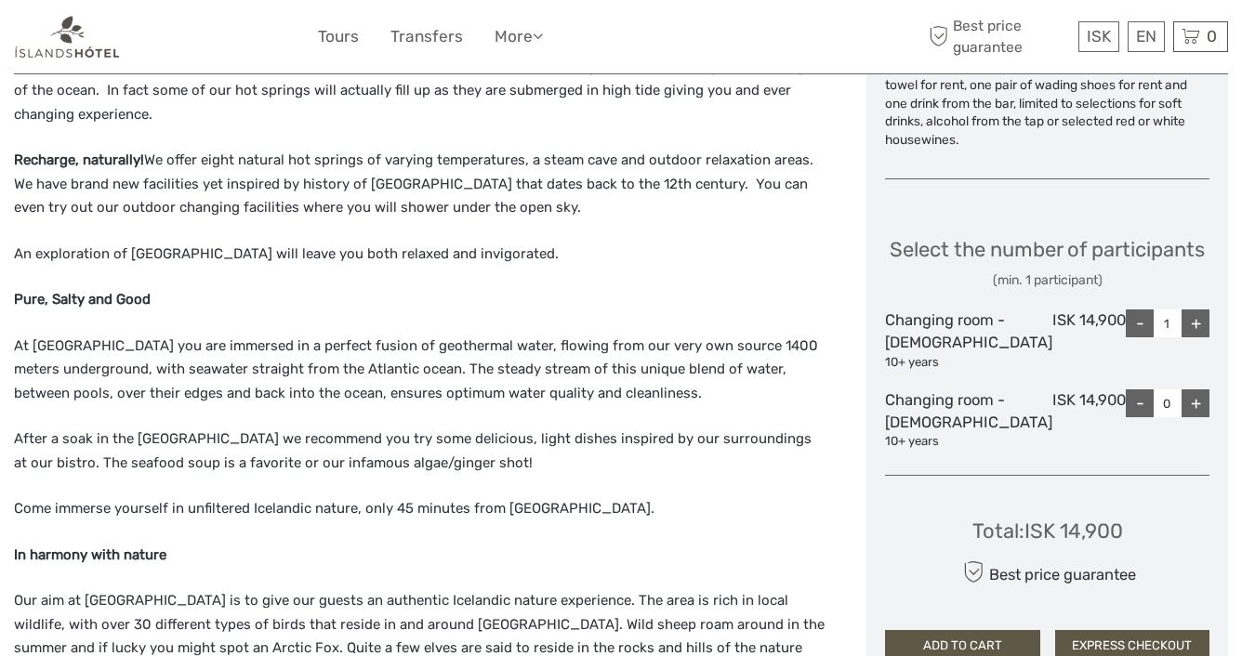
scroll to position [888, 0]
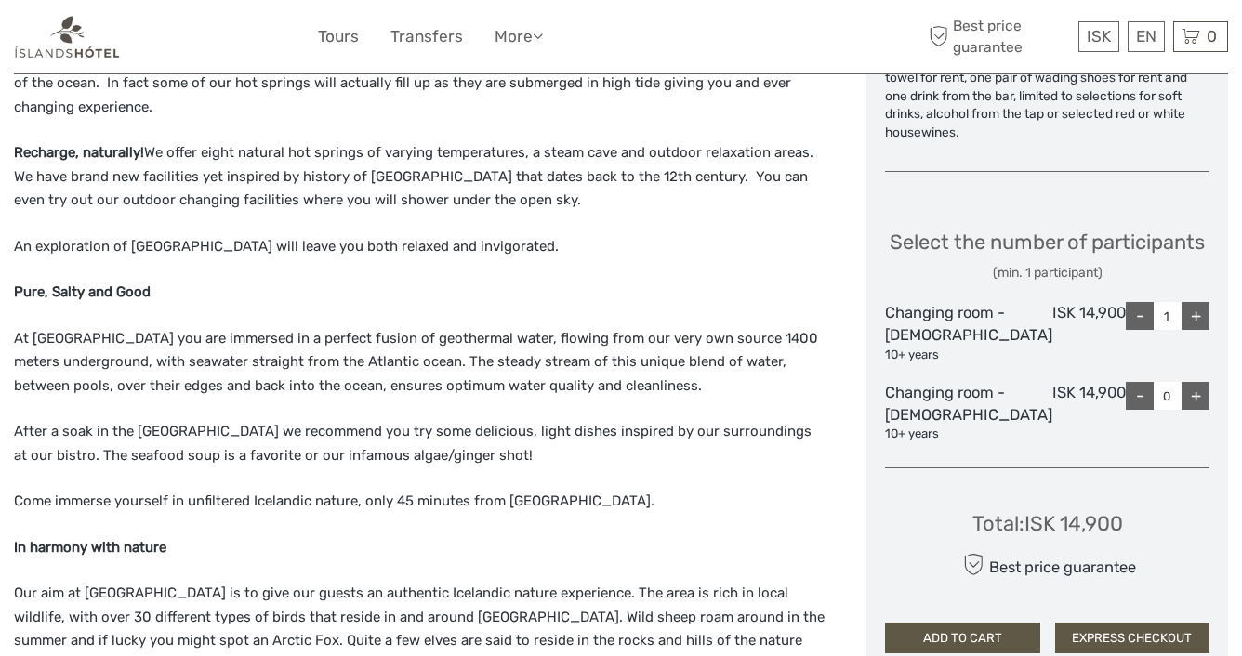
click at [1201, 410] on div "+" at bounding box center [1195, 396] width 28 height 28
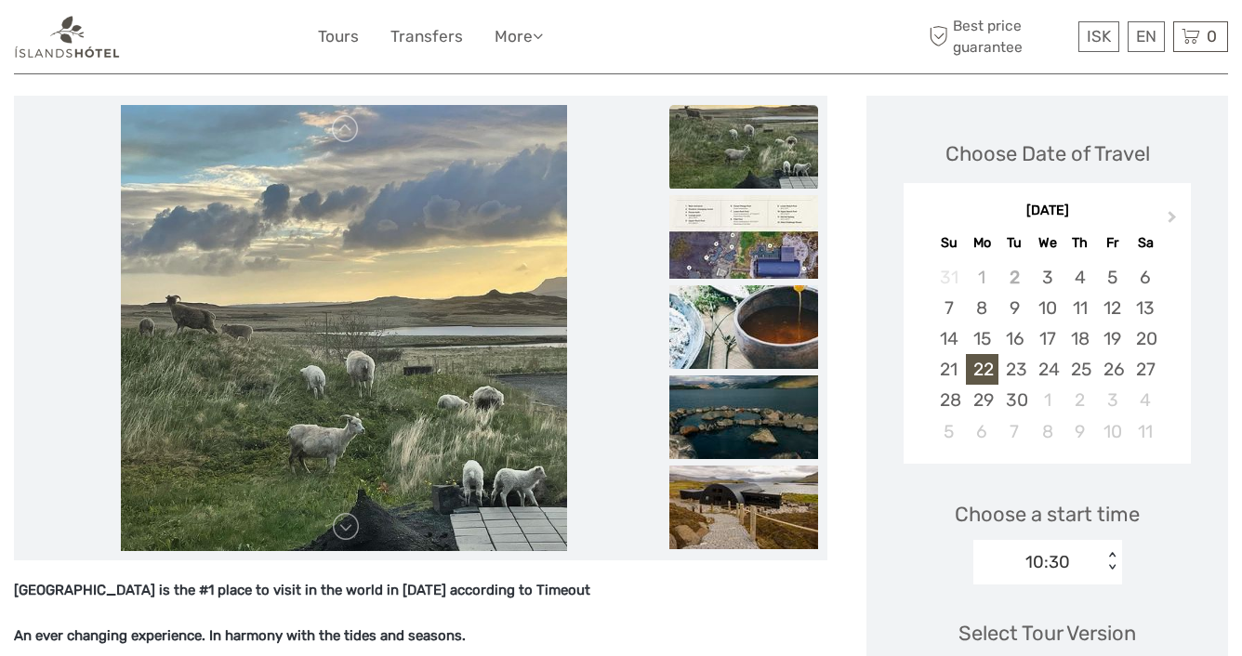
scroll to position [43, 0]
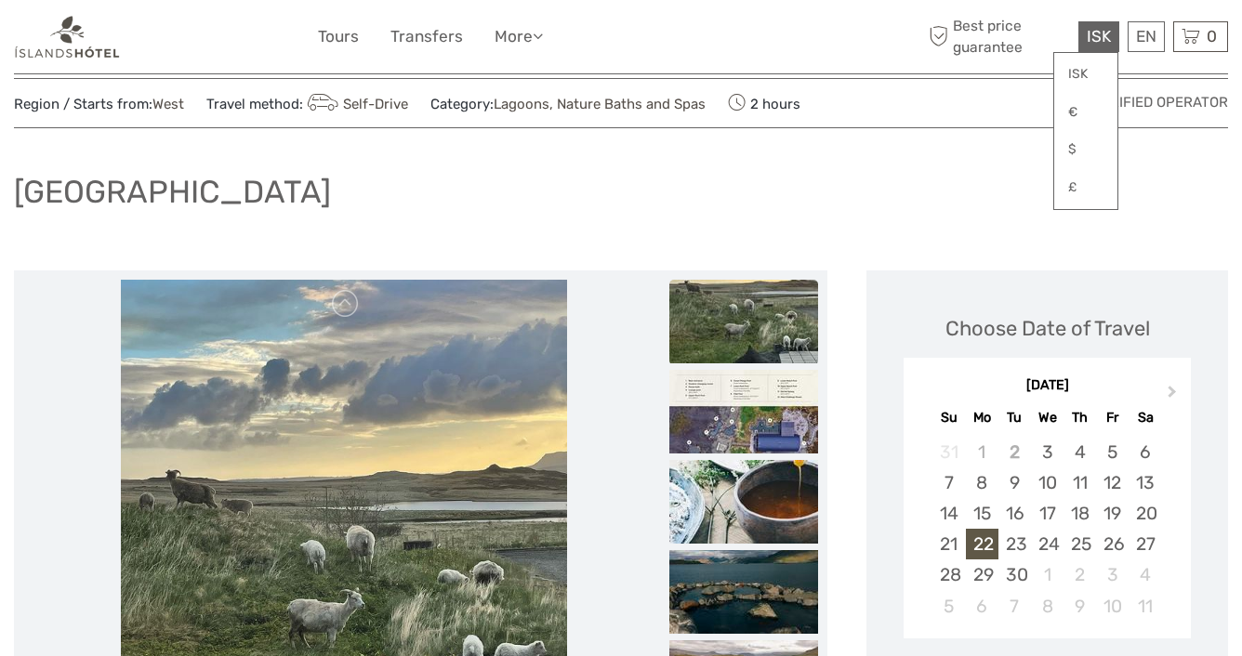
click at [1105, 33] on span "ISK" at bounding box center [1099, 36] width 24 height 19
click at [1074, 148] on link "$" at bounding box center [1085, 149] width 63 height 33
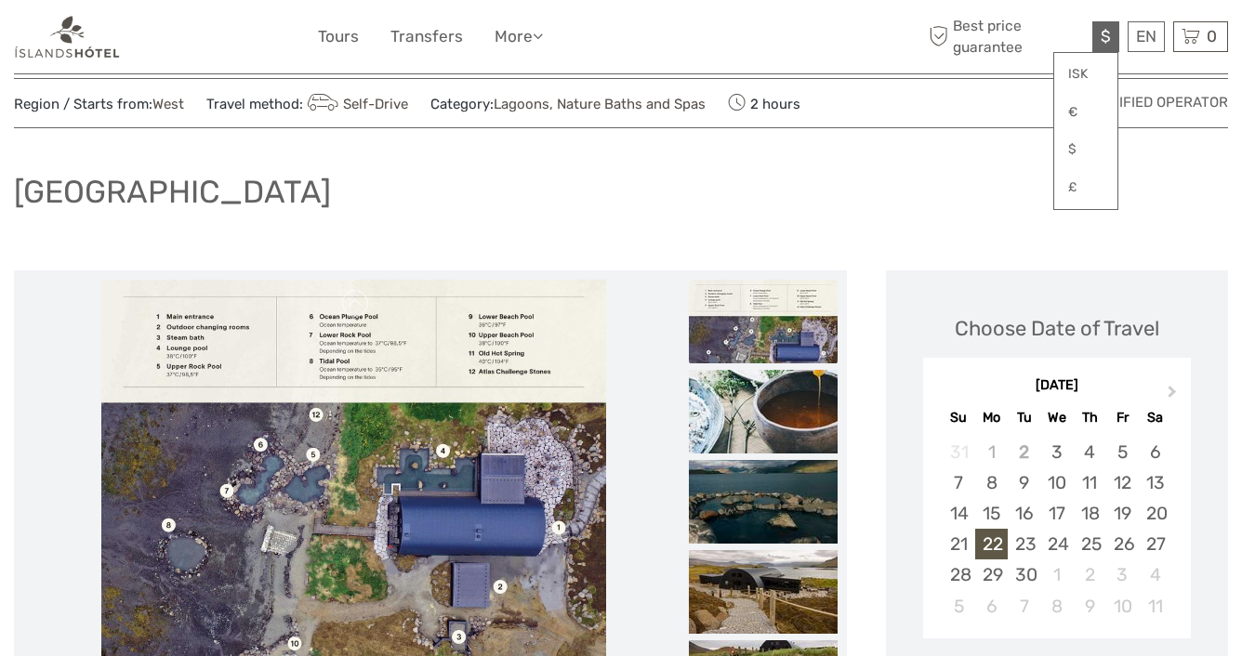
click at [942, 169] on div "[GEOGRAPHIC_DATA]" at bounding box center [621, 199] width 1214 height 68
click at [1101, 30] on span "$" at bounding box center [1105, 36] width 10 height 19
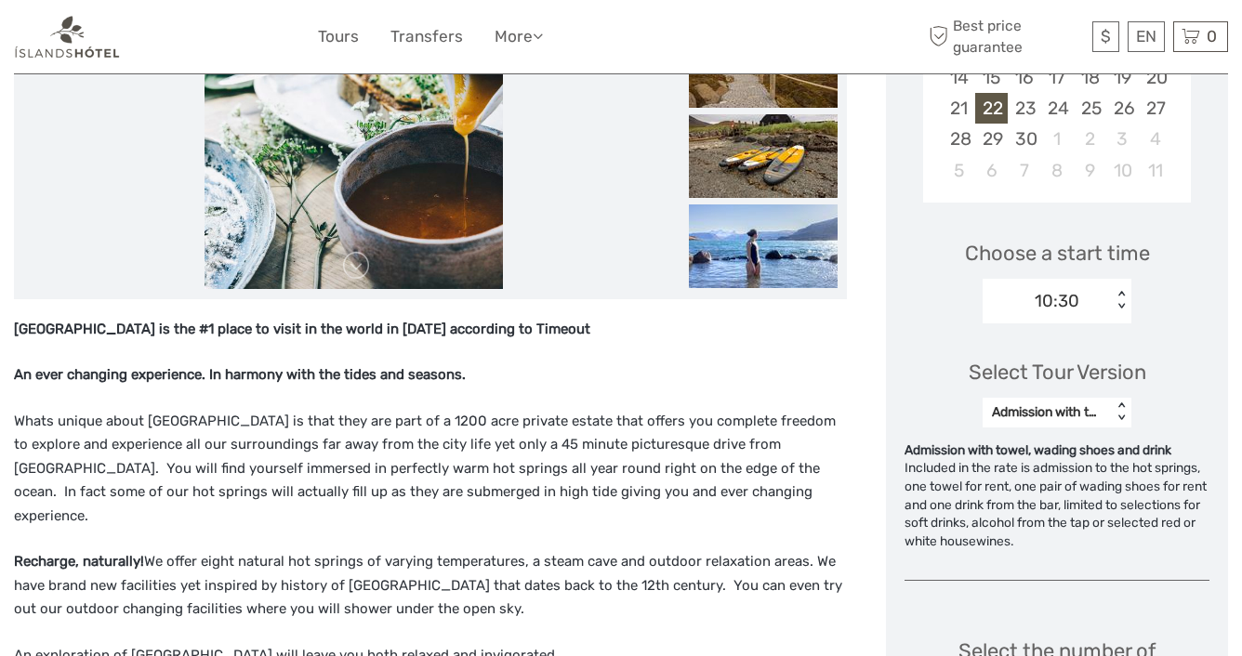
scroll to position [475, 0]
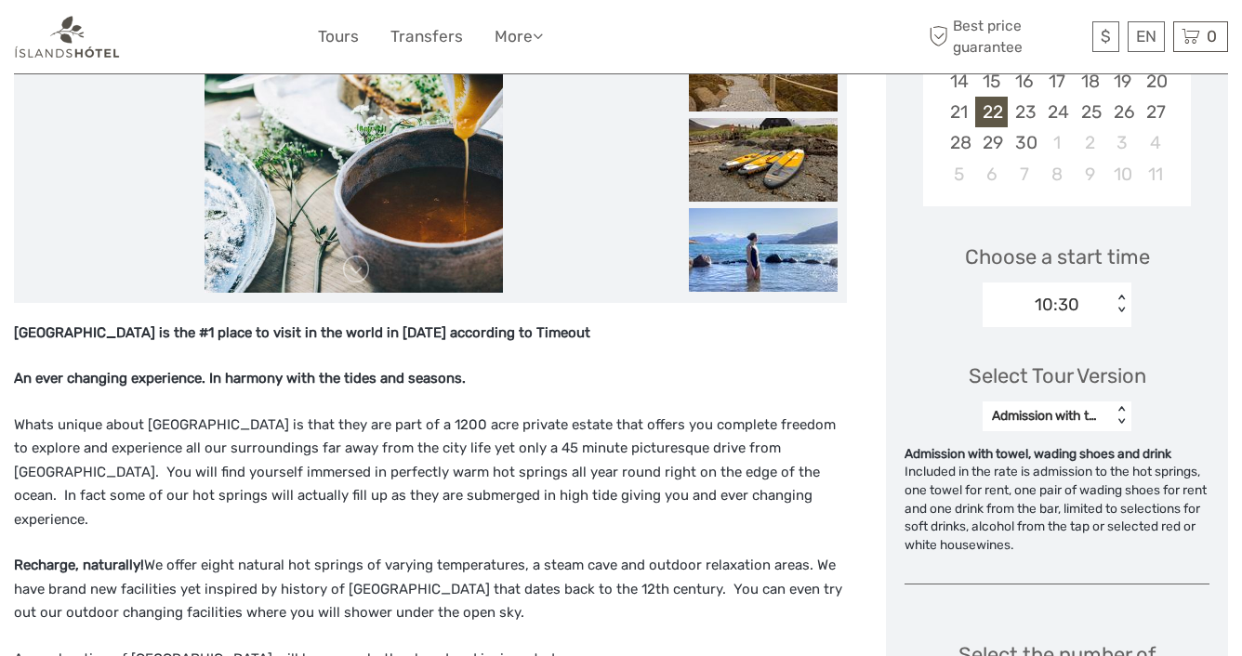
click at [1102, 415] on div "Admission with towel, wading shoes and drink" at bounding box center [1047, 416] width 111 height 19
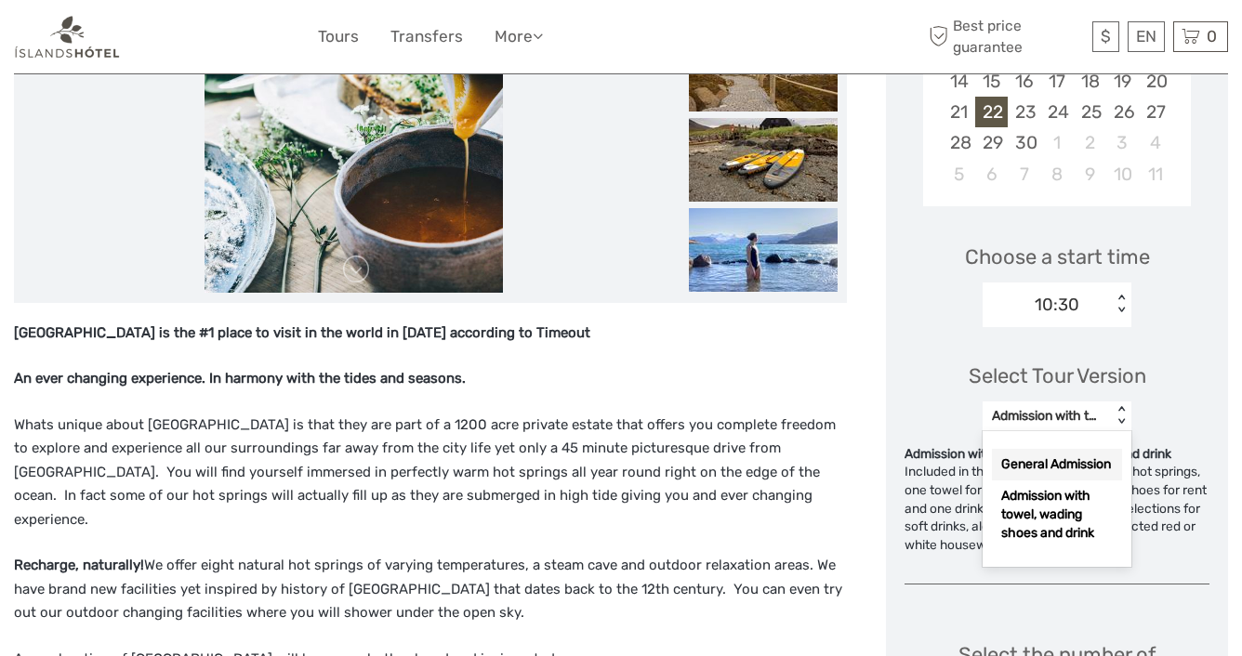
click at [1069, 467] on div "General Admission" at bounding box center [1057, 465] width 130 height 32
type input "0"
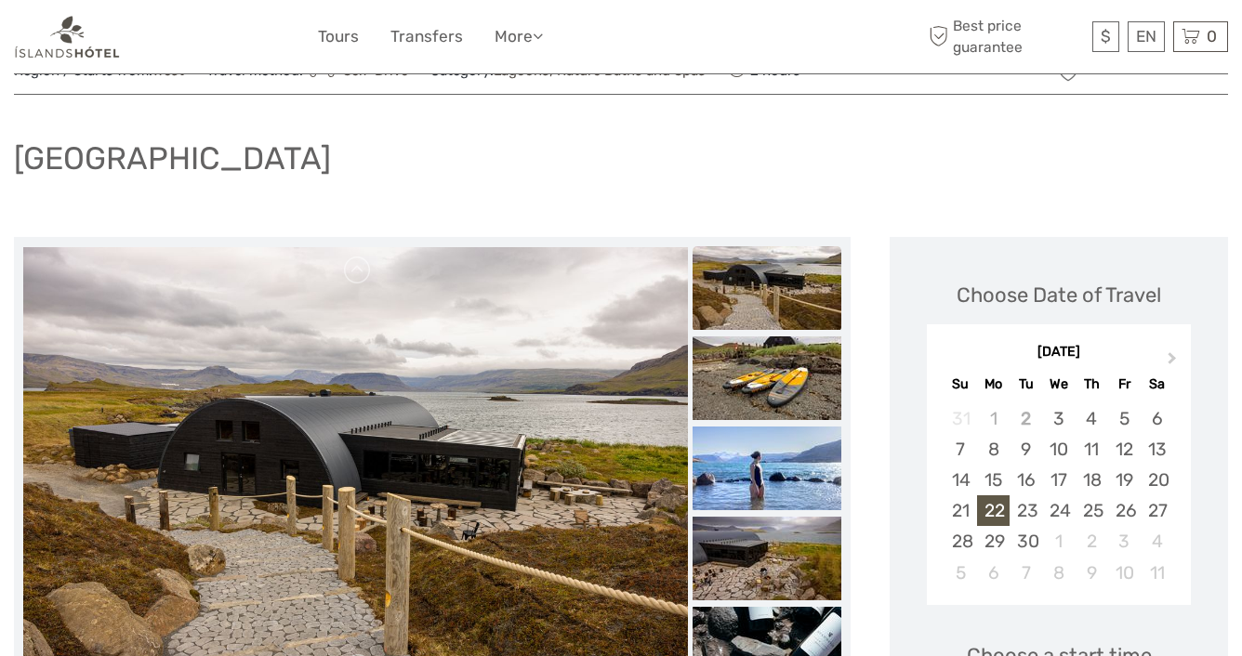
scroll to position [0, 0]
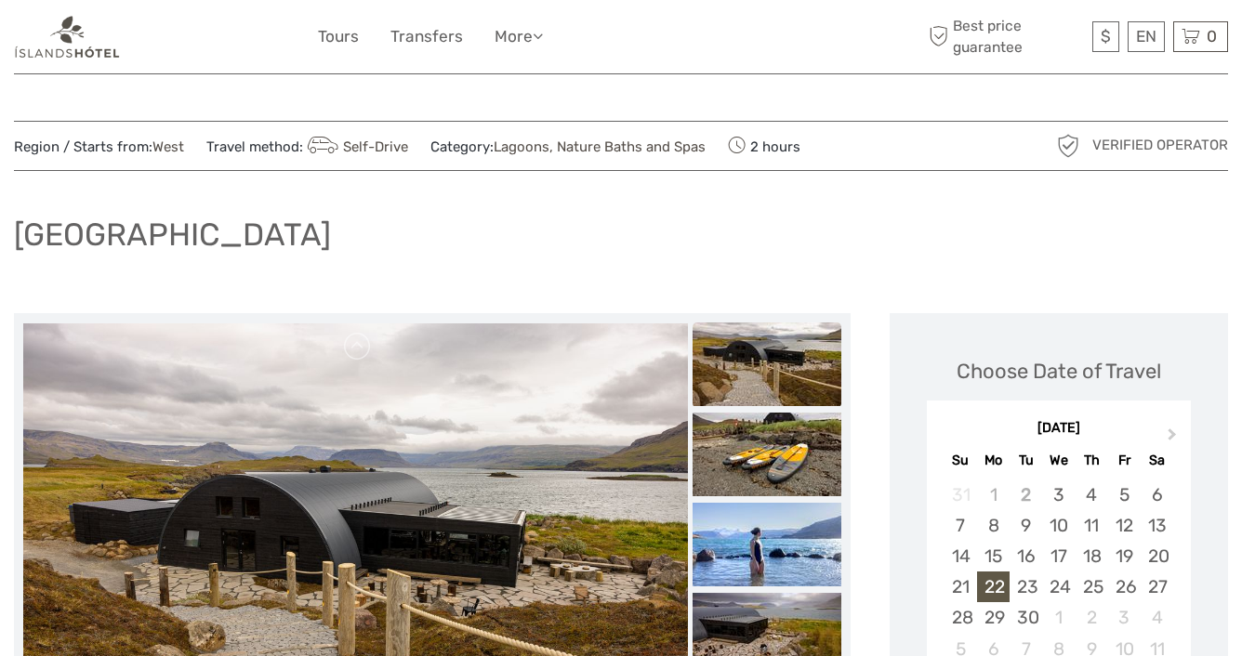
click at [144, 231] on h1 "[GEOGRAPHIC_DATA]" at bounding box center [172, 235] width 317 height 38
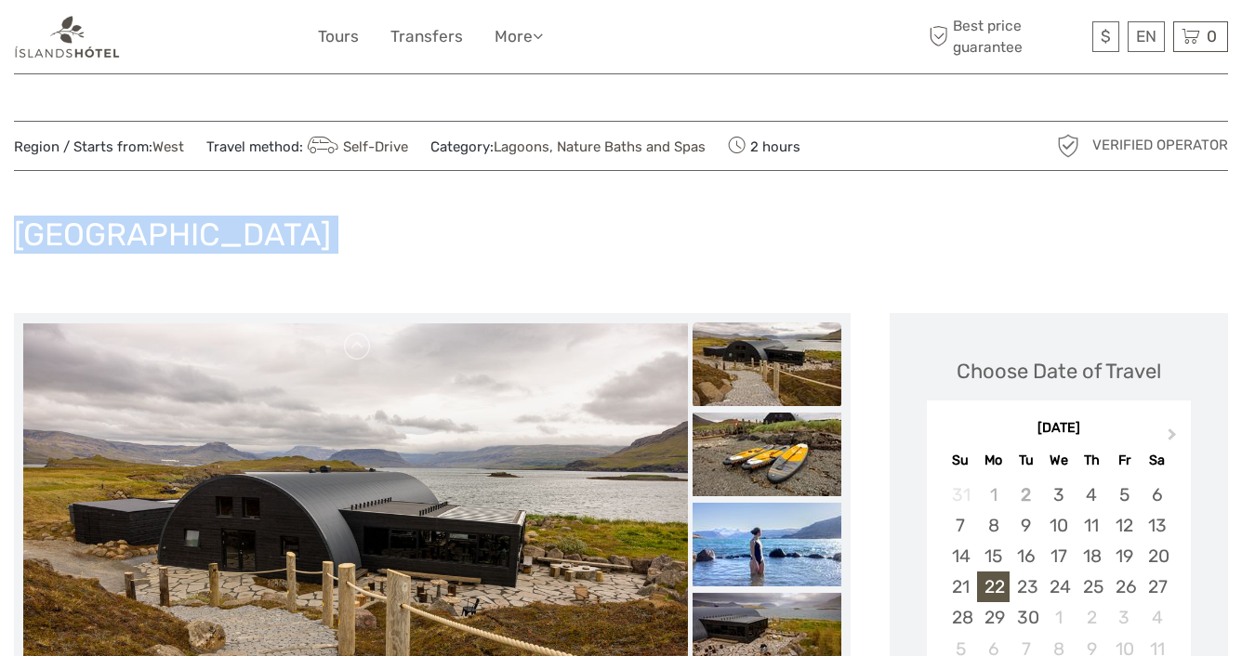
click at [144, 231] on h1 "[GEOGRAPHIC_DATA]" at bounding box center [172, 235] width 317 height 38
